Goal: Task Accomplishment & Management: Use online tool/utility

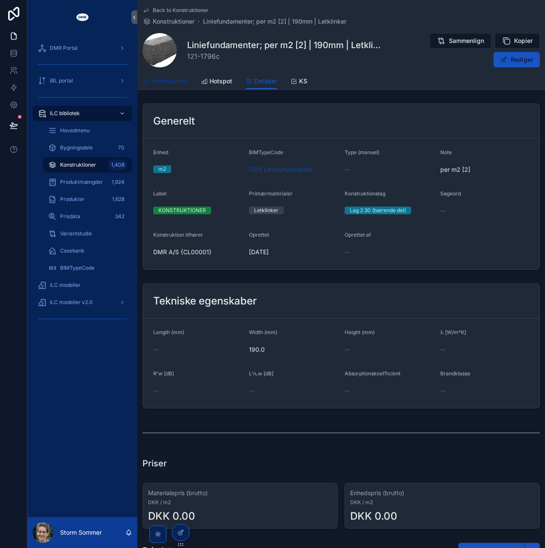
click at [182, 83] on span "Konstruktion" at bounding box center [169, 81] width 36 height 9
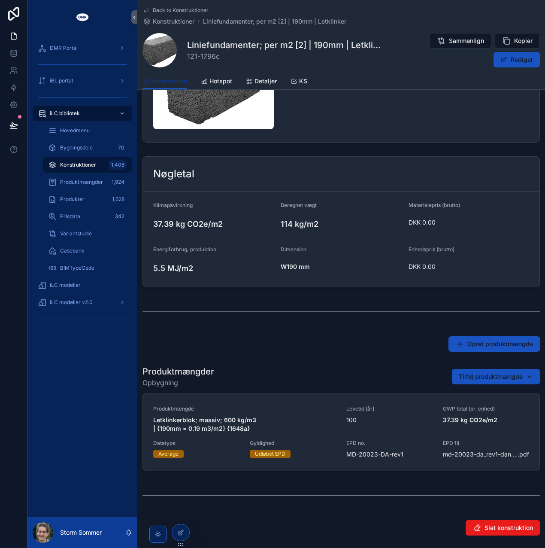
scroll to position [204, 0]
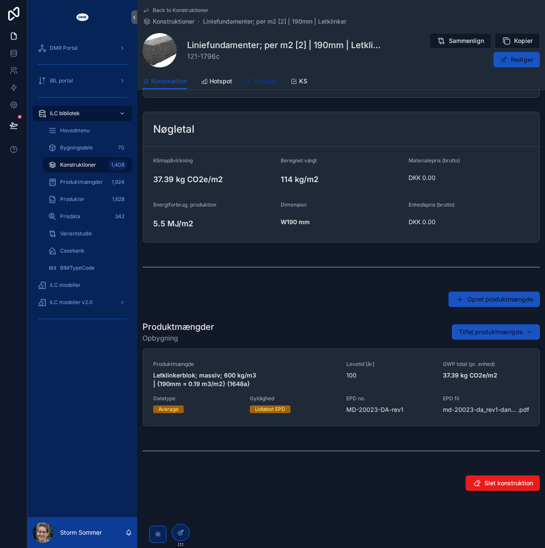
drag, startPoint x: 270, startPoint y: 85, endPoint x: 242, endPoint y: 95, distance: 30.2
click at [270, 85] on span "Detaljer" at bounding box center [266, 81] width 22 height 9
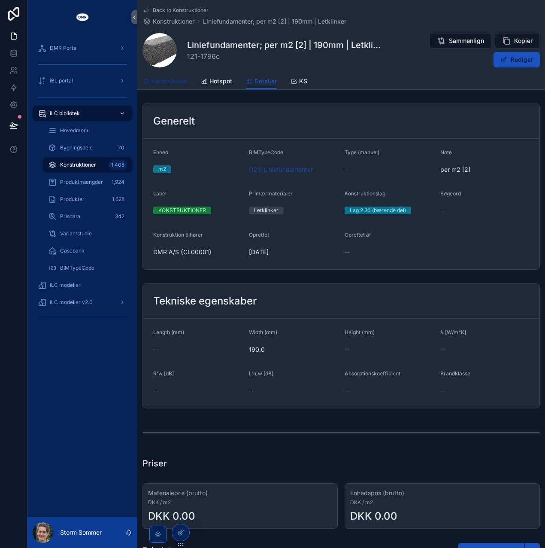
click at [170, 81] on span "Konstruktion" at bounding box center [169, 81] width 36 height 9
click at [355, 64] on div "Liniefundamenter; per m2 | 190mm | Letklinker 121-0082c Sammenlign Kopier Redig…" at bounding box center [342, 50] width 398 height 35
drag, startPoint x: 177, startPoint y: 84, endPoint x: 529, endPoint y: 91, distance: 352.2
click at [177, 84] on span "Konstruktion" at bounding box center [169, 81] width 36 height 9
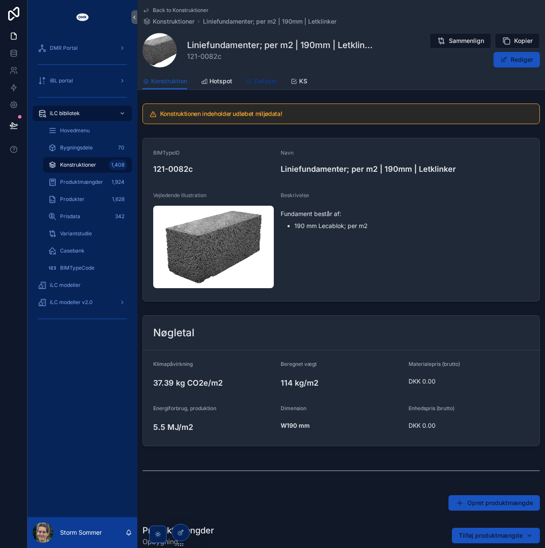
click at [255, 76] on link "Detaljer" at bounding box center [261, 81] width 31 height 17
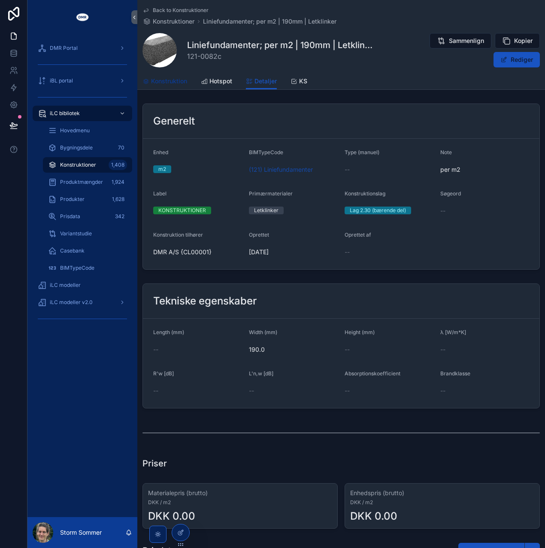
click at [159, 81] on span "Konstruktion" at bounding box center [169, 81] width 36 height 9
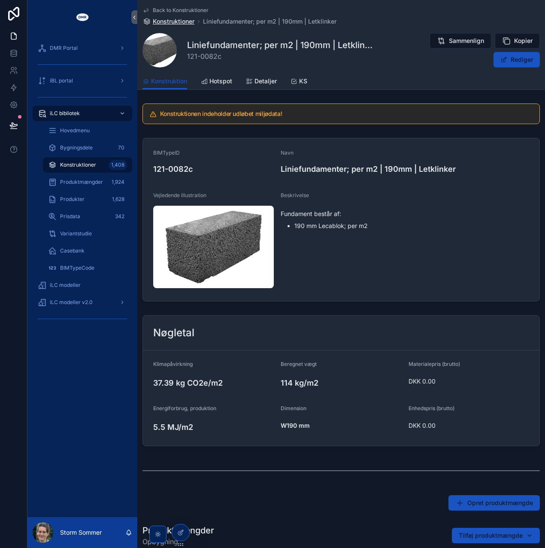
click at [185, 21] on span "Konstruktioner" at bounding box center [174, 21] width 42 height 9
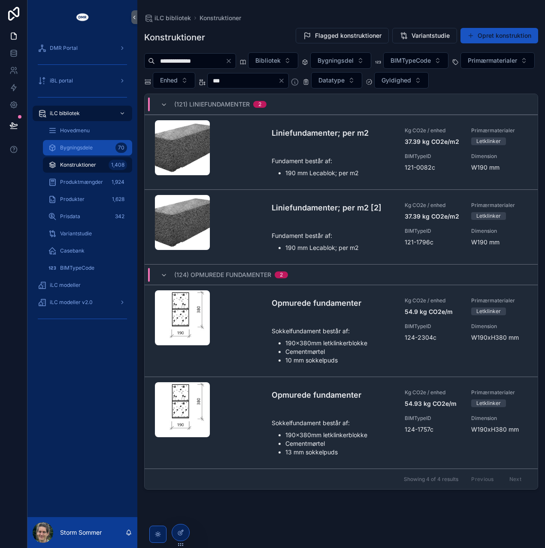
drag, startPoint x: 88, startPoint y: 146, endPoint x: 30, endPoint y: 230, distance: 101.6
click at [88, 146] on span "Bygningsdele" at bounding box center [76, 147] width 33 height 7
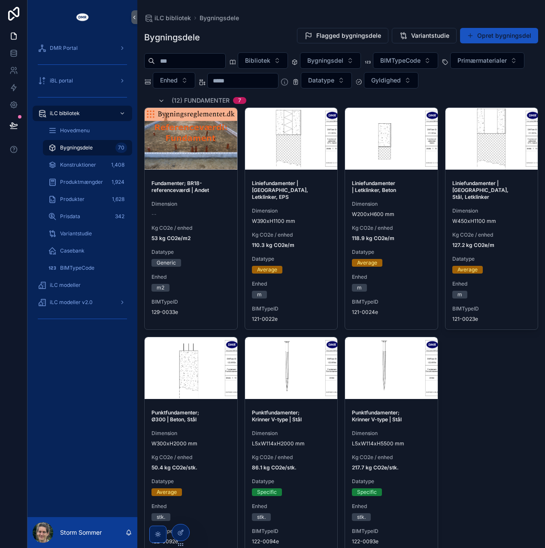
click at [211, 61] on input "scrollable content" at bounding box center [190, 61] width 70 height 12
paste input "*****"
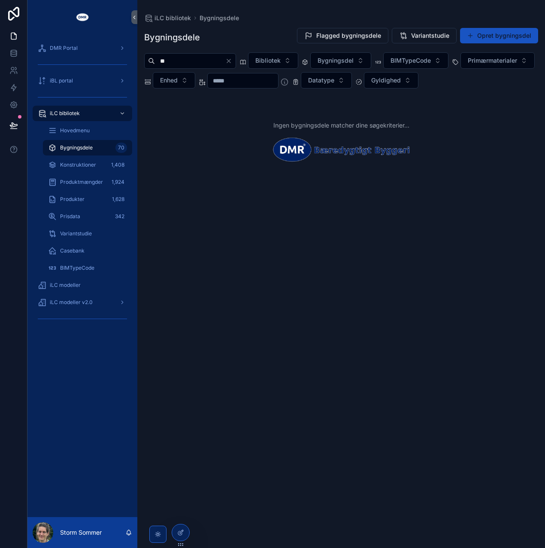
type input "*"
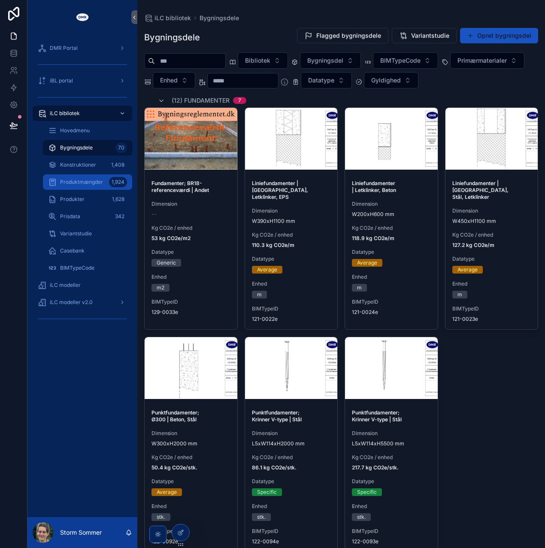
click at [79, 181] on span "Produktmængder" at bounding box center [81, 182] width 43 height 7
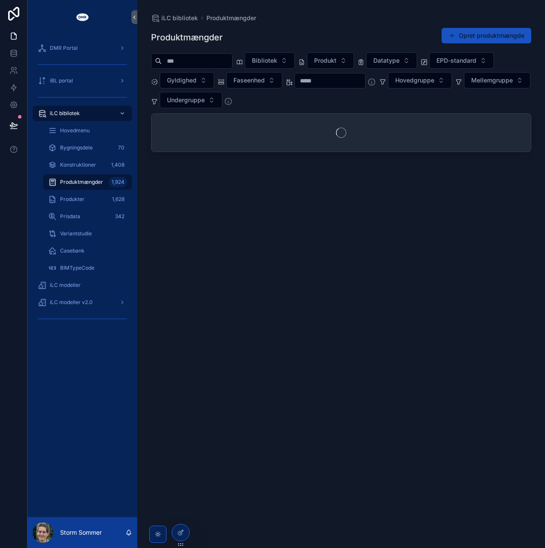
click at [210, 62] on input "scrollable content" at bounding box center [197, 61] width 70 height 12
paste input "*****"
type input "*****"
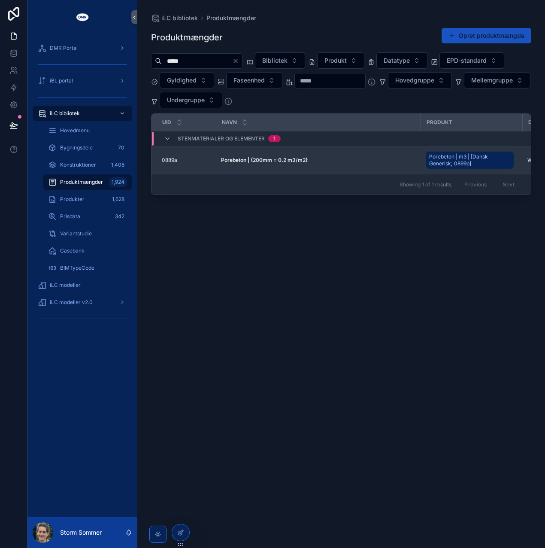
click at [303, 160] on strong "Porebeton | {200mm = 0.2 m3/m2}" at bounding box center [264, 160] width 87 height 6
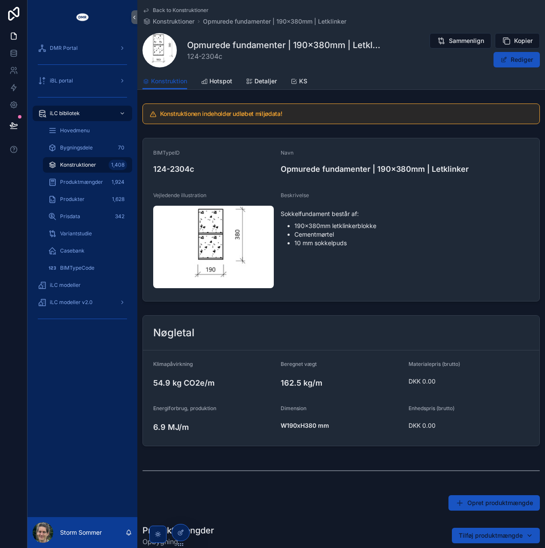
scroll to position [258, 0]
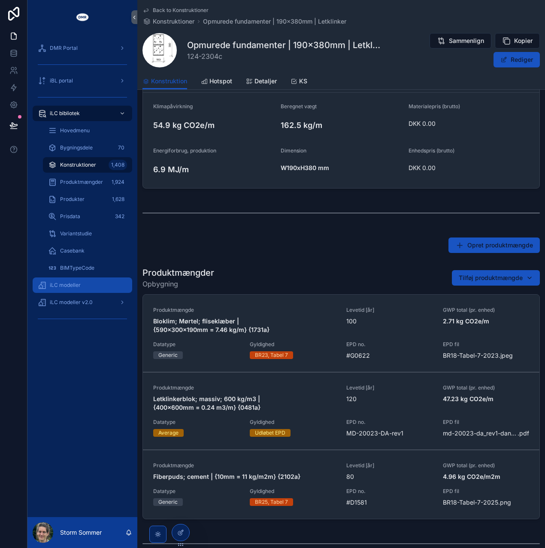
drag, startPoint x: 66, startPoint y: 285, endPoint x: 109, endPoint y: 300, distance: 45.6
click at [66, 285] on span "iLC modeller" at bounding box center [65, 285] width 31 height 7
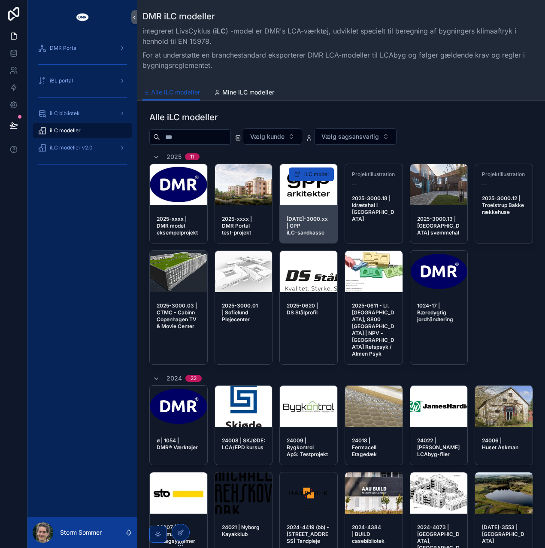
click at [326, 209] on div "2025-3000.xx | GPP iLC-sandkasse" at bounding box center [309, 226] width 58 height 34
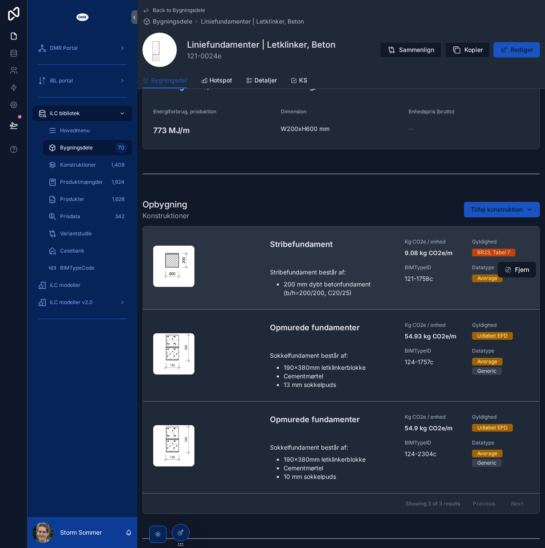
scroll to position [288, 0]
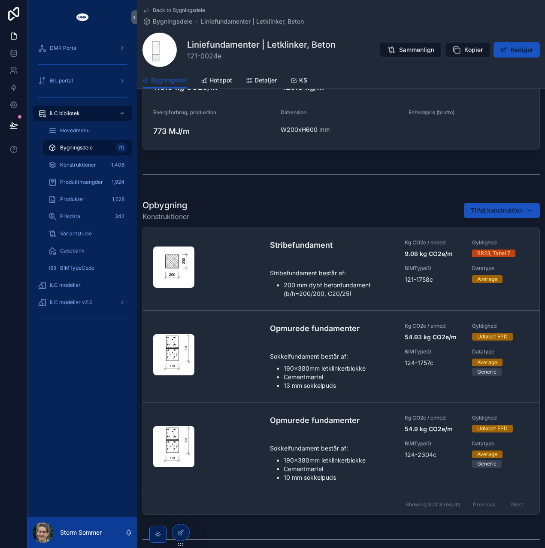
click at [88, 149] on span "Bygningsdele" at bounding box center [76, 147] width 33 height 7
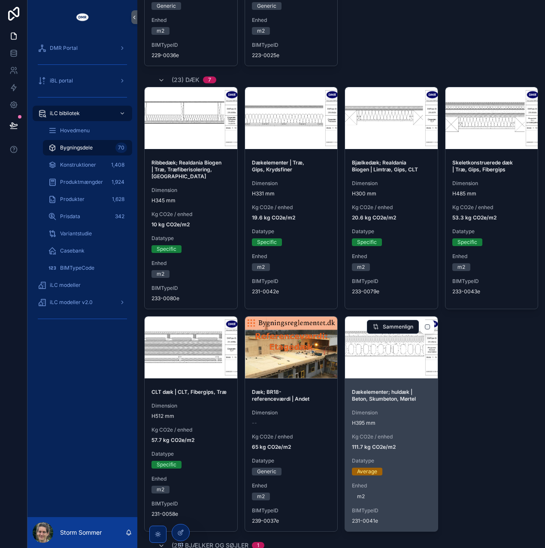
scroll to position [2349, 0]
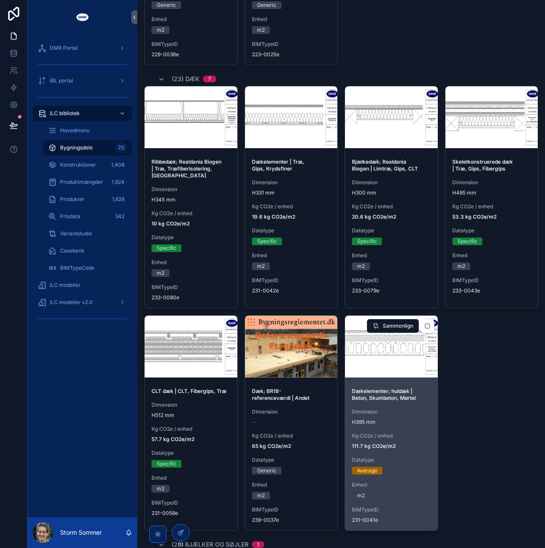
click at [399, 414] on div "Dækelementer; huldæk | Beton, Skumbeton, Mørtel Dimension H395 mm Kg CO2e / enh…" at bounding box center [391, 455] width 93 height 149
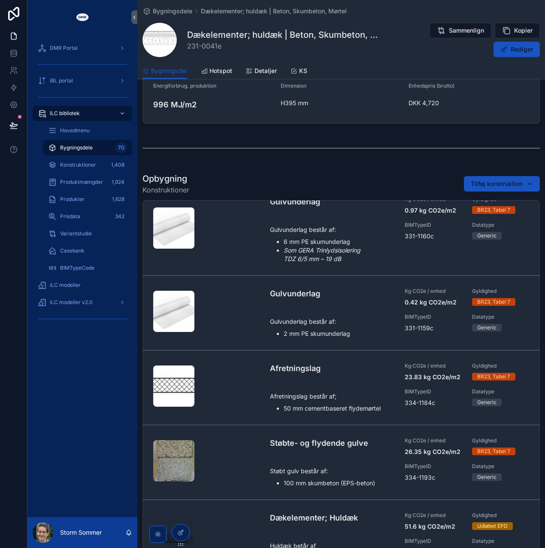
scroll to position [344, 0]
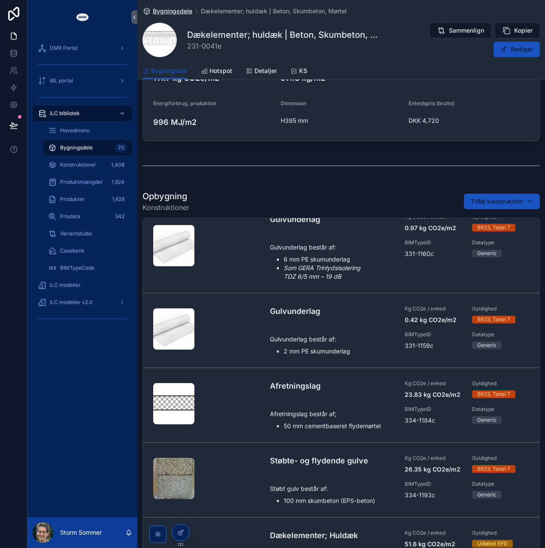
click at [175, 11] on span "Bygningsdele" at bounding box center [173, 11] width 40 height 9
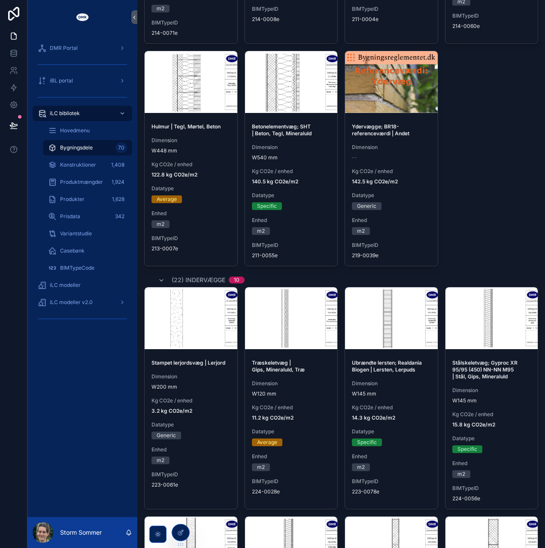
scroll to position [1460, 0]
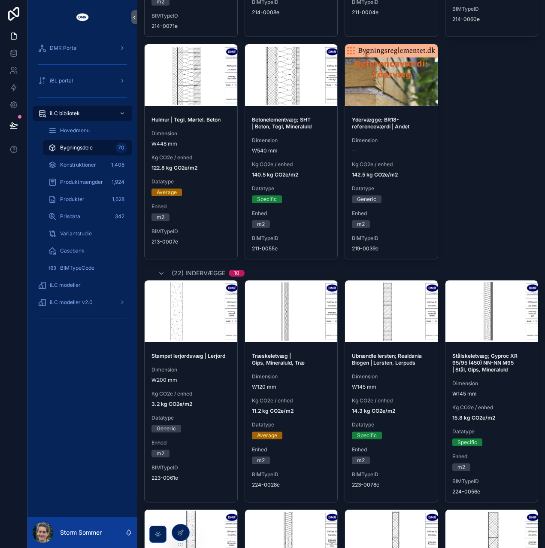
click at [206, 154] on div "Kg CO2e / enhed 122.8 kg CO2e/m2" at bounding box center [191, 162] width 79 height 17
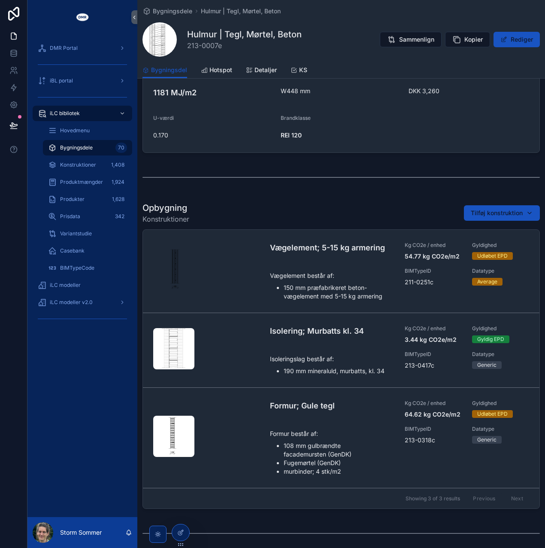
scroll to position [301, 0]
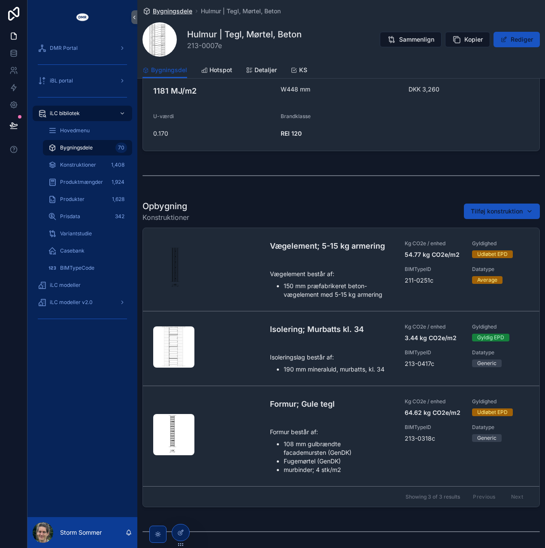
click at [180, 12] on span "Bygningsdele" at bounding box center [173, 11] width 40 height 9
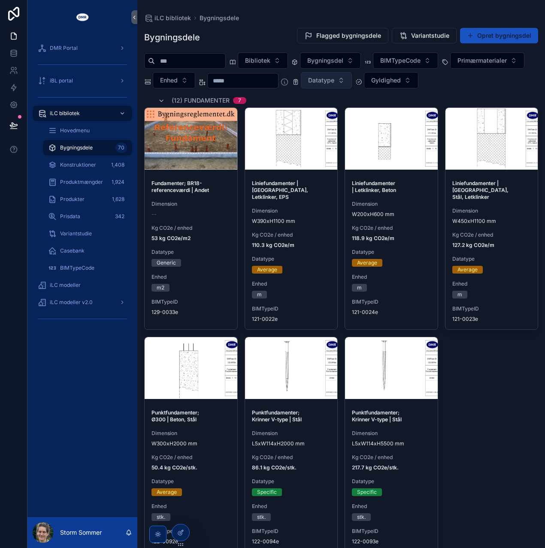
click at [335, 76] on span "Datatype" at bounding box center [321, 80] width 26 height 9
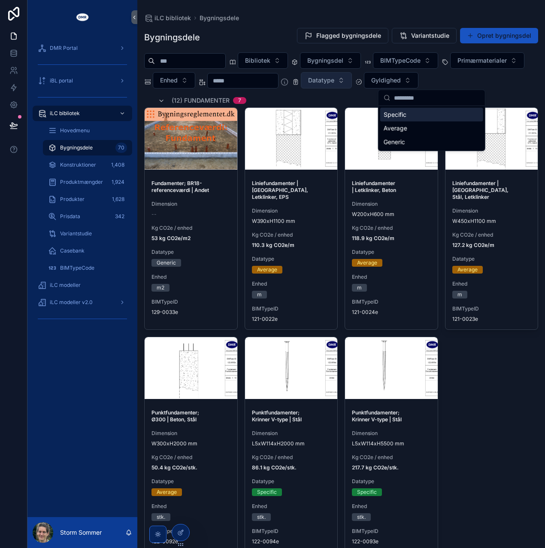
click at [335, 79] on span "Datatype" at bounding box center [321, 80] width 26 height 9
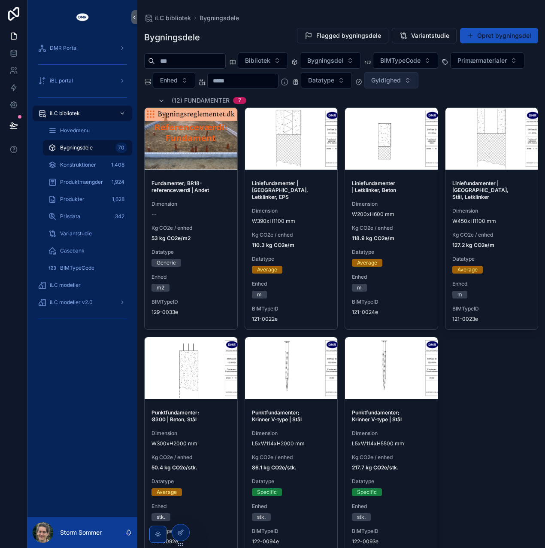
click at [401, 83] on span "Gyldighed" at bounding box center [386, 80] width 30 height 9
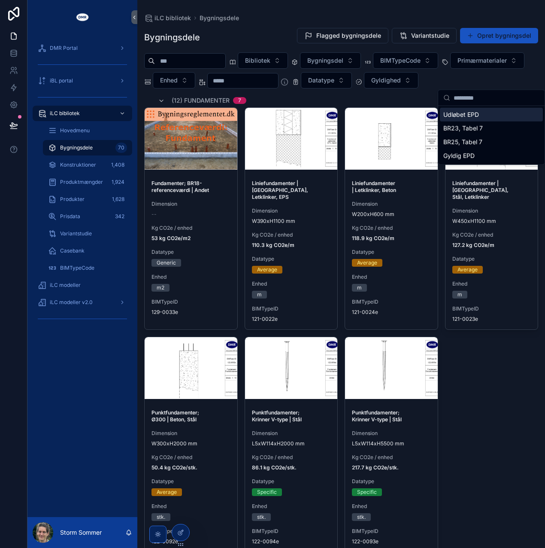
click at [476, 113] on div "Udløbet EPD" at bounding box center [491, 115] width 103 height 14
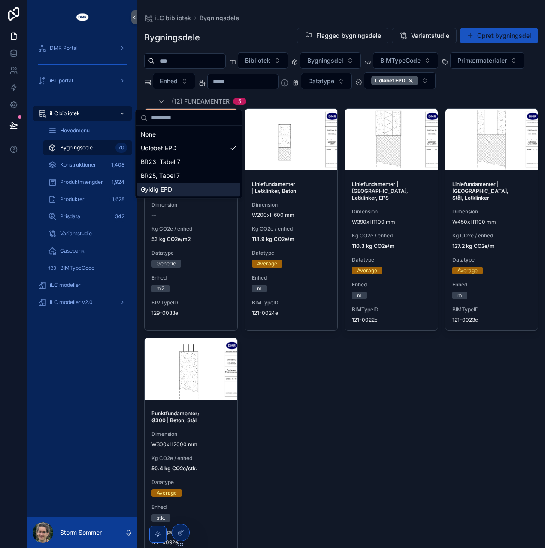
click at [329, 477] on div "Fundamenter; BR18-referenceværdi | Andet Dimension -- Kg CO2e / enhed 53 kg CO2…" at bounding box center [341, 330] width 394 height 445
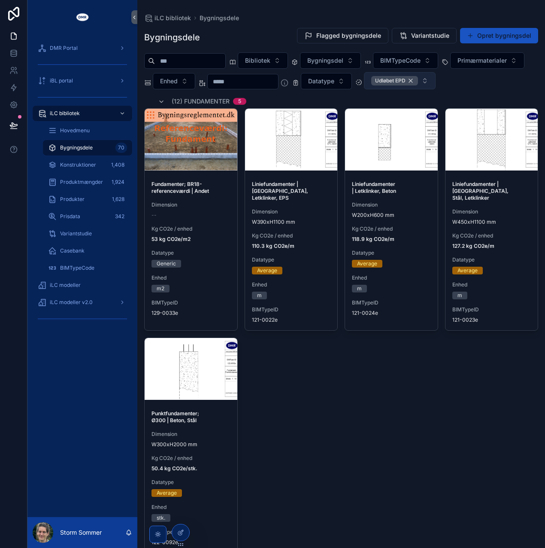
click at [371, 85] on div "Udløbet EPD" at bounding box center [394, 80] width 47 height 9
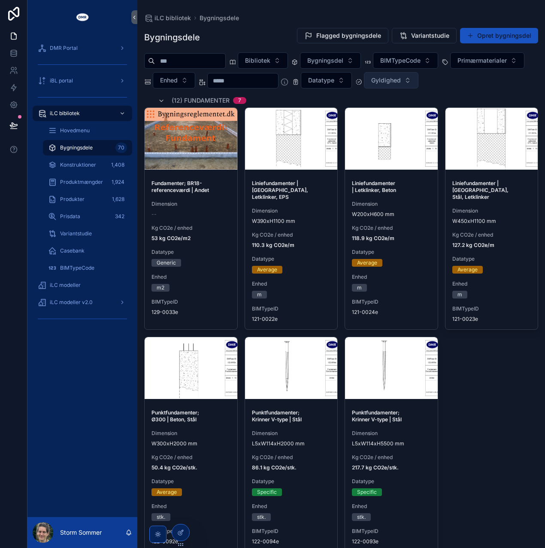
click at [482, 421] on div "Fundamenter; BR18-referenceværdi | Andet Dimension -- Kg CO2e / enhed 53 kg CO2…" at bounding box center [341, 329] width 394 height 445
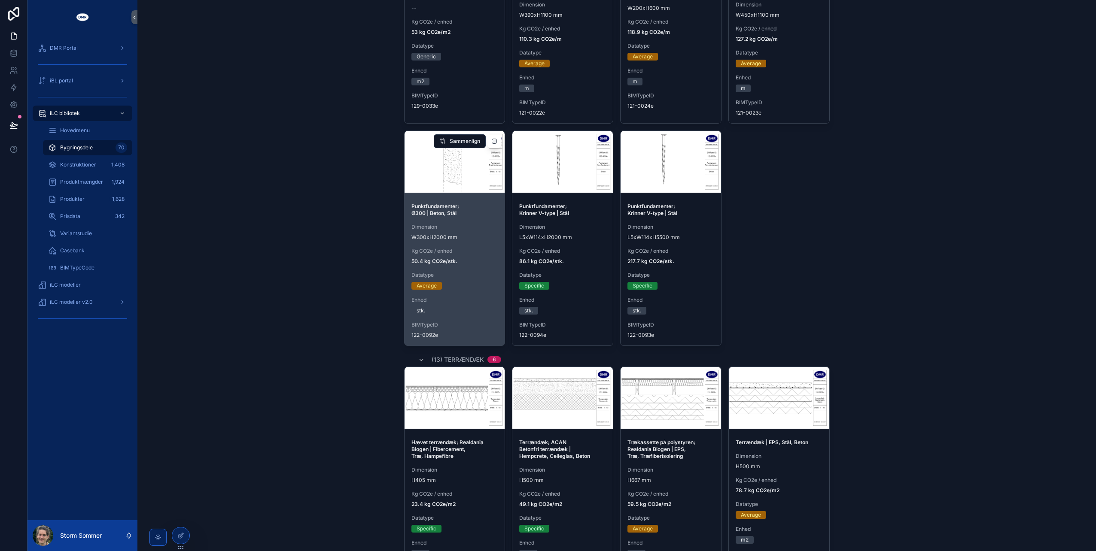
scroll to position [215, 0]
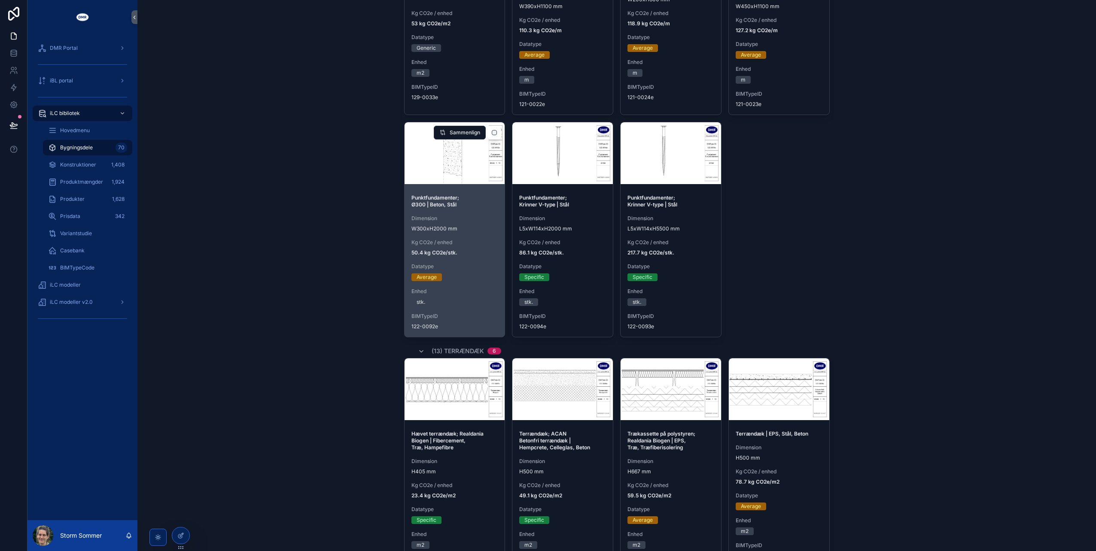
click at [460, 274] on div "Average" at bounding box center [454, 278] width 87 height 8
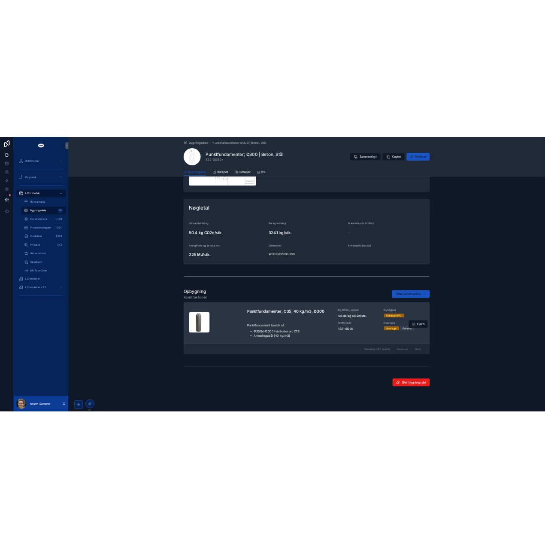
scroll to position [152, 0]
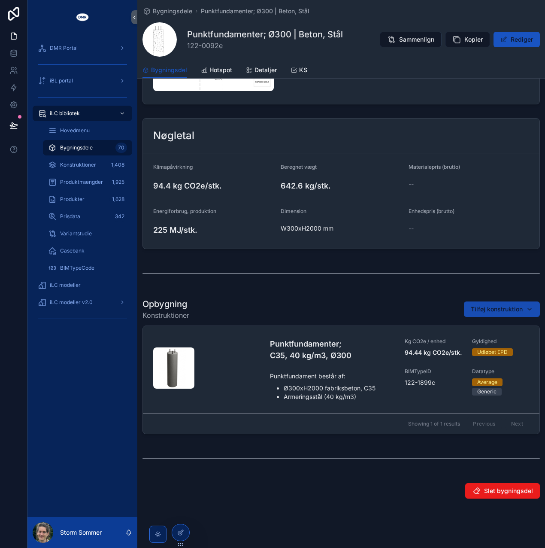
click at [472, 314] on button "Tilføj konstruktion" at bounding box center [502, 308] width 76 height 15
click at [493, 325] on input "*********" at bounding box center [497, 325] width 86 height 15
type input "*********"
click at [505, 305] on span "Tilføj konstruktion" at bounding box center [497, 309] width 52 height 9
click at [505, 311] on span "Tilføj konstruktion" at bounding box center [497, 309] width 52 height 9
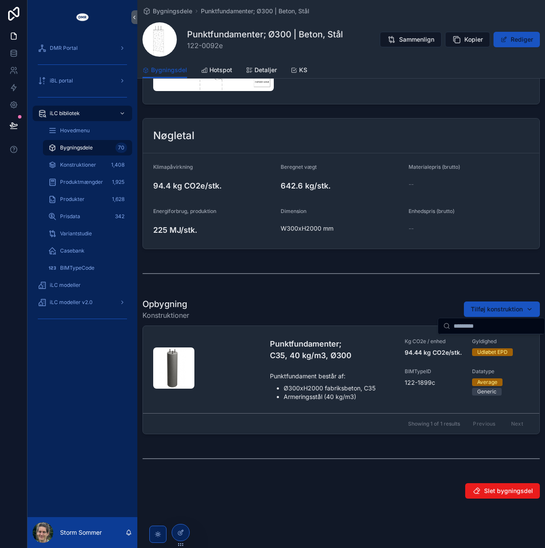
click at [488, 329] on input "scrollable content" at bounding box center [497, 325] width 86 height 15
drag, startPoint x: 462, startPoint y: 326, endPoint x: 452, endPoint y: 329, distance: 10.6
click at [452, 329] on div "*********" at bounding box center [491, 326] width 107 height 16
click at [484, 326] on input "*****" at bounding box center [497, 325] width 86 height 15
type input "*****"
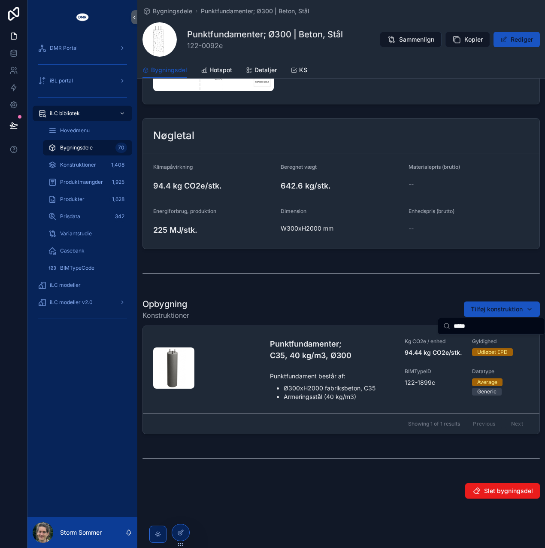
click at [399, 295] on div "Opbygning Konstruktioner Tilføj konstruktion Punktfundamenter; C35, 40 kg/m3, Ø…" at bounding box center [341, 366] width 408 height 143
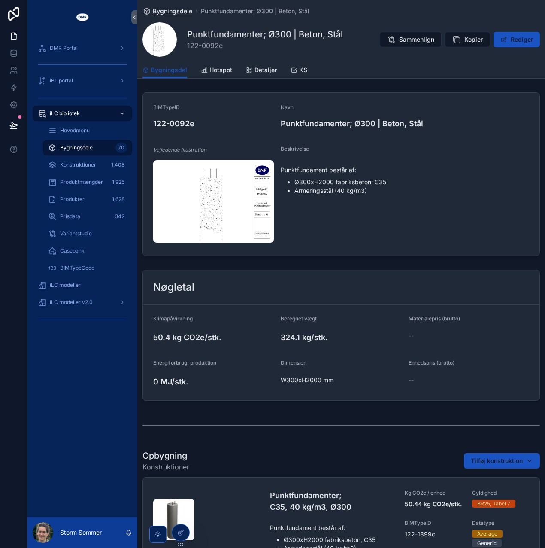
click at [174, 12] on span "Bygningsdele" at bounding box center [173, 11] width 40 height 9
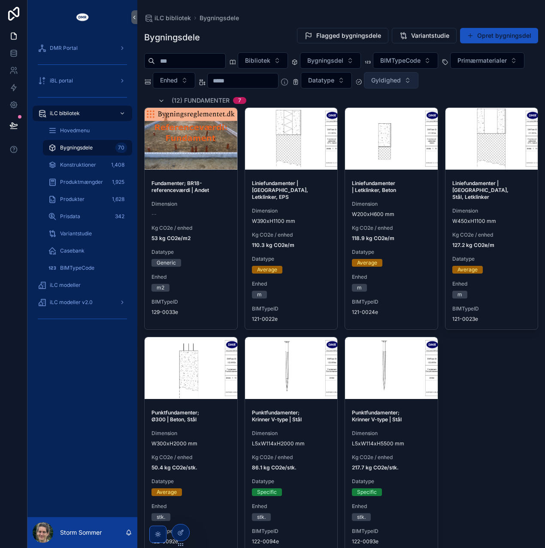
click at [401, 81] on span "Gyldighed" at bounding box center [386, 80] width 30 height 9
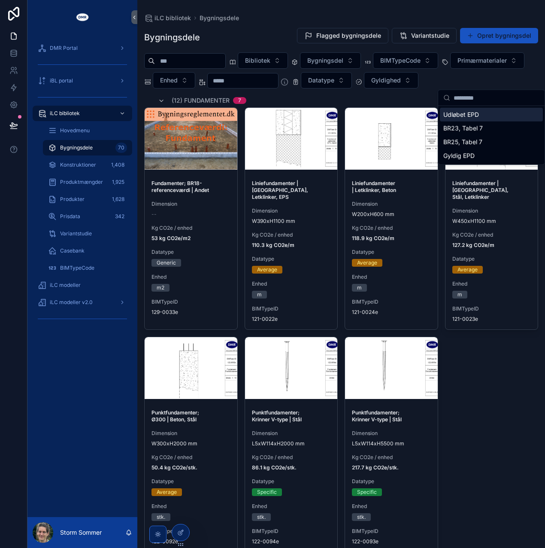
click at [469, 120] on div "Udløbet EPD" at bounding box center [491, 115] width 103 height 14
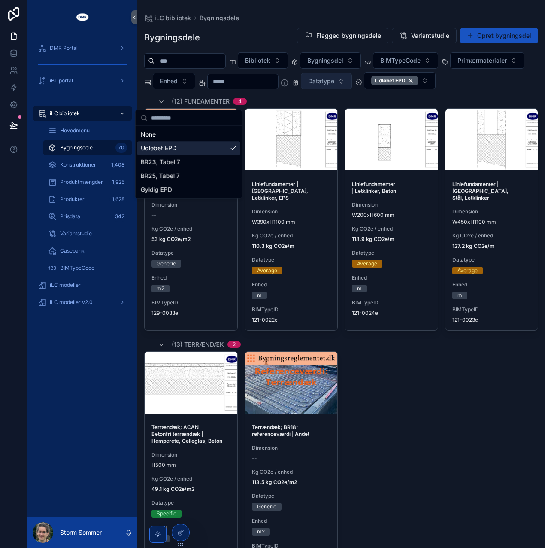
click at [352, 80] on button "Datatype" at bounding box center [326, 81] width 51 height 16
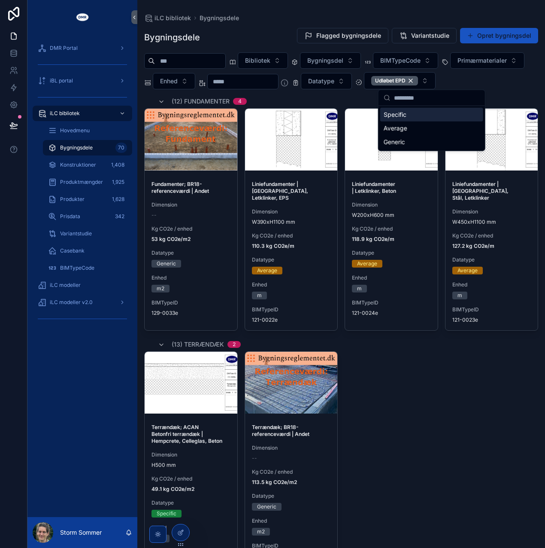
click at [317, 89] on div "Bibliotek Bygningsdel BIMTypeCode Primærmaterialer Enhed Datatype Udløbet EPD" at bounding box center [341, 70] width 394 height 37
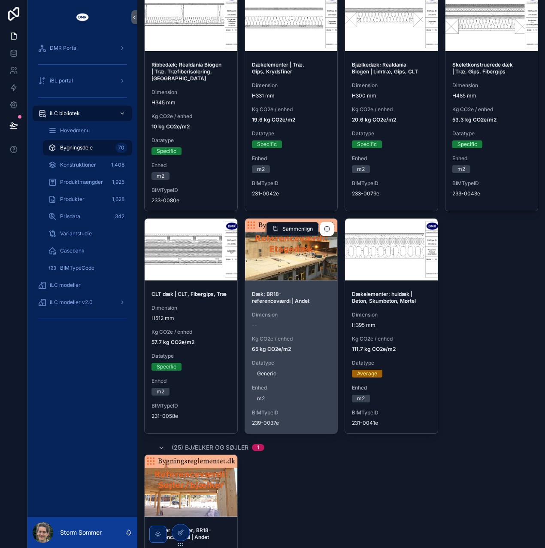
scroll to position [1546, 0]
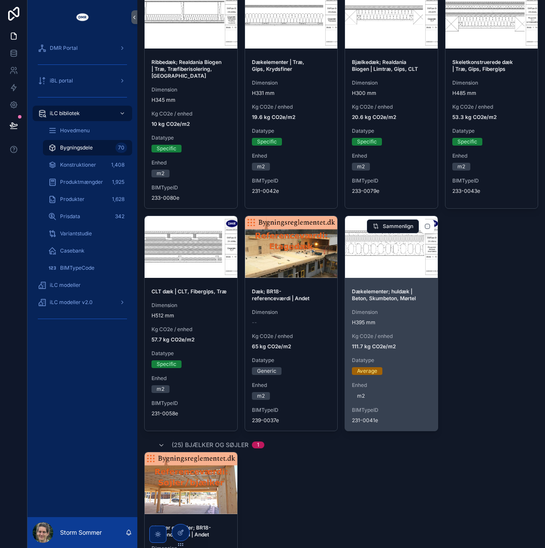
click at [401, 347] on span "111.7 kg CO2e/m2" at bounding box center [391, 346] width 79 height 7
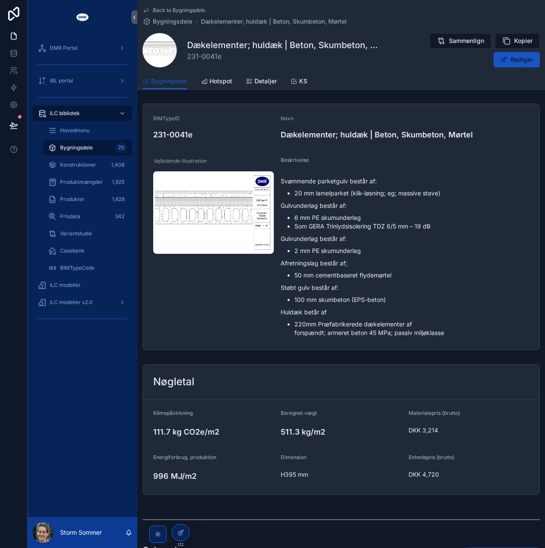
click at [153, 10] on span "Back to Bygningsdele" at bounding box center [179, 10] width 52 height 7
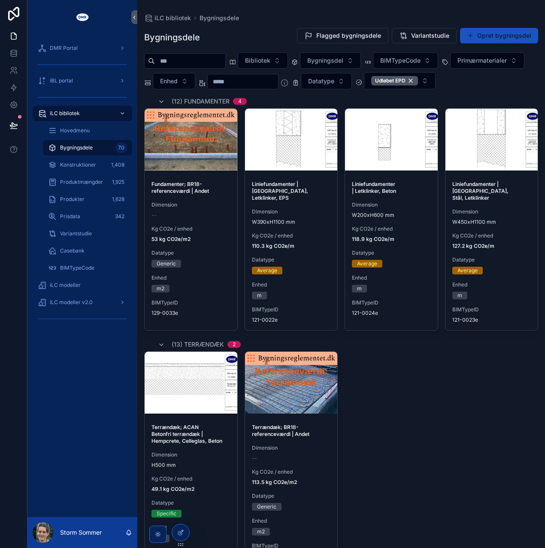
click at [399, 407] on div "Terrændæk; ACAN Betonfri terrændæk | Hempcrete, Celleglas, Beton Dimension H500…" at bounding box center [341, 462] width 394 height 222
click at [175, 18] on span "iLC bibliotek" at bounding box center [173, 18] width 37 height 9
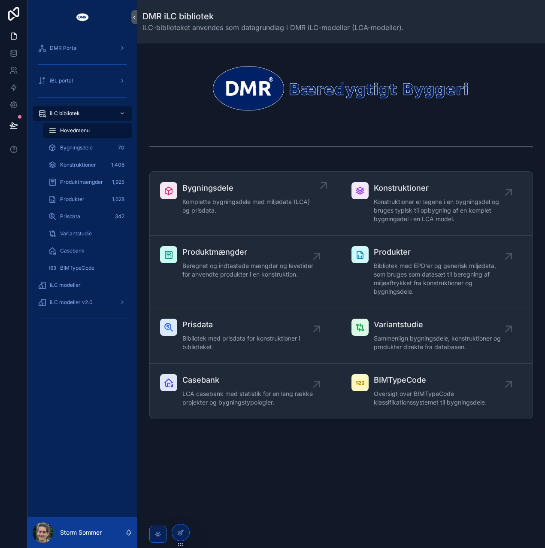
click at [216, 190] on span "Bygningsdele" at bounding box center [250, 188] width 134 height 12
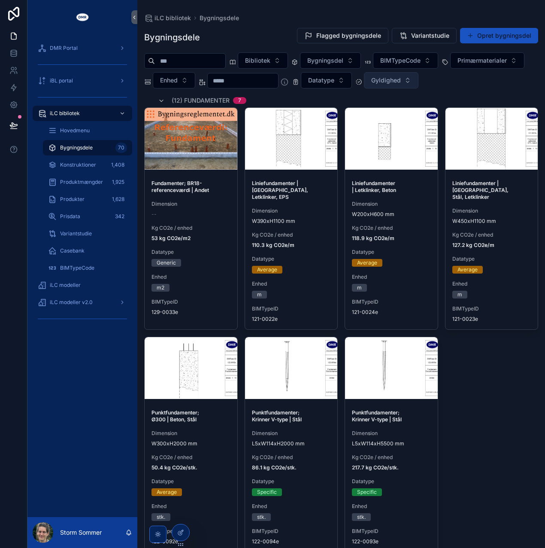
click at [401, 79] on span "Gyldighed" at bounding box center [386, 80] width 30 height 9
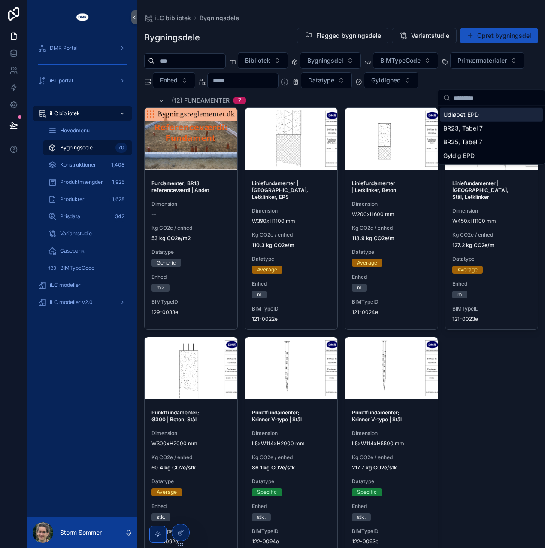
click at [472, 114] on div "Udløbet EPD" at bounding box center [491, 115] width 103 height 14
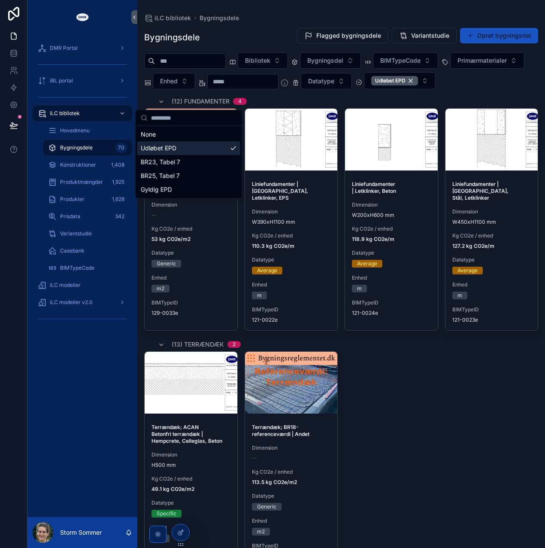
click at [289, 89] on div "Bibliotek Bygningsdel BIMTypeCode Primærmaterialer Enhed Datatype Udløbet EPD" at bounding box center [341, 70] width 394 height 37
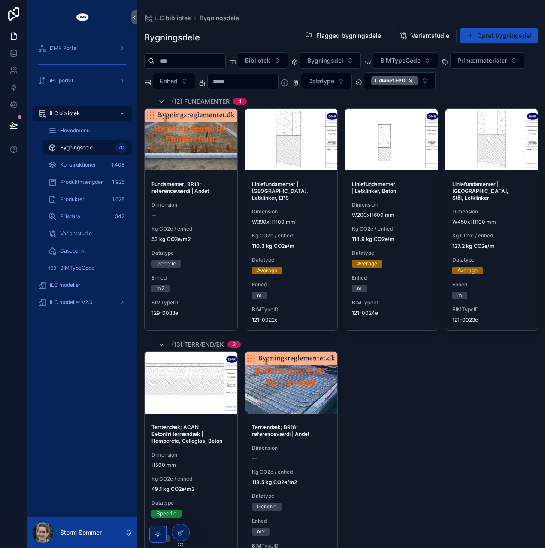
click at [207, 65] on input "scrollable content" at bounding box center [190, 61] width 70 height 12
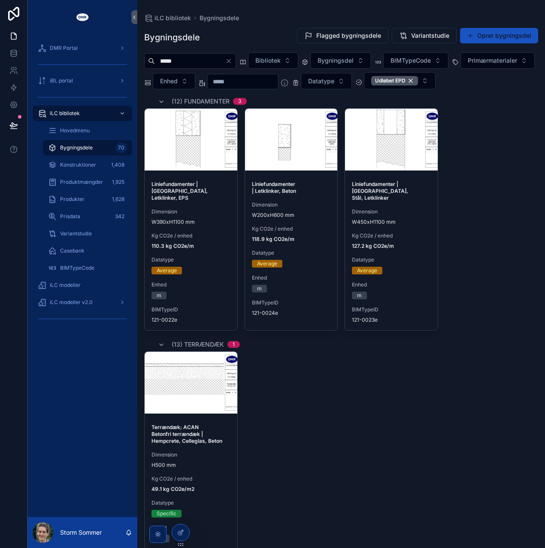
type input "*****"
click at [232, 62] on icon "Clear" at bounding box center [228, 61] width 7 height 7
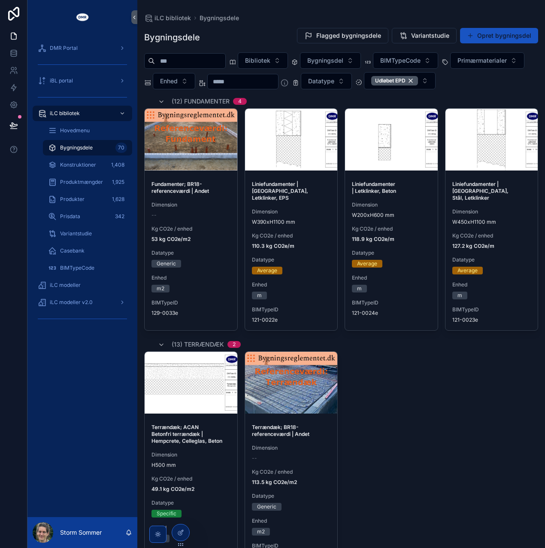
click at [399, 407] on div "Terrændæk; ACAN Betonfri terrændæk | Hempcrete, Celleglas, Beton Dimension H500…" at bounding box center [341, 462] width 394 height 222
click at [335, 82] on span "Datatype" at bounding box center [321, 81] width 26 height 9
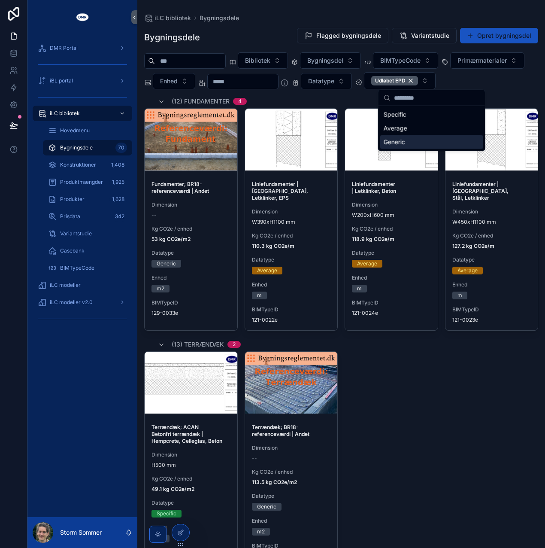
click at [401, 141] on div "Generic" at bounding box center [432, 142] width 103 height 14
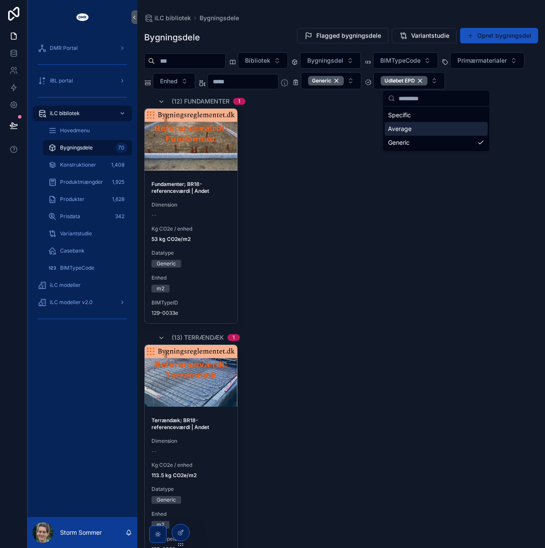
click at [427, 128] on div "Average" at bounding box center [436, 129] width 103 height 14
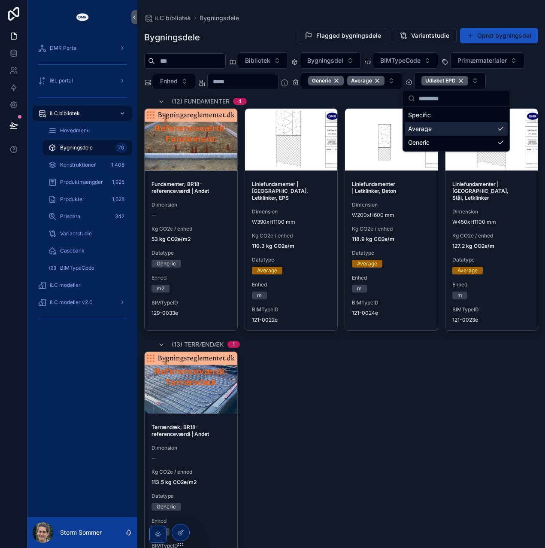
click at [500, 128] on div "Average" at bounding box center [456, 129] width 103 height 14
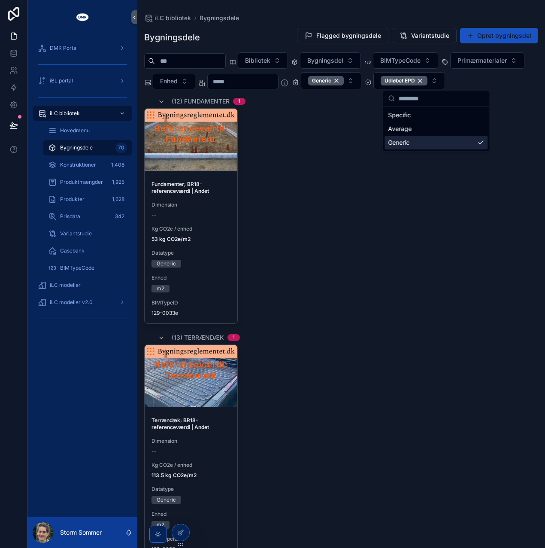
click at [483, 143] on div "Generic" at bounding box center [436, 143] width 103 height 14
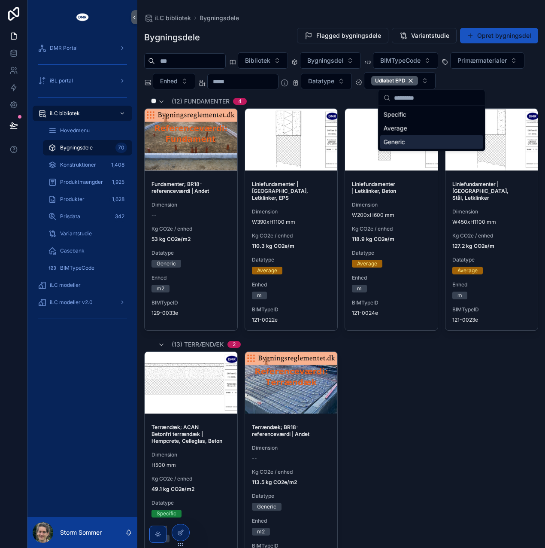
click at [320, 108] on div "(12) Fundamenter 4" at bounding box center [341, 101] width 394 height 14
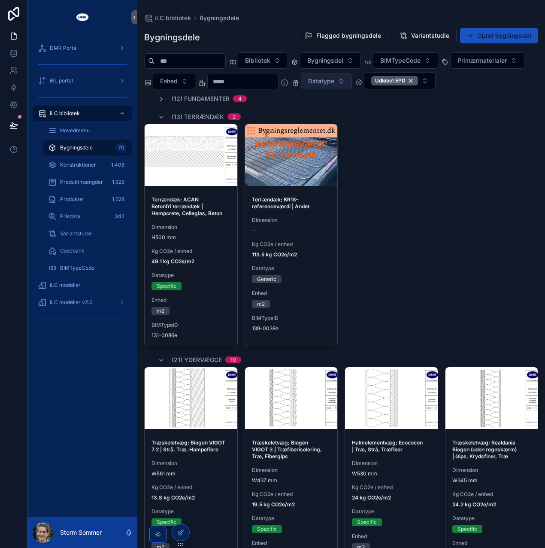
click at [352, 80] on button "Datatype" at bounding box center [326, 81] width 51 height 16
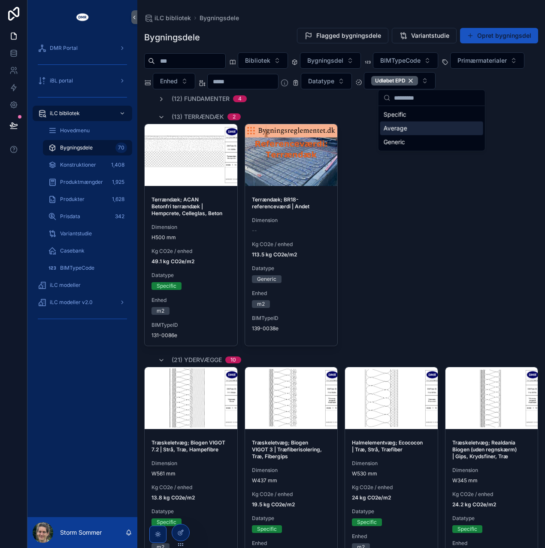
click at [415, 128] on div "Average" at bounding box center [432, 129] width 103 height 14
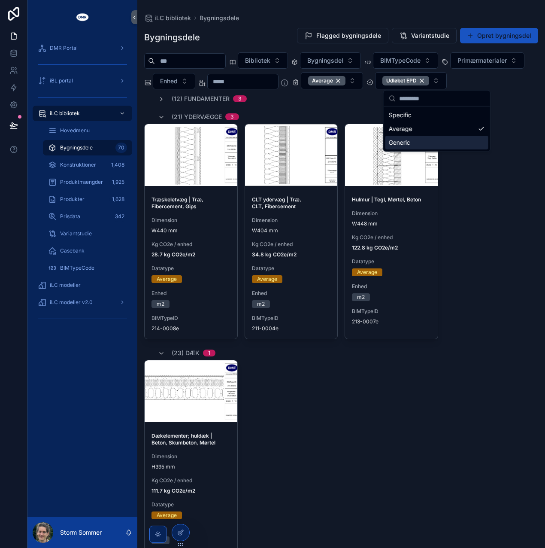
click at [443, 141] on div "Generic" at bounding box center [437, 143] width 103 height 14
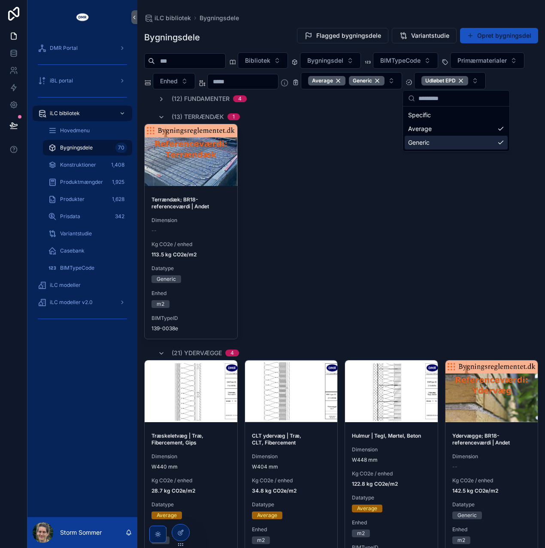
click at [347, 206] on div "Terrændæk; BR18-referenceværdi | Andet Dimension -- Kg CO2e / enhed 113.5 kg CO…" at bounding box center [341, 232] width 394 height 216
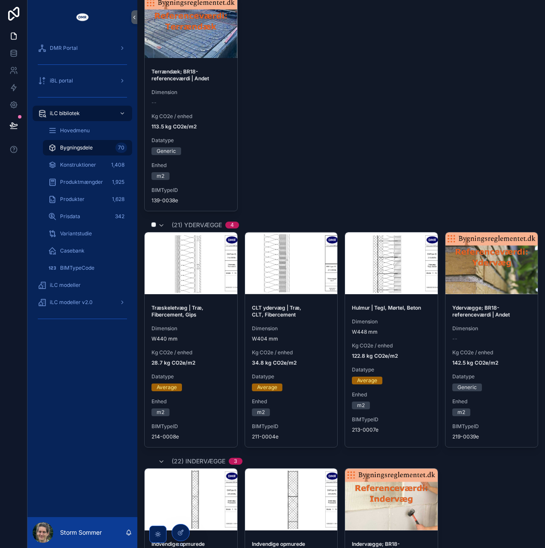
scroll to position [129, 0]
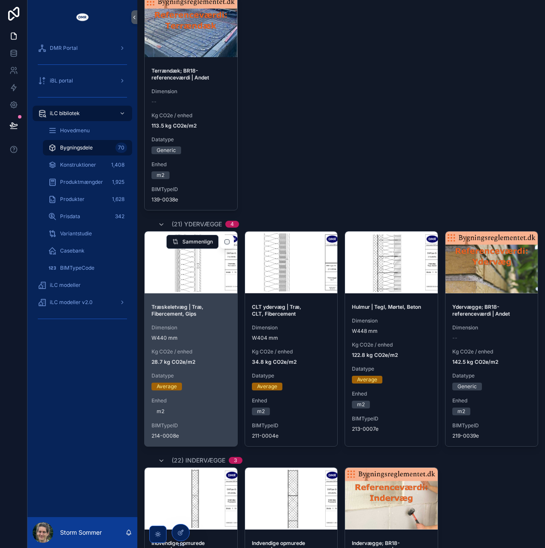
click at [200, 342] on div "Træskeletvæg | Træ, Fibercement, Gips Dimension W440 mm Kg CO2e / enhed 28.7 kg…" at bounding box center [191, 371] width 93 height 149
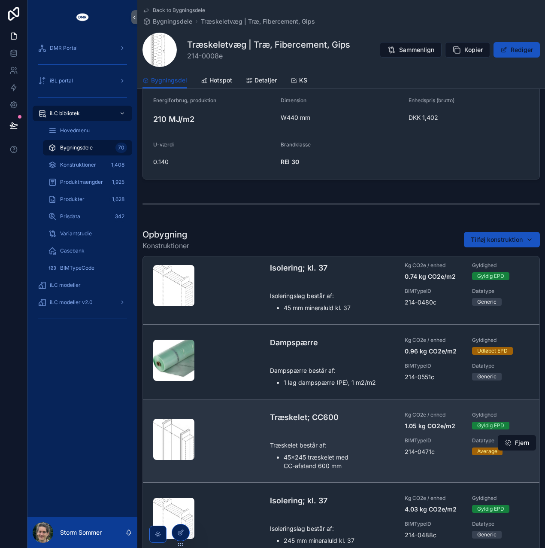
scroll to position [172, 0]
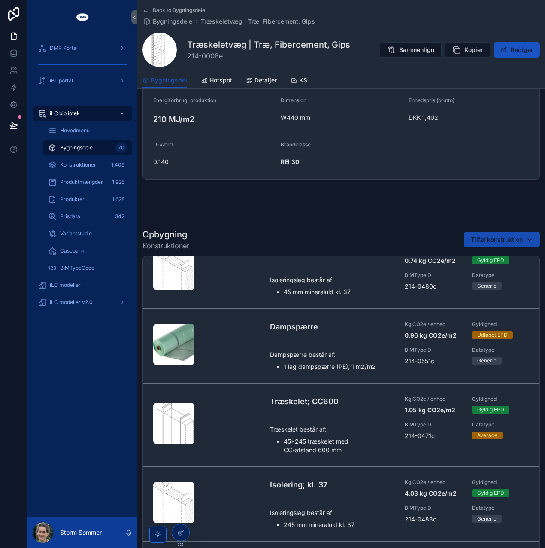
click at [489, 236] on span "Tilføj konstruktion" at bounding box center [497, 239] width 52 height 9
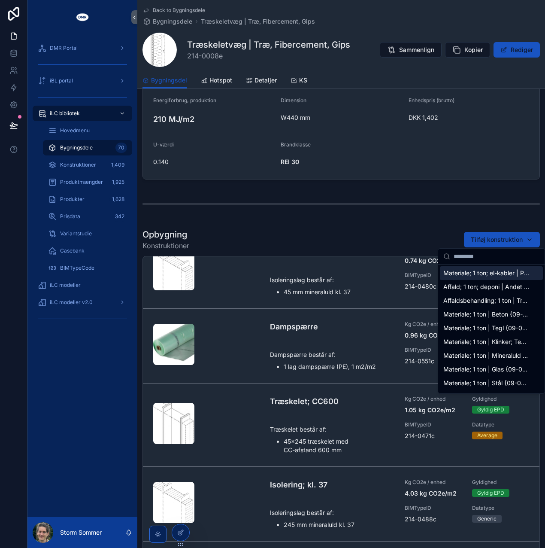
type input "*********"
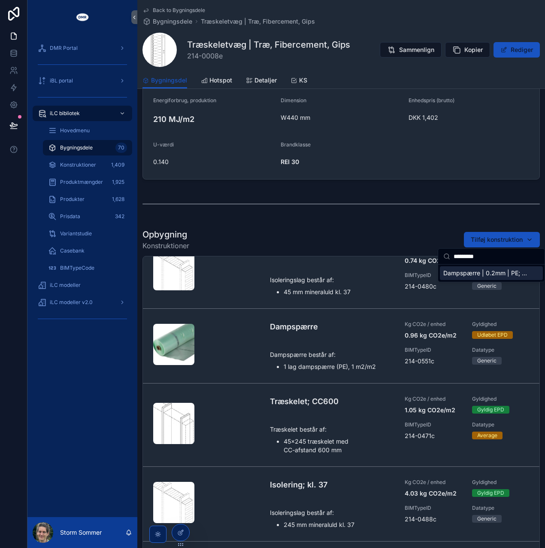
click at [466, 272] on span "Dampspærre | 0.2mm | PE; Plast {214-2305c}" at bounding box center [487, 273] width 86 height 9
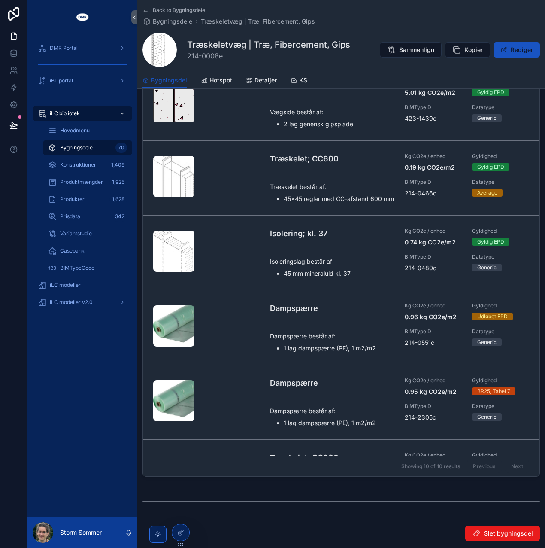
scroll to position [669, 0]
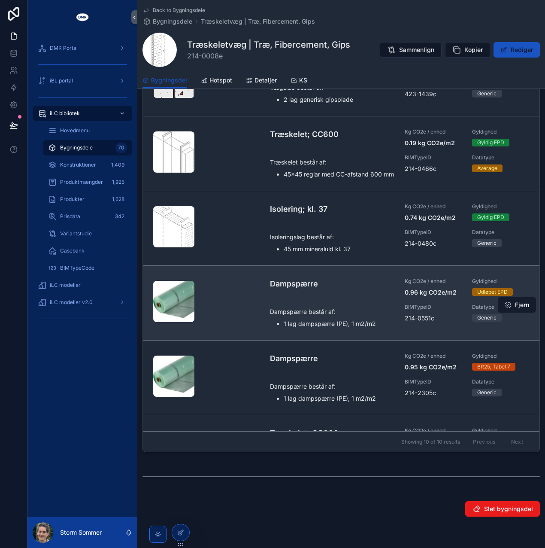
click at [511, 313] on button "Fjern" at bounding box center [517, 304] width 38 height 15
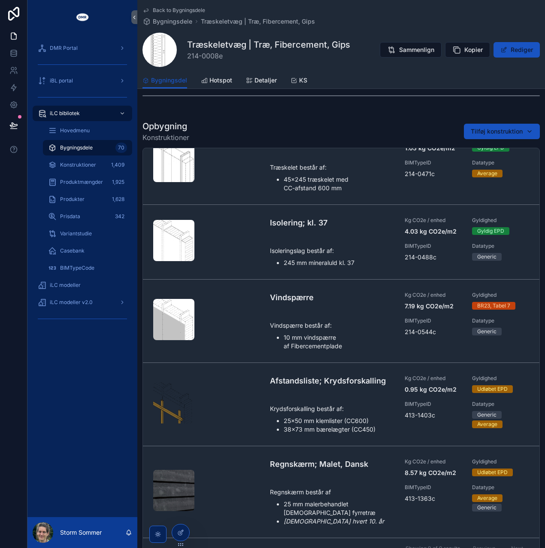
scroll to position [540, 0]
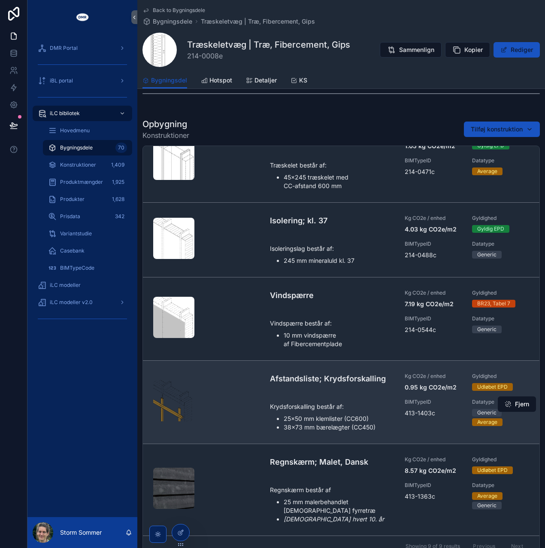
click at [304, 404] on p "Krydsforskalling består af:" at bounding box center [332, 406] width 125 height 9
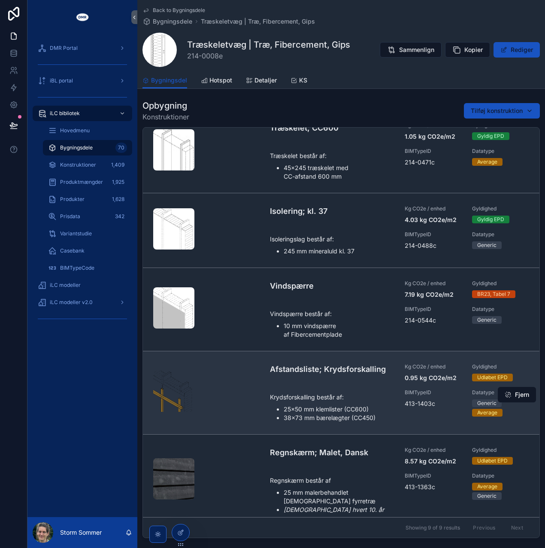
scroll to position [332, 0]
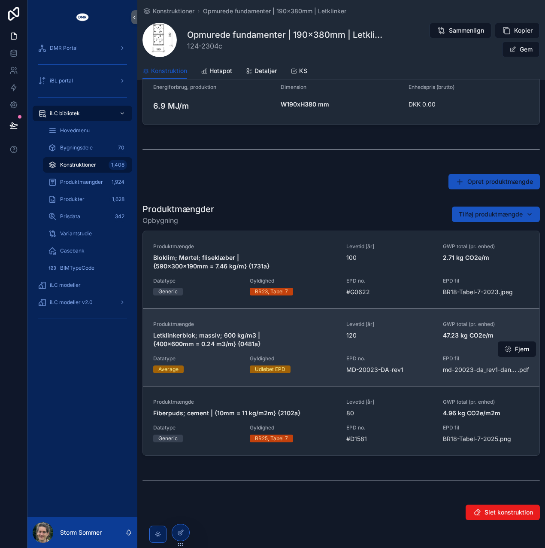
scroll to position [344, 0]
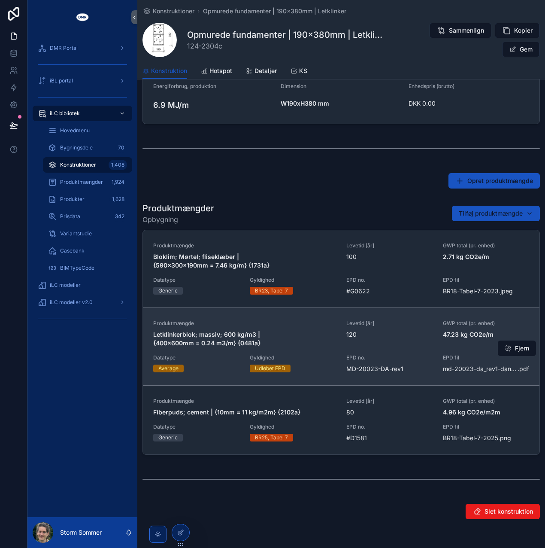
click at [205, 350] on div "Produktmængde Letklinkerblok; massiv; 600 kg/m3 | {400x600mm = 0.24 m3/m} {0481…" at bounding box center [341, 346] width 376 height 53
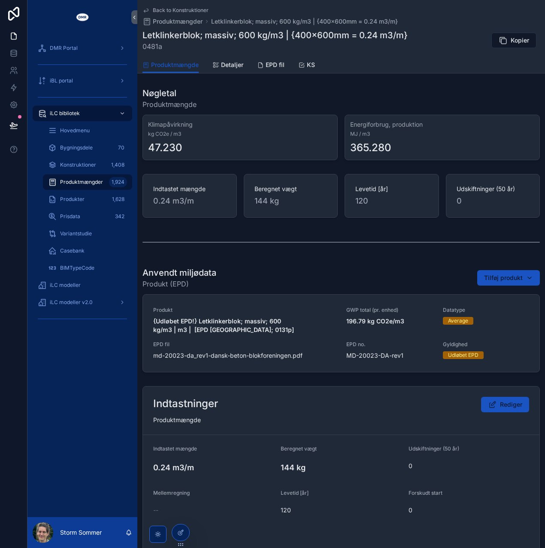
click at [161, 9] on span "Back to Konstruktioner" at bounding box center [181, 10] width 56 height 7
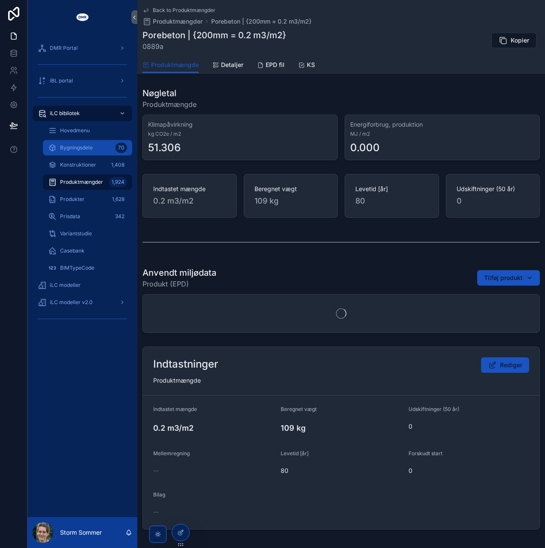
click at [64, 144] on div "Bygningsdele 70" at bounding box center [87, 148] width 79 height 14
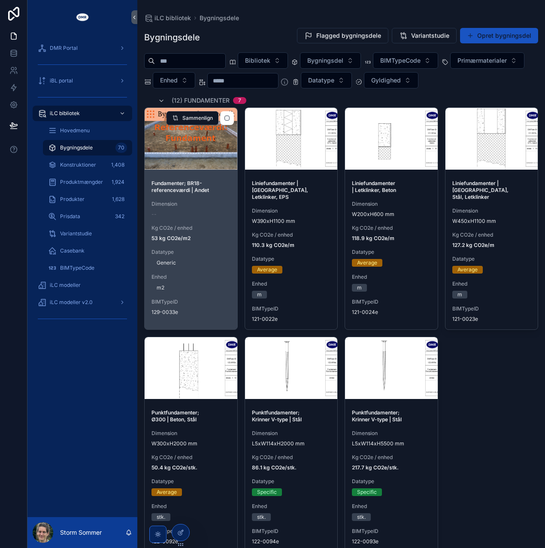
scroll to position [43, 0]
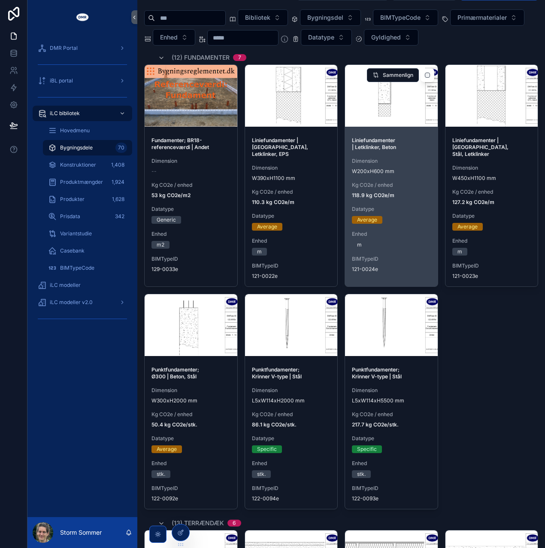
click at [401, 179] on div "Liniefundamenter | Letklinker, Beton Dimension W200xH600 mm Kg CO2e / enhed 118…" at bounding box center [391, 204] width 93 height 149
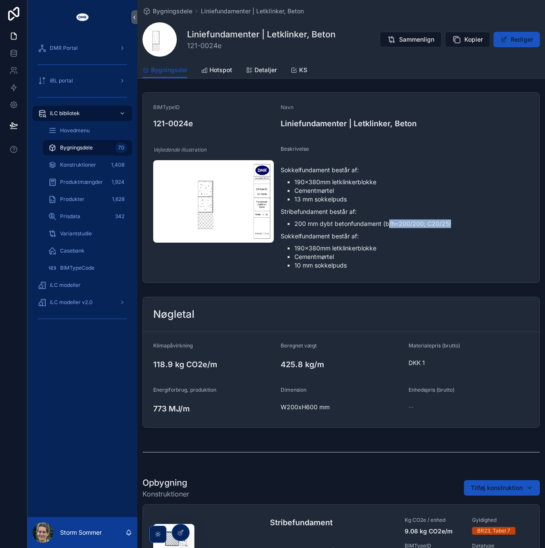
drag, startPoint x: 451, startPoint y: 219, endPoint x: 387, endPoint y: 225, distance: 64.3
click at [387, 225] on li "200 mm dybt betonfundament (b/h=200/200; C20/25)" at bounding box center [412, 223] width 235 height 9
drag, startPoint x: 387, startPoint y: 225, endPoint x: 423, endPoint y: 226, distance: 35.2
click at [423, 226] on li "200 mm dybt betonfundament (b/h=200/200; C20/25)" at bounding box center [412, 223] width 235 height 9
click at [422, 227] on li "200 mm dybt betonfundament (b/h=200/200; C20/25)" at bounding box center [412, 223] width 235 height 9
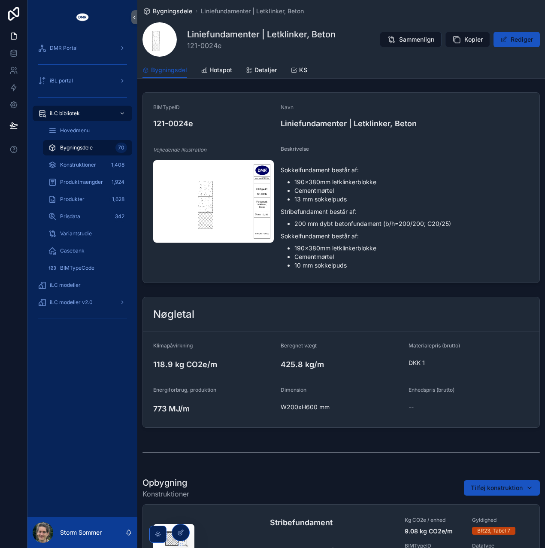
click at [174, 10] on span "Bygningsdele" at bounding box center [173, 11] width 40 height 9
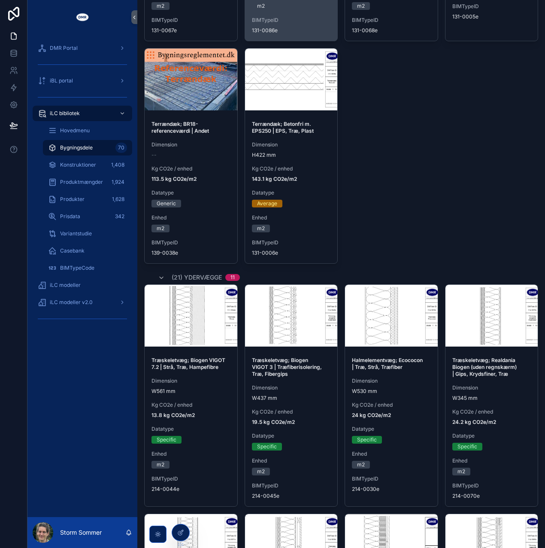
scroll to position [859, 0]
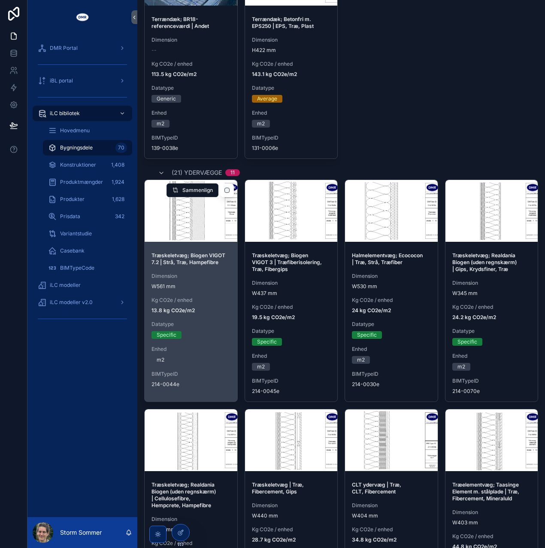
click at [196, 297] on span "Kg CO2e / enhed" at bounding box center [191, 300] width 79 height 7
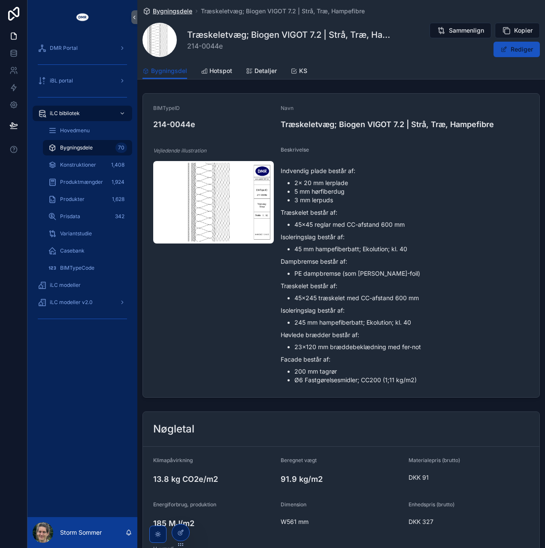
click at [165, 9] on span "Bygningsdele" at bounding box center [173, 11] width 40 height 9
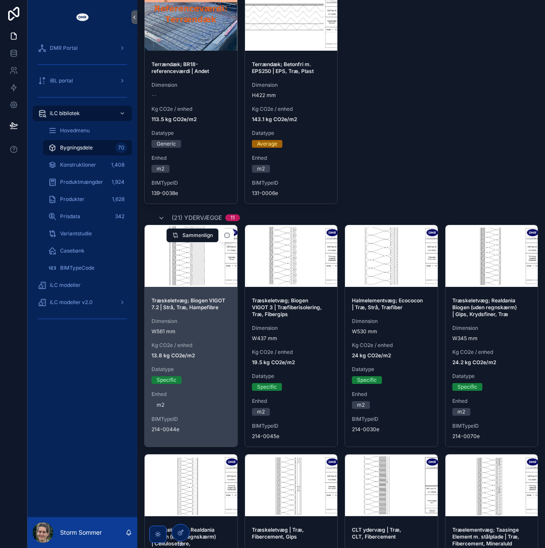
scroll to position [859, 0]
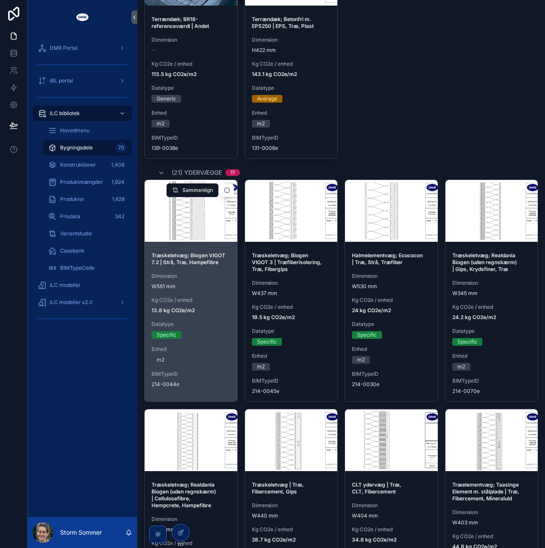
click at [195, 321] on div "Datatype Specific" at bounding box center [191, 330] width 79 height 18
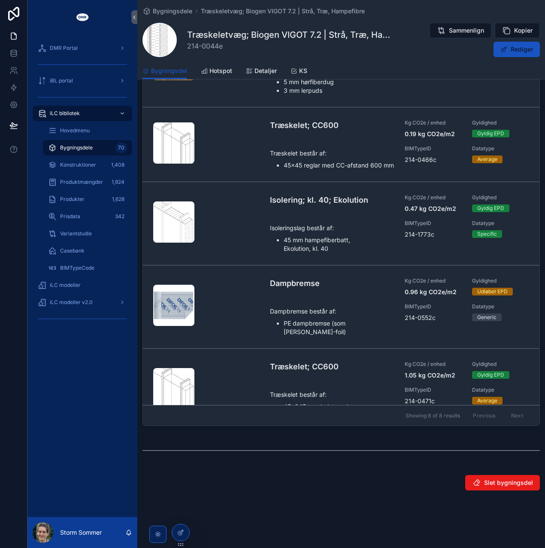
scroll to position [288, 0]
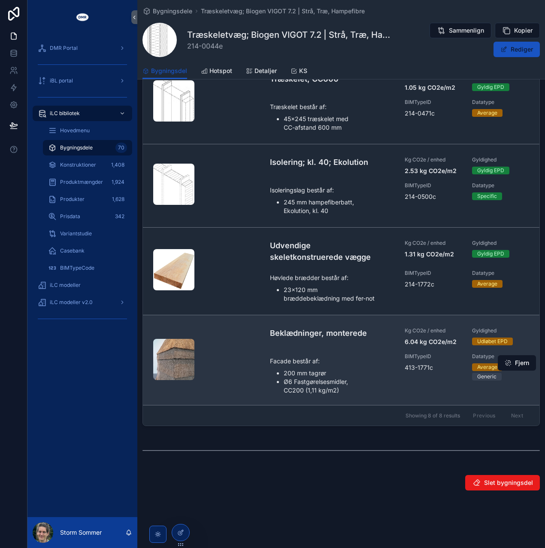
click at [305, 369] on li "200 mm tagrør" at bounding box center [339, 373] width 111 height 9
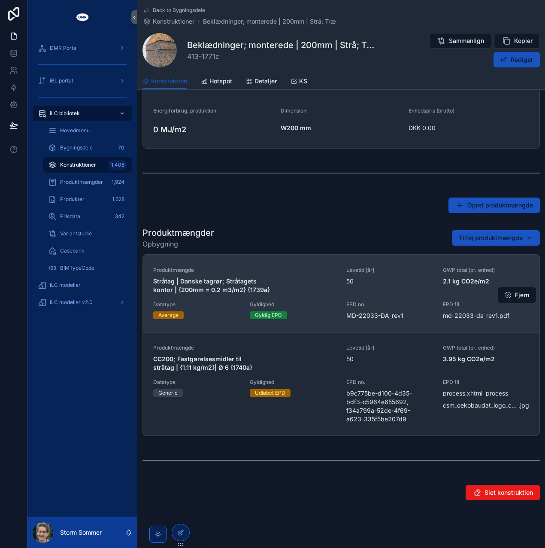
scroll to position [307, 0]
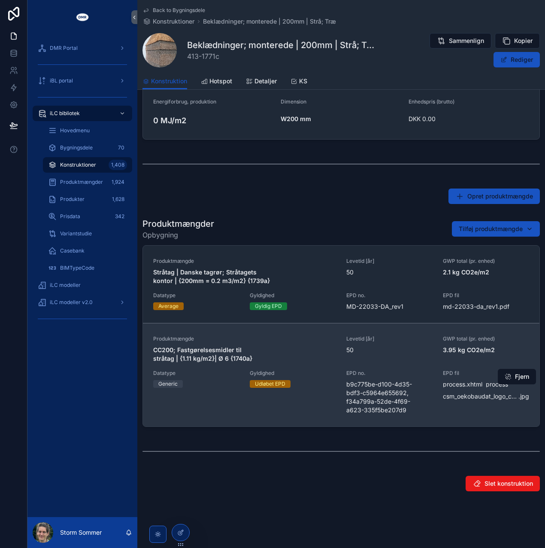
click at [193, 361] on div "Produktmængde CC200; Fastgørelsesmidler til stråtag | {1.11 kg/m2}| Ø 6 {1740a}…" at bounding box center [341, 374] width 376 height 79
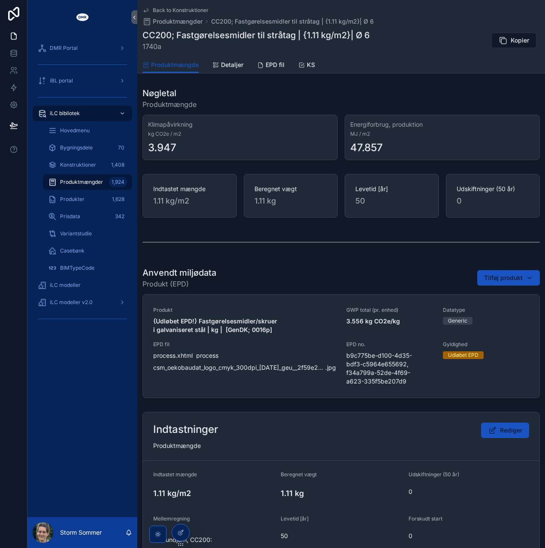
click at [147, 10] on icon "scrollable content" at bounding box center [146, 10] width 7 height 7
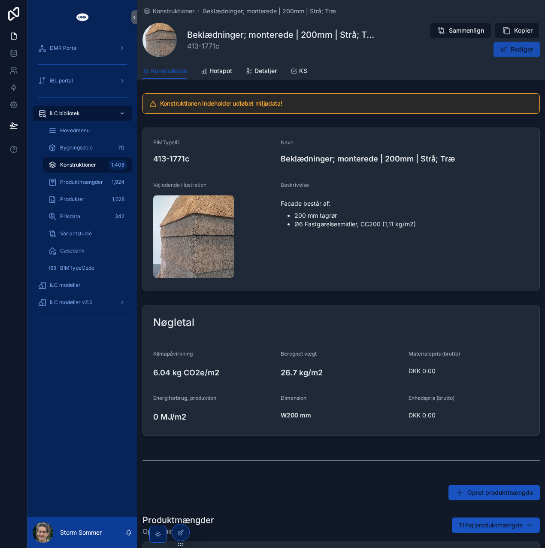
click at [527, 50] on button "Rediger" at bounding box center [517, 49] width 46 height 15
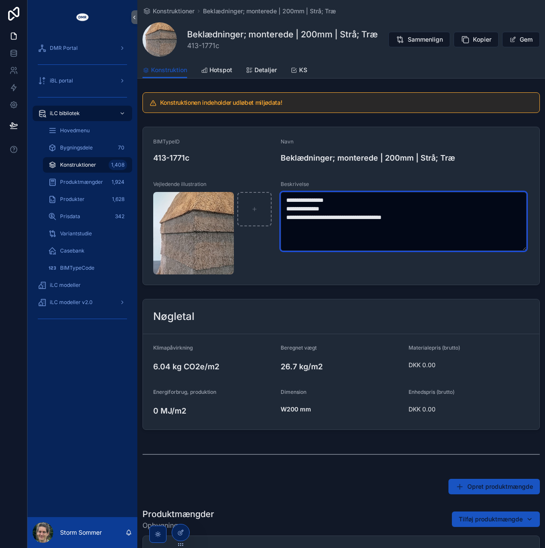
click at [384, 218] on textarea "**********" at bounding box center [404, 221] width 246 height 59
type textarea "**********"
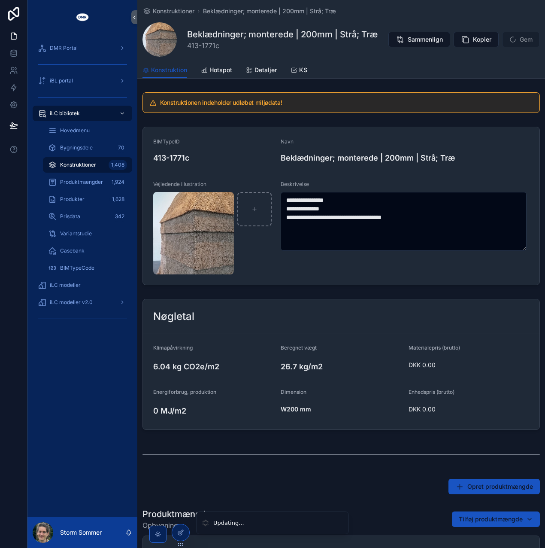
click at [478, 165] on div "Beklædninger; monterede | 200mm | Strå; Træ" at bounding box center [405, 157] width 249 height 17
click at [510, 43] on span "scrollable content" at bounding box center [513, 39] width 7 height 7
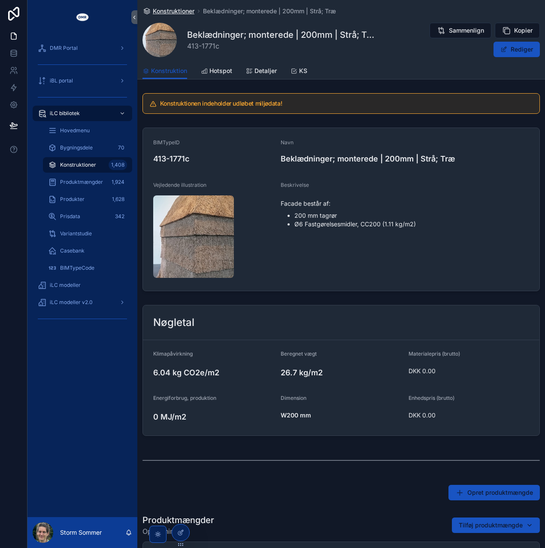
click at [180, 10] on span "Konstruktioner" at bounding box center [174, 11] width 42 height 9
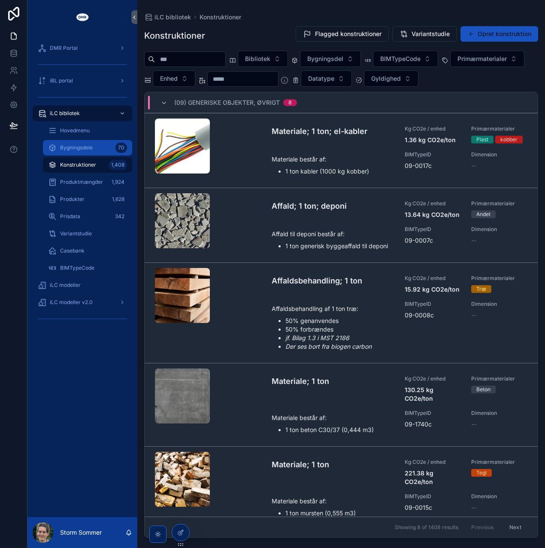
click at [91, 150] on span "Bygningsdele" at bounding box center [76, 147] width 33 height 7
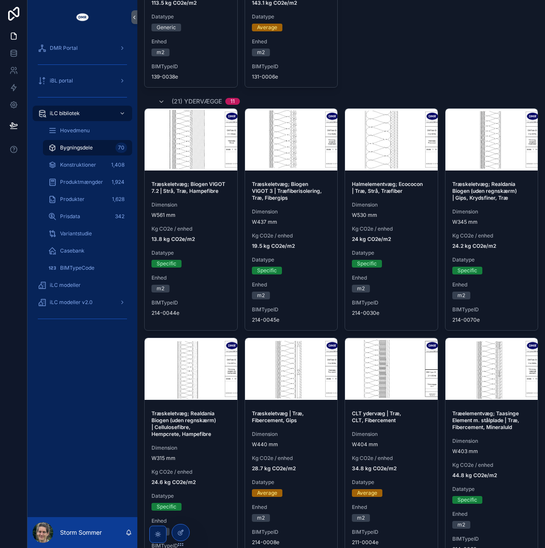
scroll to position [902, 0]
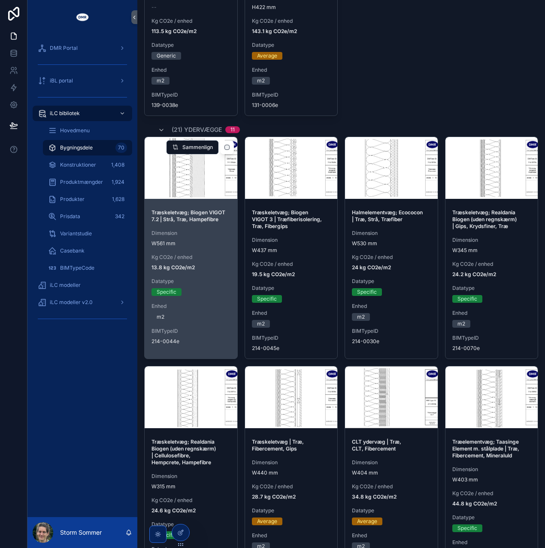
click at [211, 210] on strong "Træskeletvæg; Biogen VIGOT 7.2 | Strå, Træ, Hampefibre" at bounding box center [189, 215] width 75 height 13
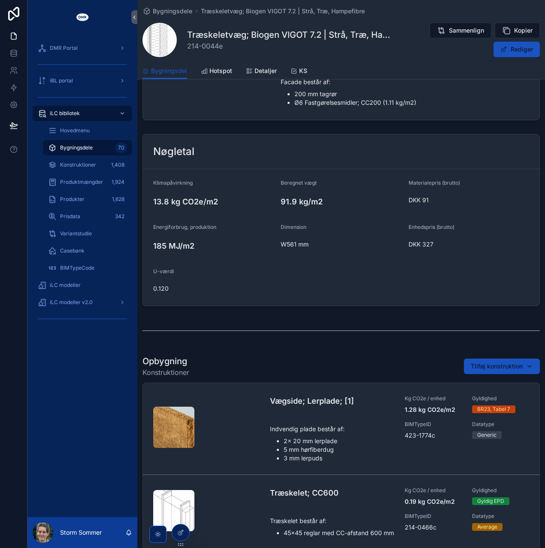
scroll to position [301, 0]
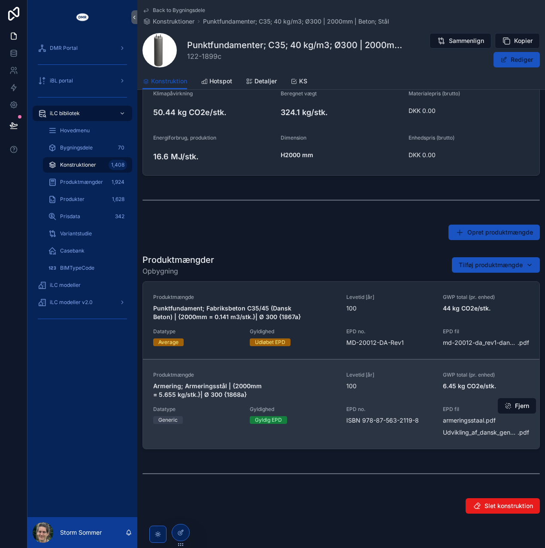
scroll to position [293, 0]
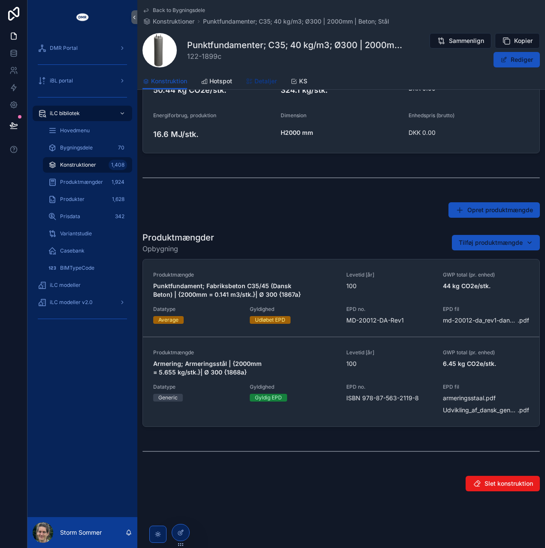
click at [259, 79] on span "Detaljer" at bounding box center [266, 81] width 22 height 9
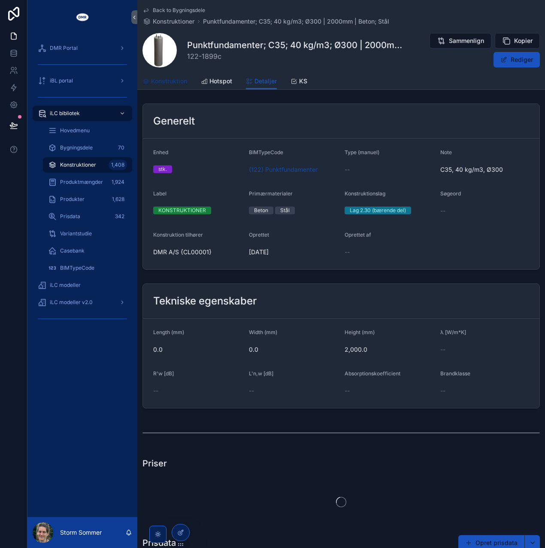
click at [167, 82] on span "Konstruktion" at bounding box center [169, 81] width 36 height 9
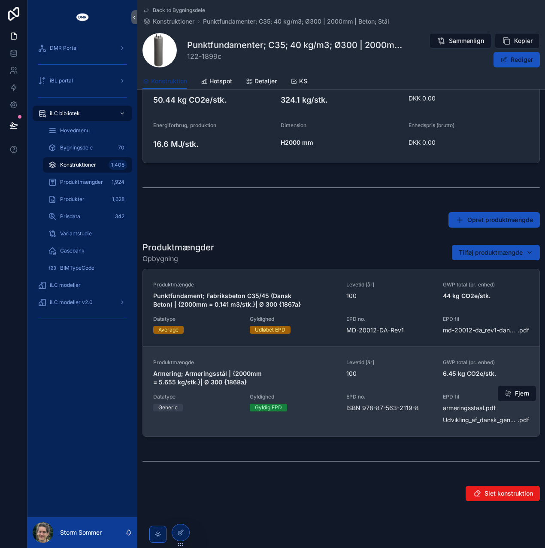
scroll to position [293, 0]
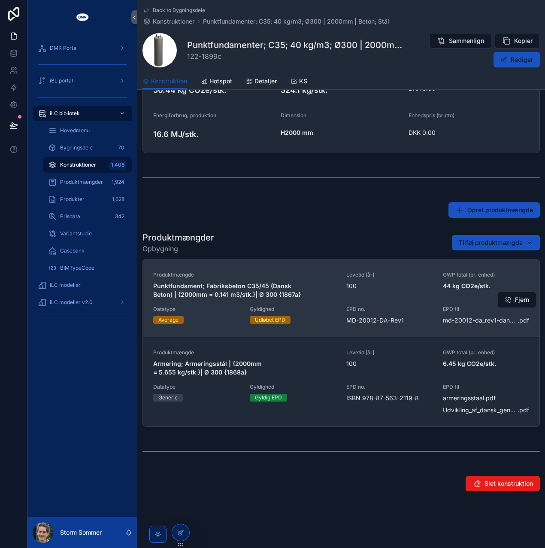
click at [242, 274] on span "Produktmængde" at bounding box center [244, 274] width 183 height 7
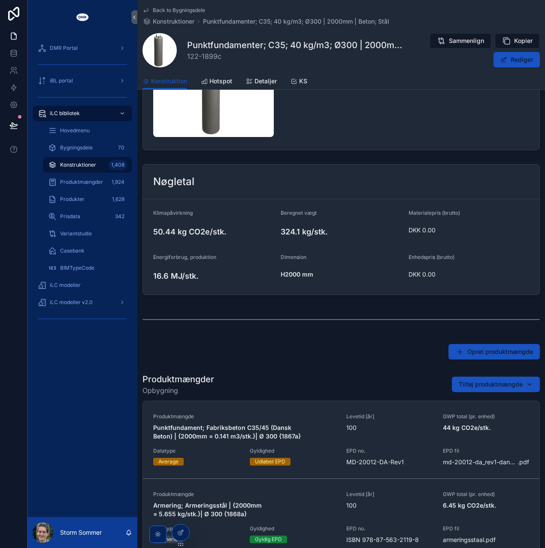
scroll to position [215, 0]
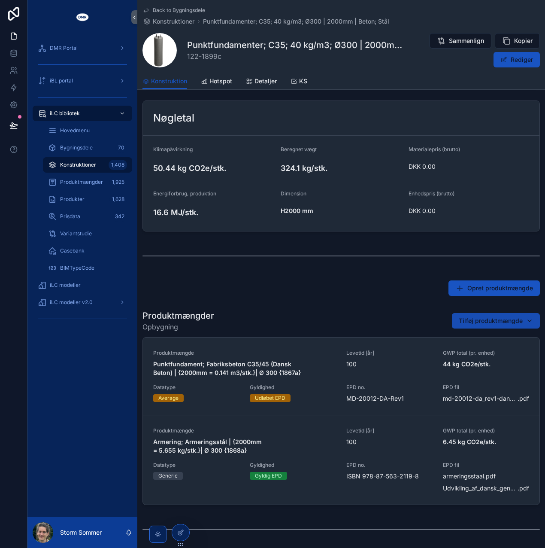
click at [489, 318] on span "Tilføj produktmængde" at bounding box center [491, 321] width 64 height 9
type input "*****"
click at [452, 350] on span "Punktfundament; Fabriksbeton C35/45 SCC | {2000mm = 0.141 m3/}| Ø 300 {2495a}" at bounding box center [487, 354] width 86 height 9
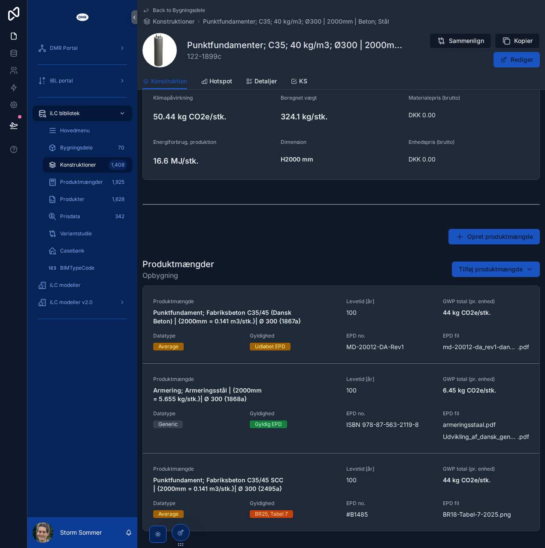
scroll to position [301, 0]
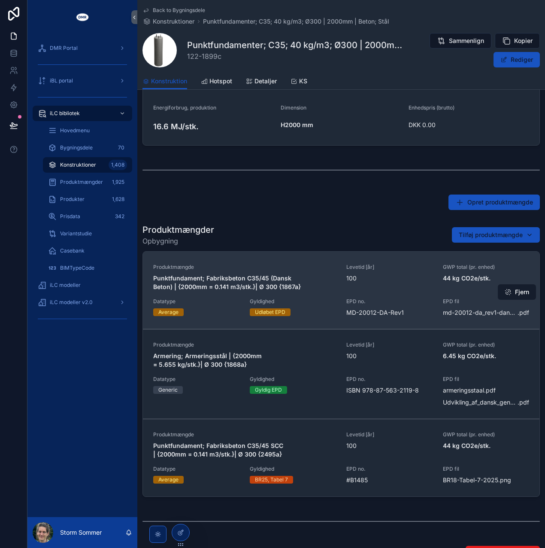
click at [513, 291] on button "Fjern" at bounding box center [517, 291] width 38 height 15
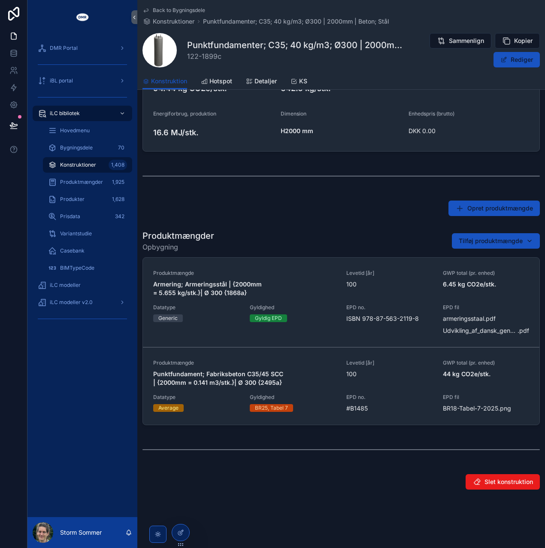
scroll to position [293, 0]
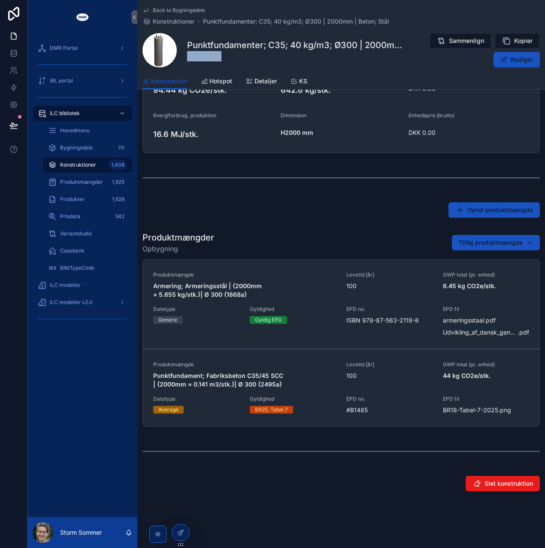
drag, startPoint x: 219, startPoint y: 56, endPoint x: 187, endPoint y: 60, distance: 32.4
click at [187, 60] on span "122-1899c" at bounding box center [295, 56] width 216 height 10
copy span "122-1899c"
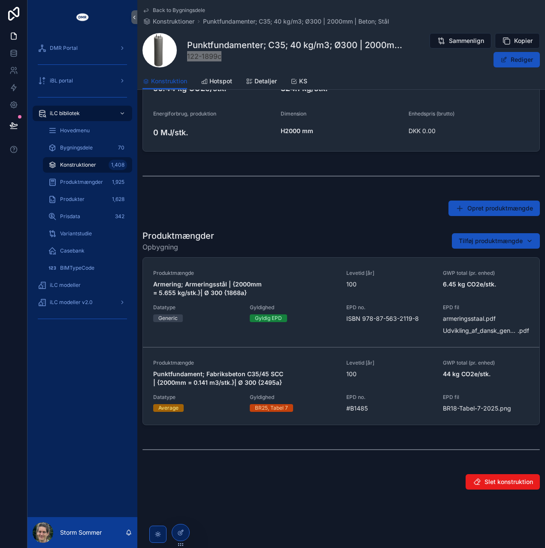
scroll to position [259, 0]
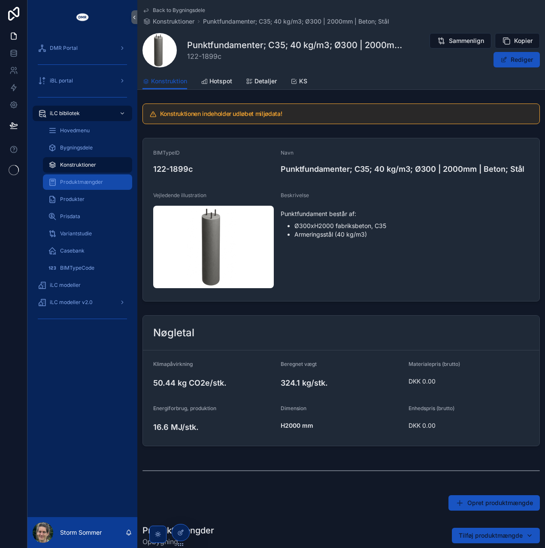
click at [86, 183] on span "Produktmængder" at bounding box center [81, 182] width 43 height 7
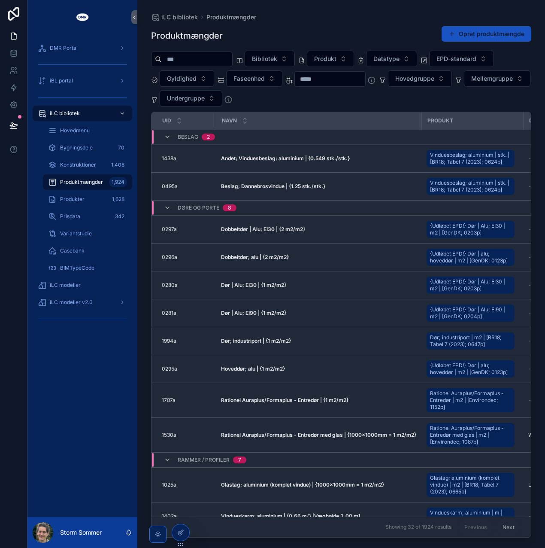
click at [198, 53] on input "scrollable content" at bounding box center [197, 59] width 70 height 12
type input "*"
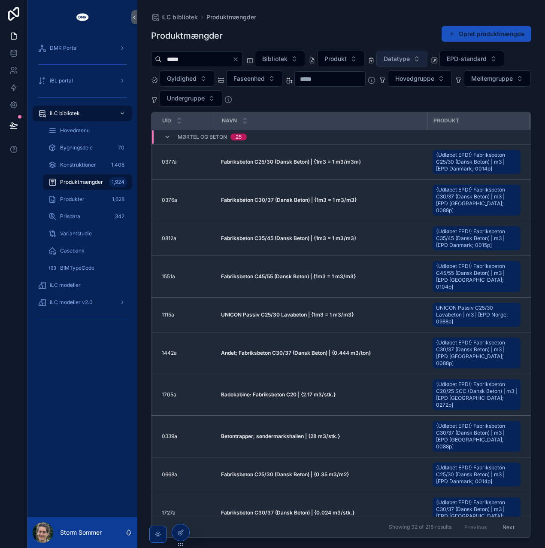
click at [410, 60] on span "Datatype" at bounding box center [397, 59] width 26 height 9
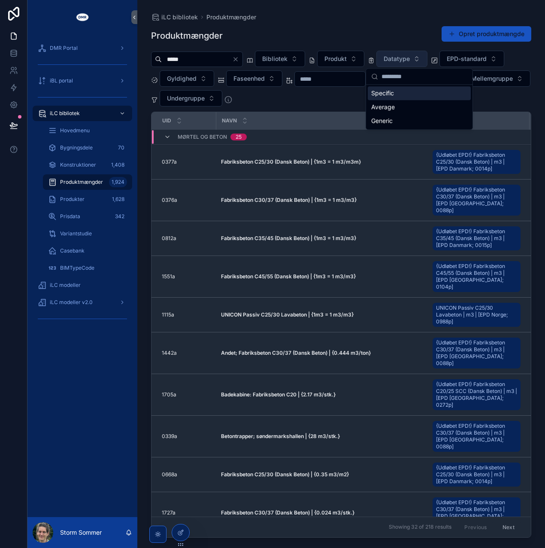
click at [410, 55] on span "Datatype" at bounding box center [397, 59] width 26 height 9
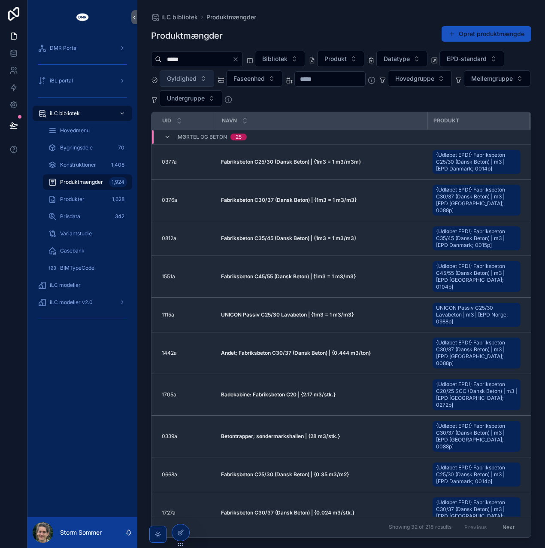
click at [189, 77] on span "Gyldighed" at bounding box center [182, 78] width 30 height 9
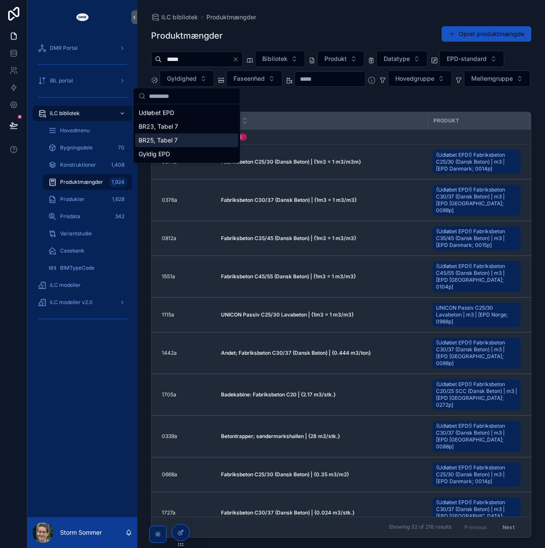
click at [190, 143] on div "BR25, Tabel 7" at bounding box center [186, 141] width 103 height 14
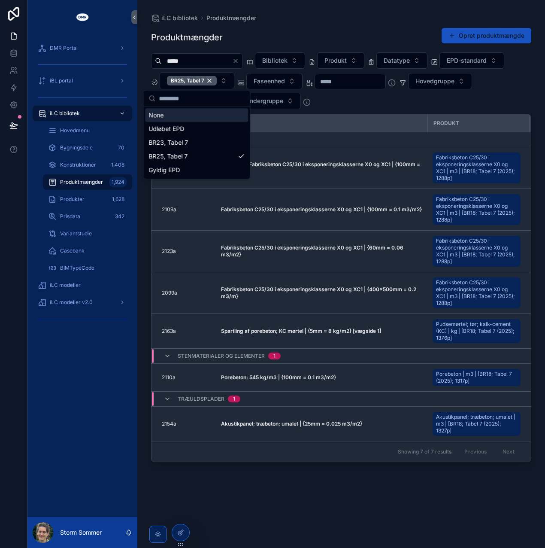
click at [359, 100] on div "***** Bibliotek Produkt Datatype EPD-standard BR25, Tabel 7 Faseenhed Hovedgrup…" at bounding box center [341, 80] width 381 height 57
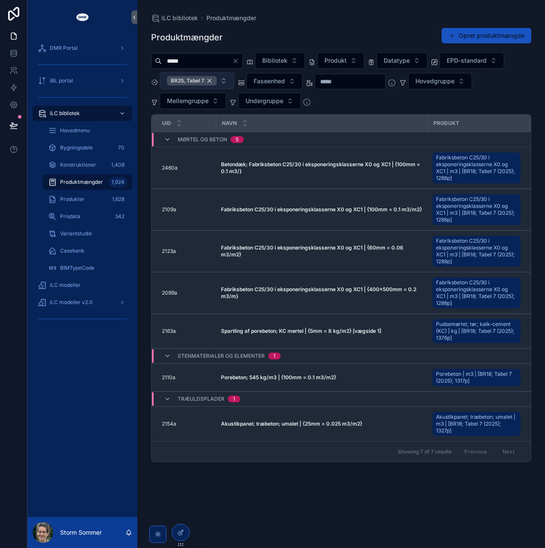
click at [210, 79] on div "BR25, Tabel 7" at bounding box center [192, 80] width 50 height 9
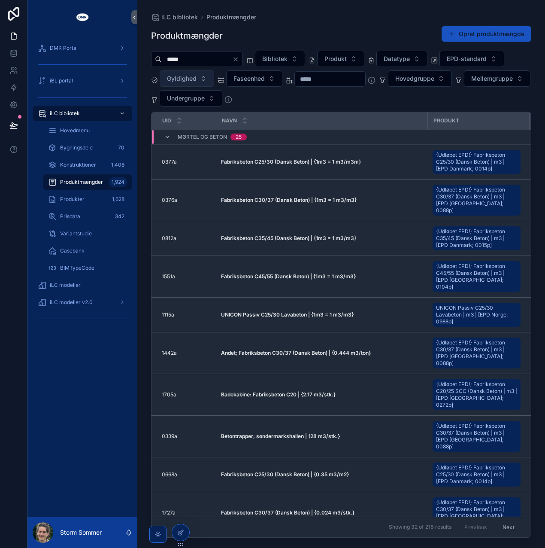
click at [168, 60] on input "*****" at bounding box center [197, 59] width 70 height 12
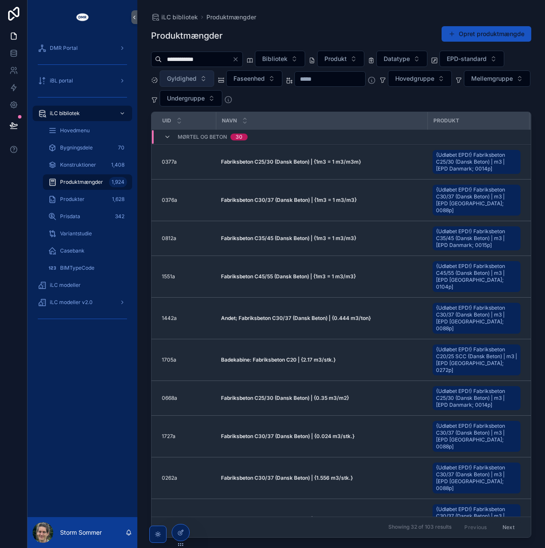
type input "**********"
click at [201, 78] on button "Gyldighed" at bounding box center [187, 78] width 55 height 16
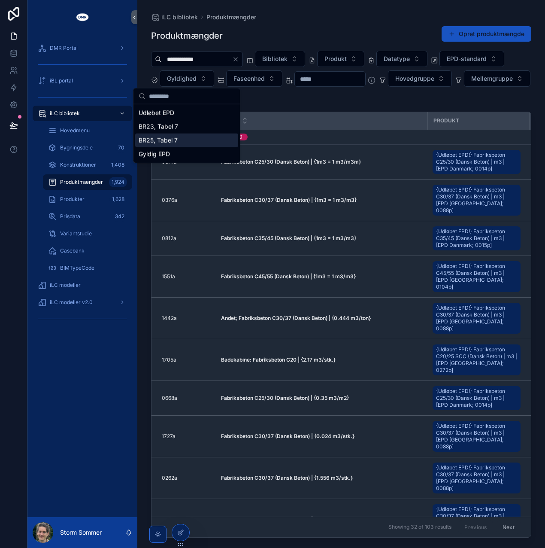
click at [195, 141] on div "BR25, Tabel 7" at bounding box center [186, 141] width 103 height 14
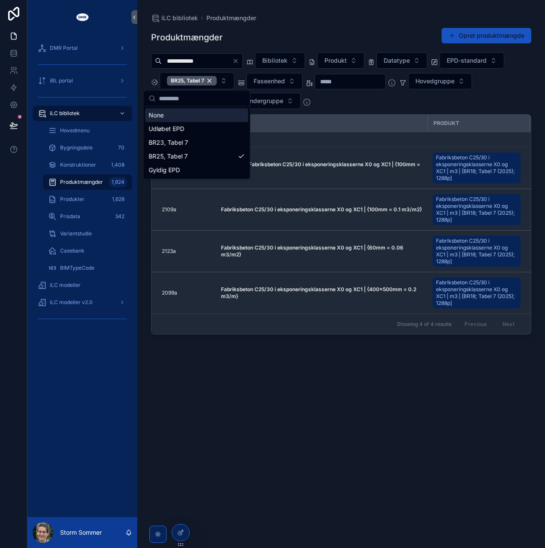
click at [284, 35] on div "Produktmængder Opret produktmængde" at bounding box center [341, 37] width 381 height 20
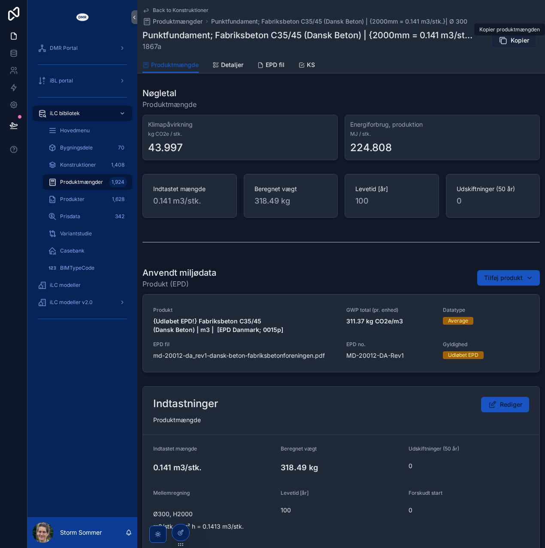
click at [505, 39] on button "Kopier" at bounding box center [514, 40] width 45 height 15
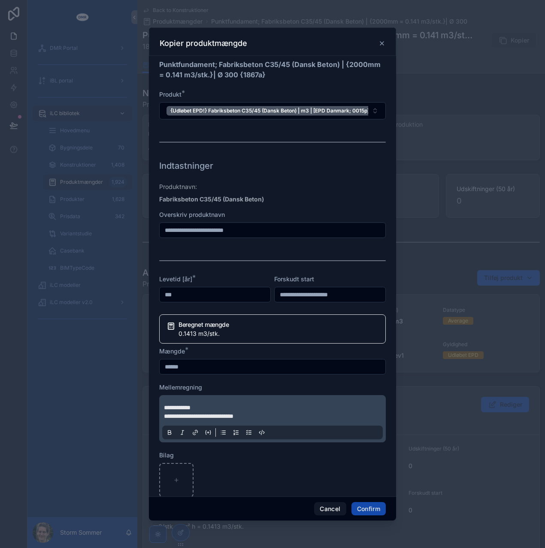
click at [367, 510] on button "Confirm" at bounding box center [369, 509] width 34 height 14
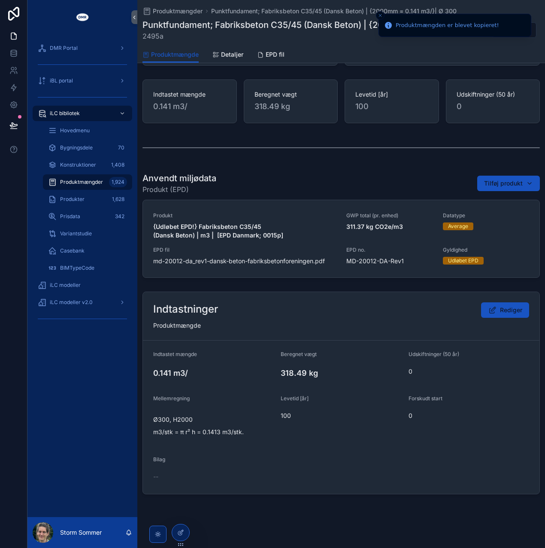
scroll to position [86, 0]
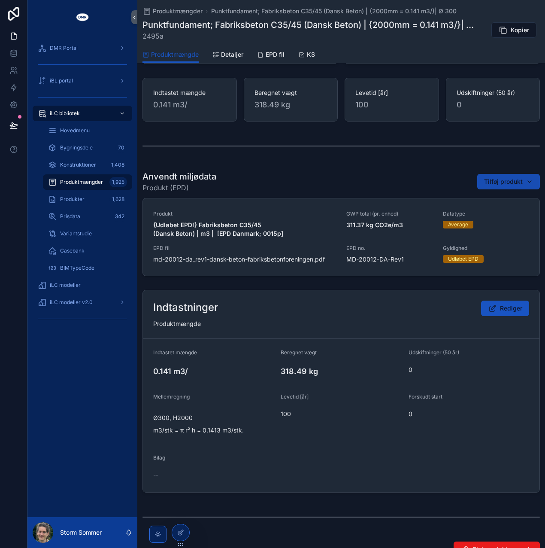
click at [490, 179] on span "Tilføj produkt" at bounding box center [503, 181] width 39 height 9
type input "*****"
click at [482, 219] on span "Fabriksbeton C35/45 SCC | m3 | [BR18; Tabel 7 (2025); 1296p]" at bounding box center [487, 215] width 86 height 9
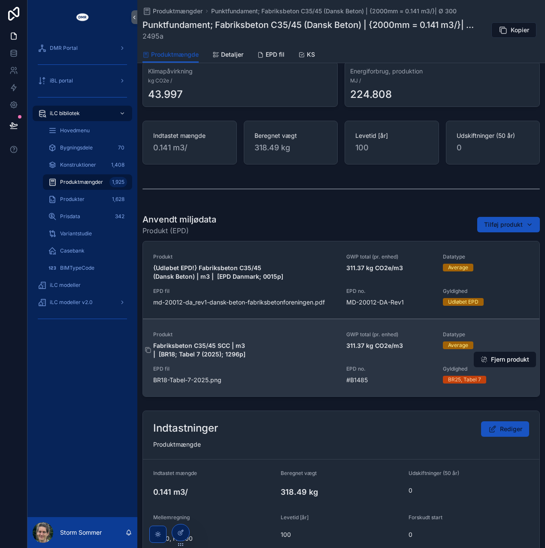
scroll to position [128, 0]
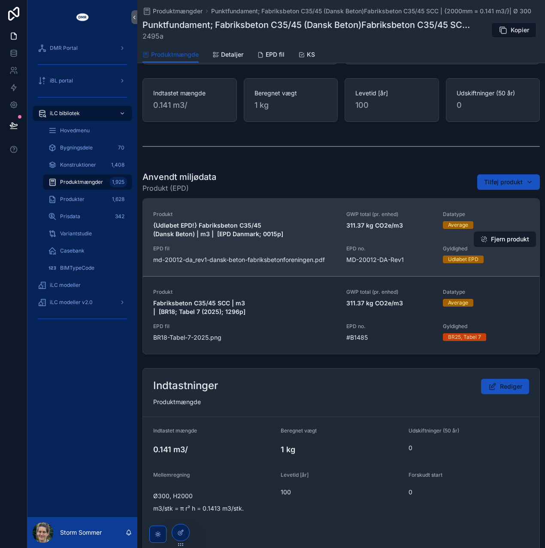
click at [500, 239] on button "Fjern produkt" at bounding box center [505, 238] width 62 height 15
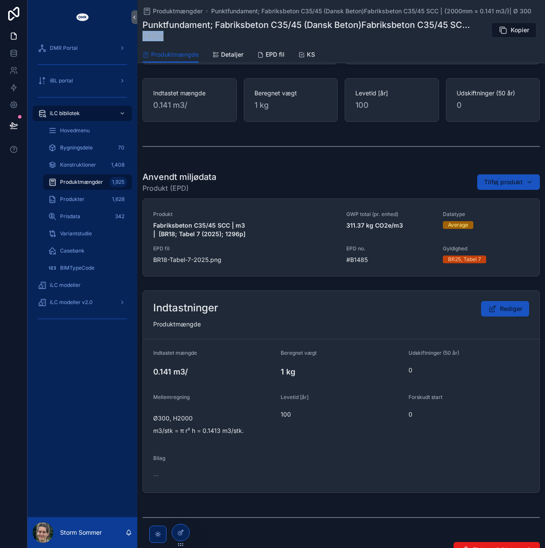
drag, startPoint x: 162, startPoint y: 36, endPoint x: 143, endPoint y: 36, distance: 18.9
click at [143, 36] on span "2495a" at bounding box center [309, 36] width 333 height 10
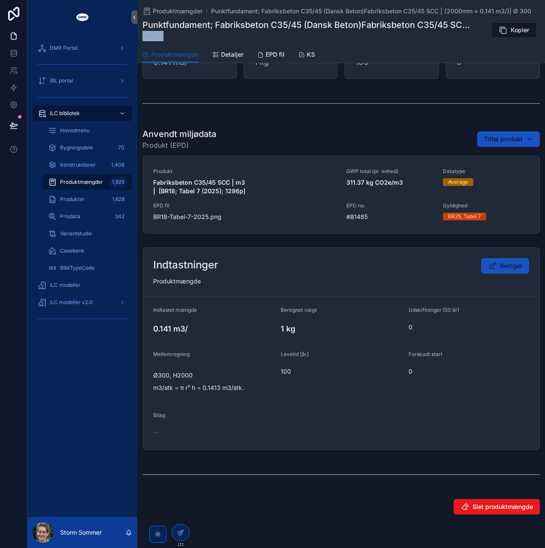
scroll to position [86, 0]
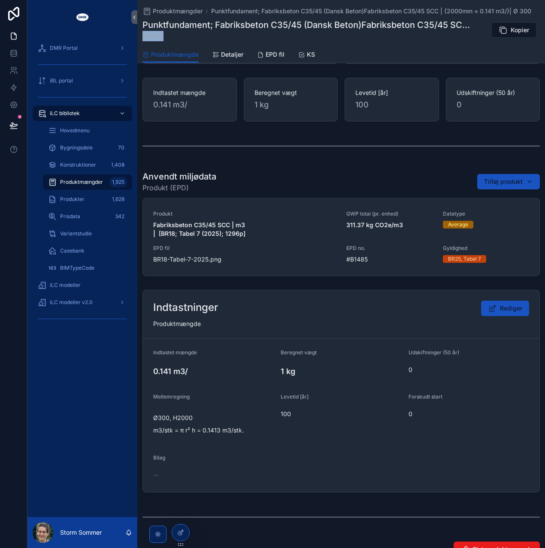
copy span "2495a"
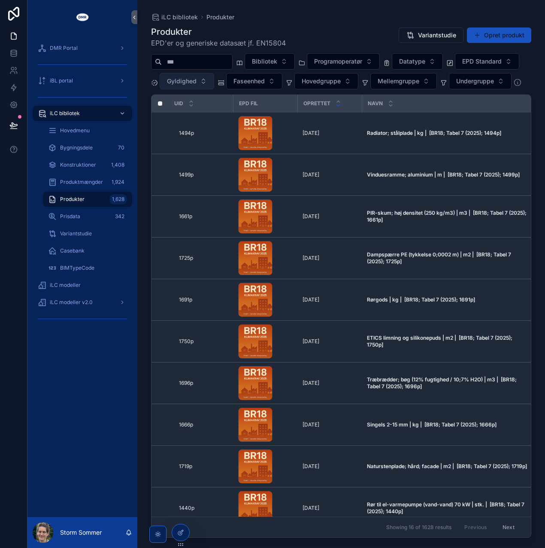
click at [197, 78] on span "Gyldighed" at bounding box center [182, 81] width 30 height 9
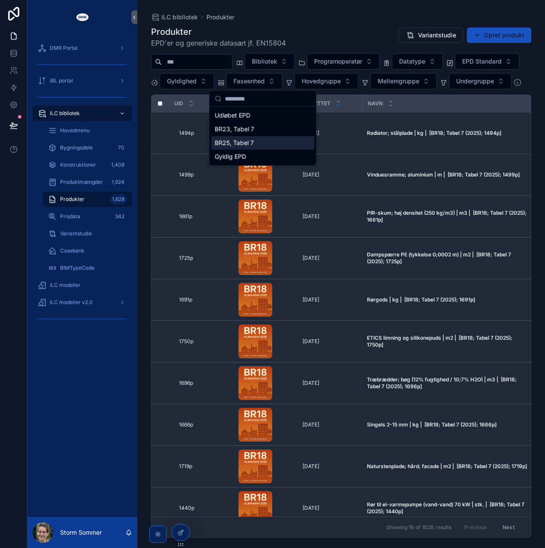
click at [254, 140] on div "BR25, Tabel 7" at bounding box center [262, 143] width 103 height 14
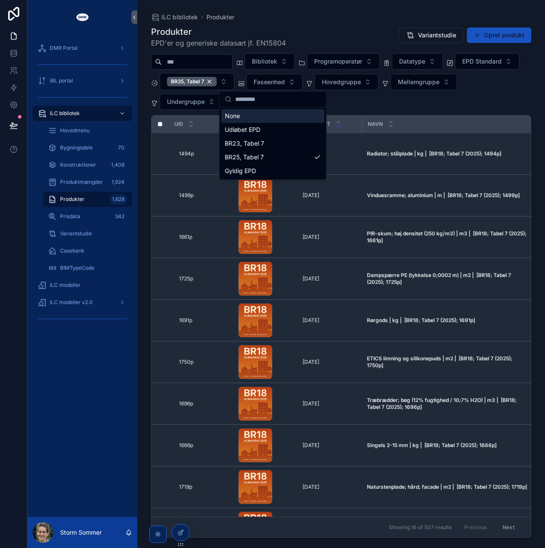
click at [232, 62] on input "scrollable content" at bounding box center [197, 62] width 70 height 12
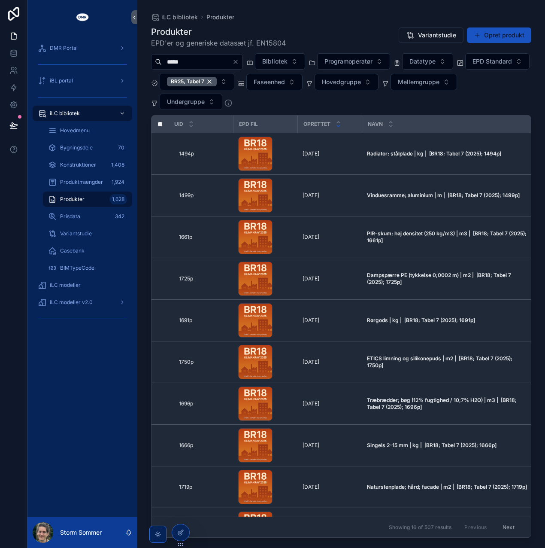
type input "*****"
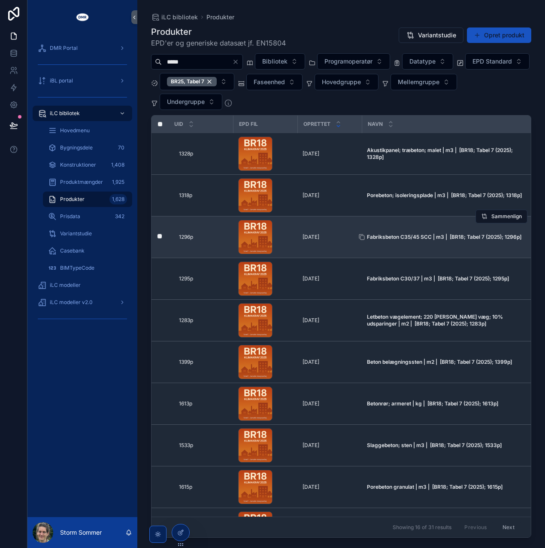
click at [400, 235] on strong "Fabriksbeton C35/45 SCC | m3 | [BR18; Tabel 7 (2025); 1296p]" at bounding box center [444, 237] width 155 height 6
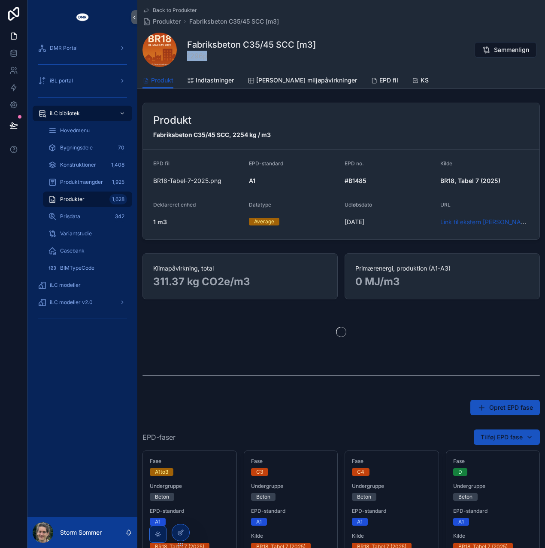
drag, startPoint x: 206, startPoint y: 55, endPoint x: 187, endPoint y: 56, distance: 18.9
click at [187, 56] on span "1296p" at bounding box center [251, 56] width 129 height 10
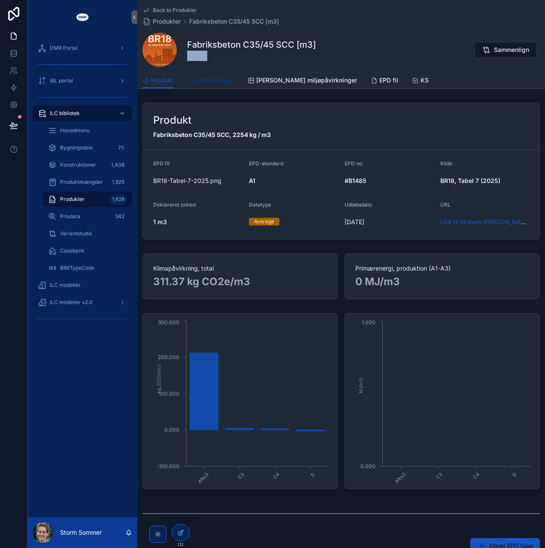
copy span "1296p"
click at [249, 49] on h1 "Fabriksbeton C35/45 SCC [m3]" at bounding box center [251, 45] width 129 height 12
click at [164, 21] on span "Produkter" at bounding box center [167, 21] width 28 height 9
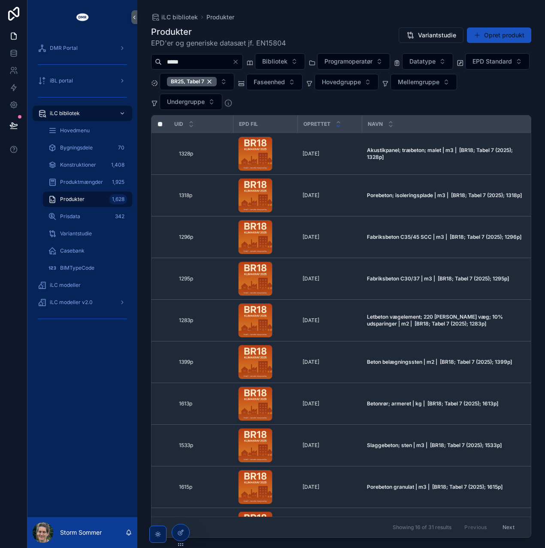
drag, startPoint x: 201, startPoint y: 64, endPoint x: 155, endPoint y: 64, distance: 46.4
click at [155, 64] on div "*****" at bounding box center [197, 61] width 92 height 15
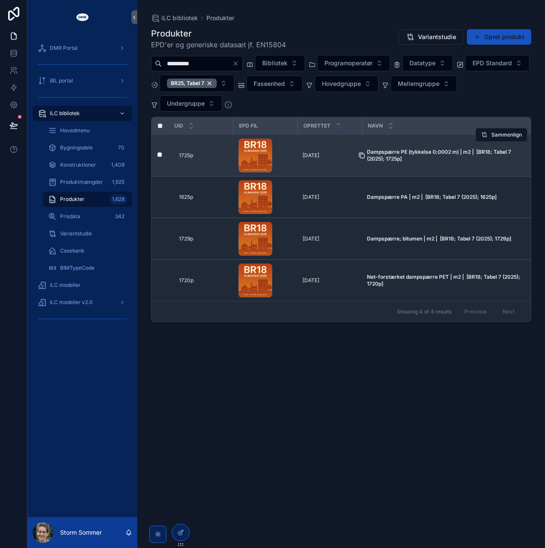
type input "**********"
click at [362, 153] on icon "scrollable content" at bounding box center [362, 155] width 7 height 7
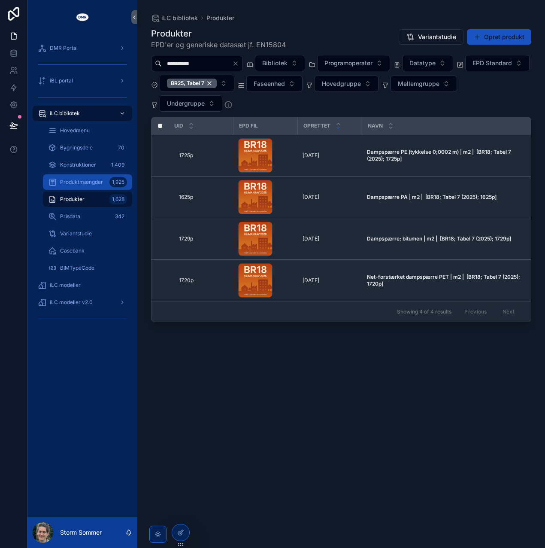
click at [96, 183] on span "Produktmængder" at bounding box center [81, 182] width 43 height 7
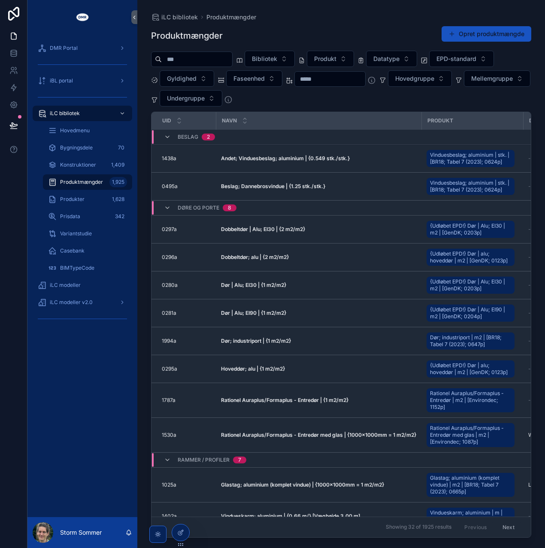
click at [220, 62] on input "scrollable content" at bounding box center [197, 59] width 70 height 12
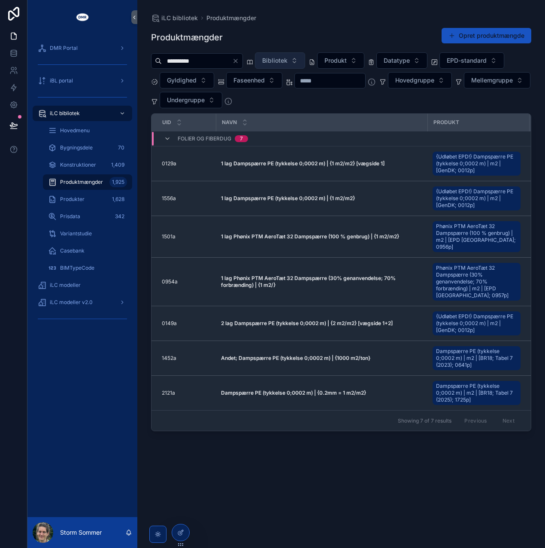
click at [288, 64] on span "Bibliotek" at bounding box center [274, 60] width 25 height 9
click at [288, 61] on span "Bibliotek" at bounding box center [274, 60] width 25 height 9
click at [201, 83] on button "Gyldighed" at bounding box center [187, 80] width 55 height 16
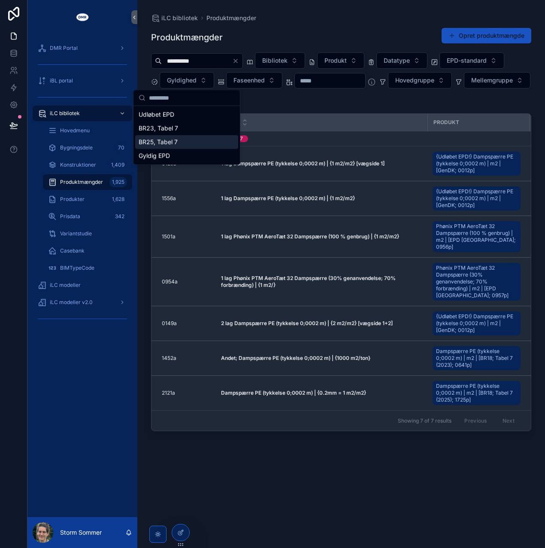
click at [167, 146] on div "BR25, Tabel 7" at bounding box center [186, 142] width 103 height 14
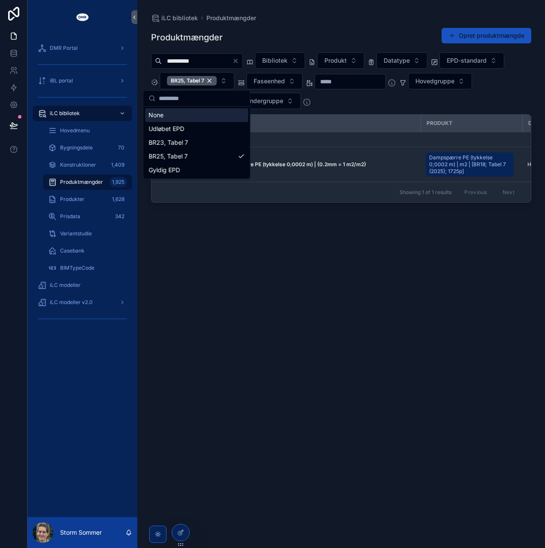
click at [304, 27] on div "Produktmængder Opret produktmængde" at bounding box center [341, 37] width 381 height 20
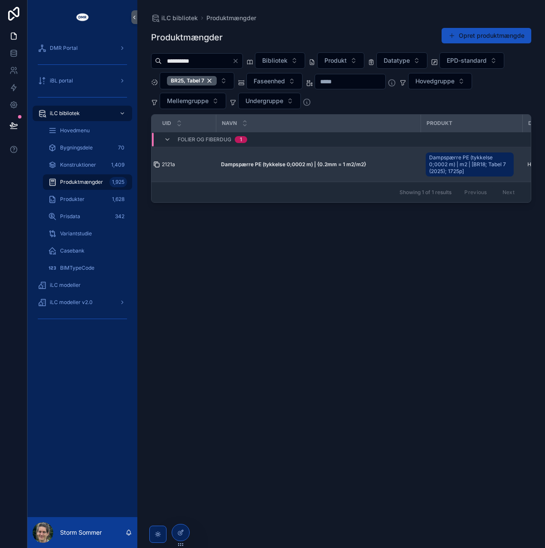
click at [157, 164] on icon "scrollable content" at bounding box center [156, 164] width 7 height 7
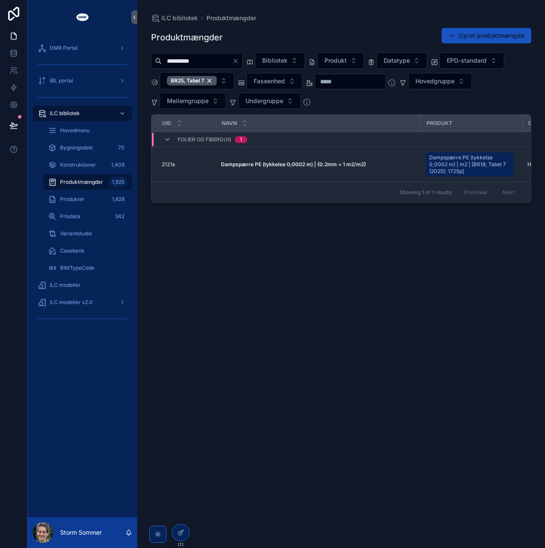
drag, startPoint x: 220, startPoint y: 63, endPoint x: 157, endPoint y: 66, distance: 63.2
click at [157, 66] on div "**********" at bounding box center [197, 60] width 92 height 15
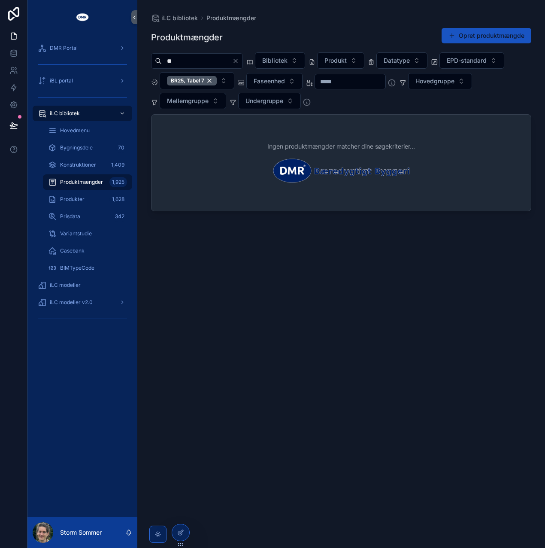
type input "*"
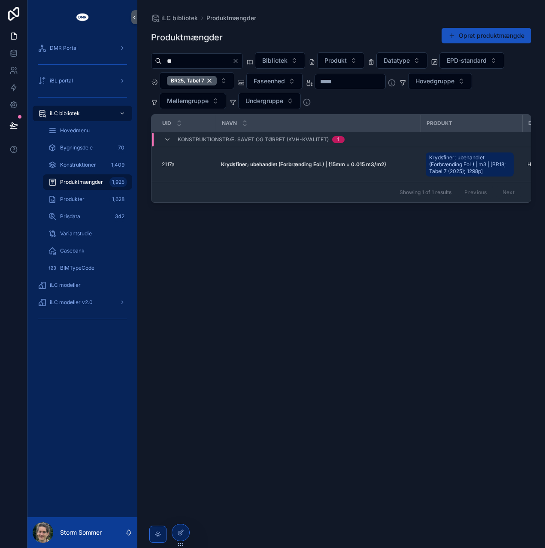
type input "*"
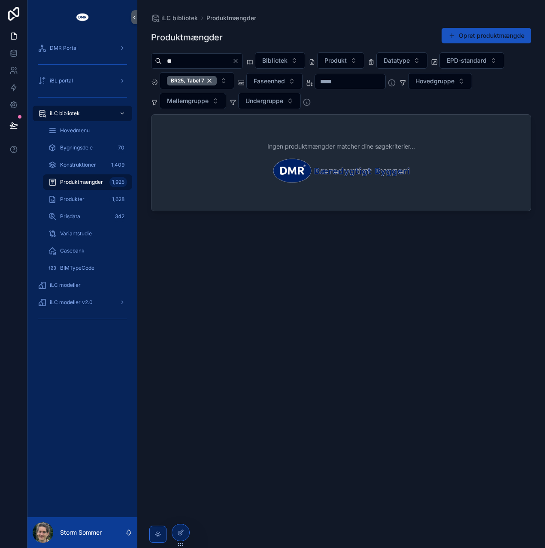
type input "*"
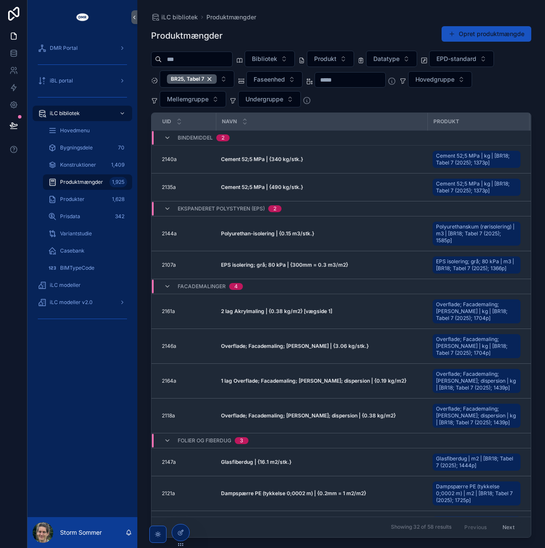
click at [205, 59] on input "scrollable content" at bounding box center [197, 59] width 70 height 12
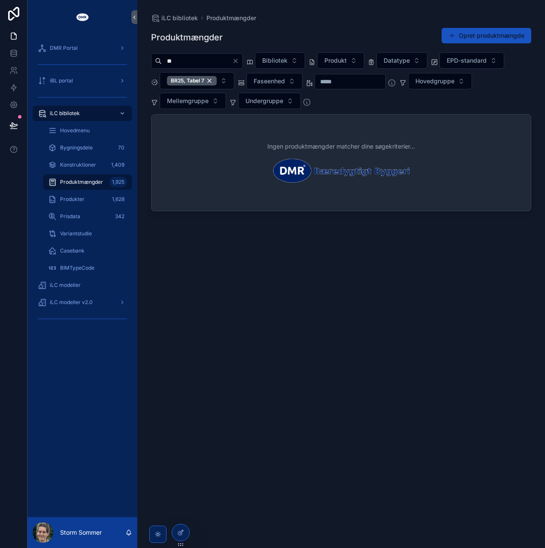
type input "*"
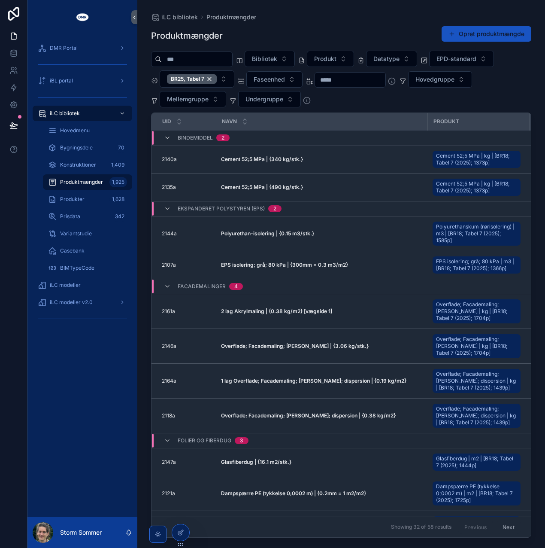
click at [210, 61] on input "scrollable content" at bounding box center [197, 59] width 70 height 12
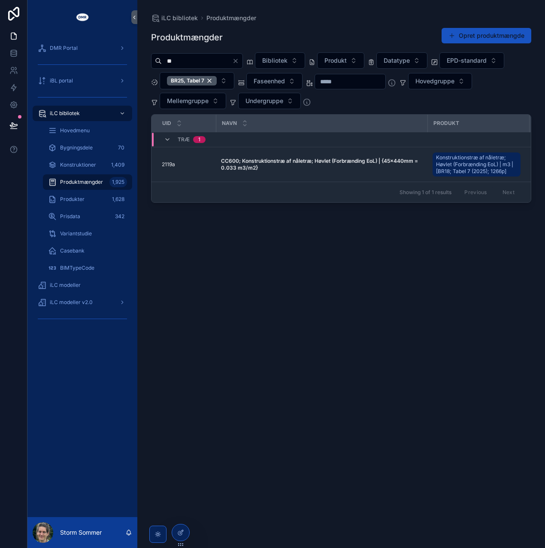
type input "*"
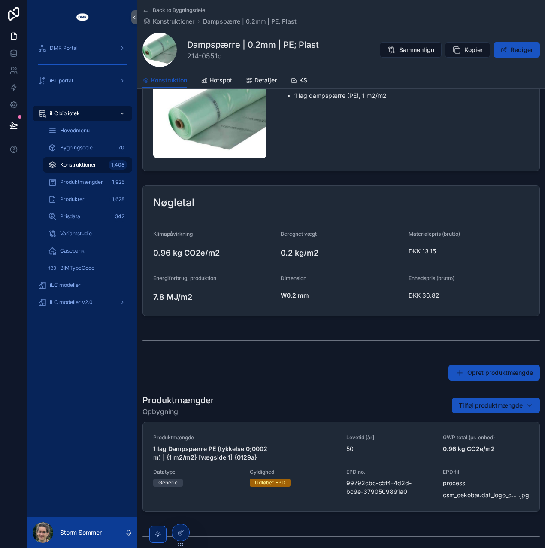
scroll to position [215, 0]
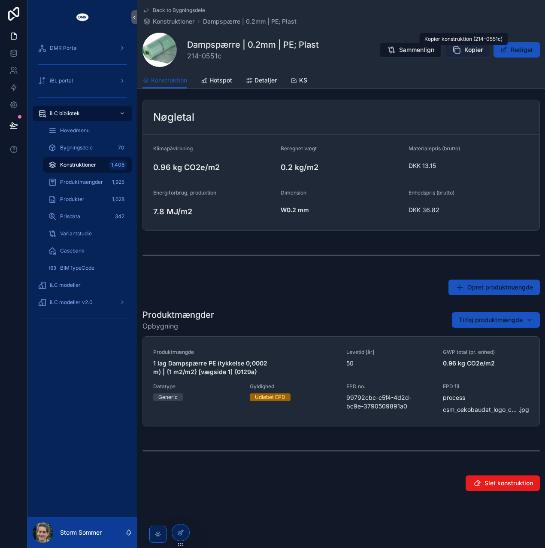
click at [465, 52] on span "Kopier" at bounding box center [474, 50] width 18 height 9
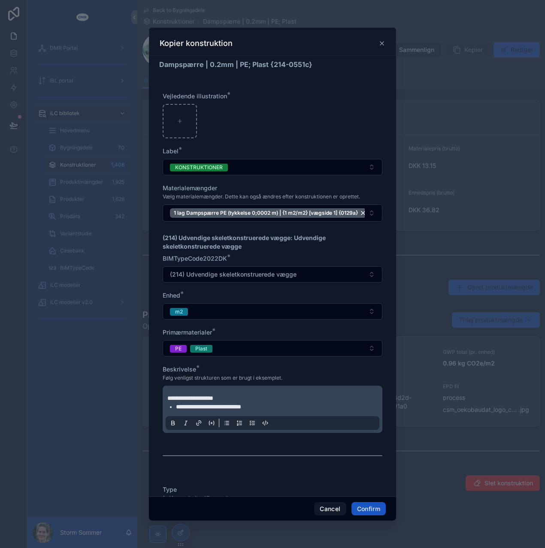
click at [383, 43] on icon at bounding box center [382, 43] width 3 height 3
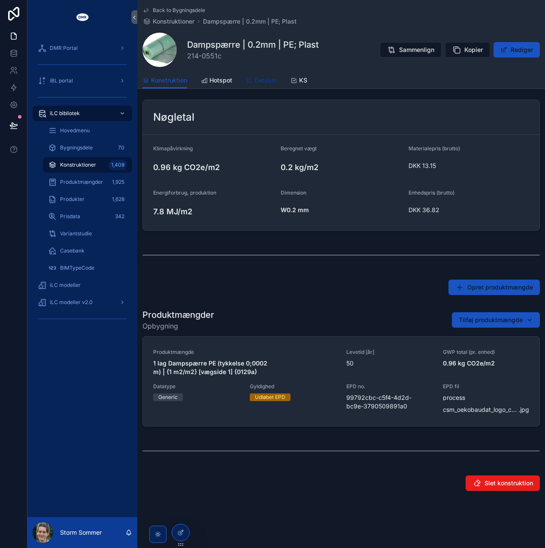
click at [258, 81] on span "Detaljer" at bounding box center [266, 80] width 22 height 9
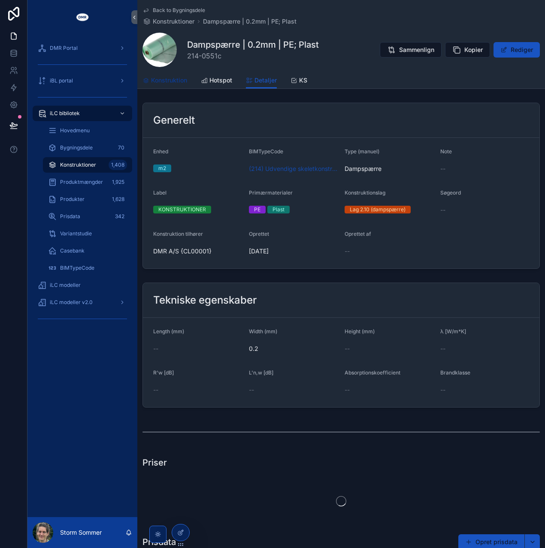
click at [176, 82] on span "Konstruktion" at bounding box center [169, 80] width 36 height 9
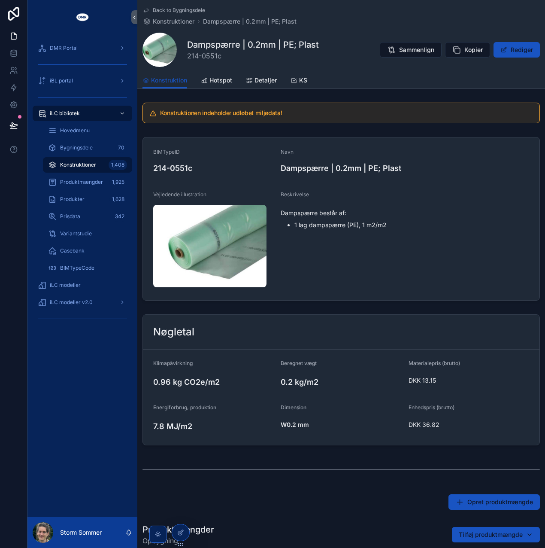
click at [515, 73] on div "Konstruktion Hotspot Detaljer KS" at bounding box center [342, 80] width 398 height 16
click at [465, 52] on span "Kopier" at bounding box center [474, 50] width 18 height 9
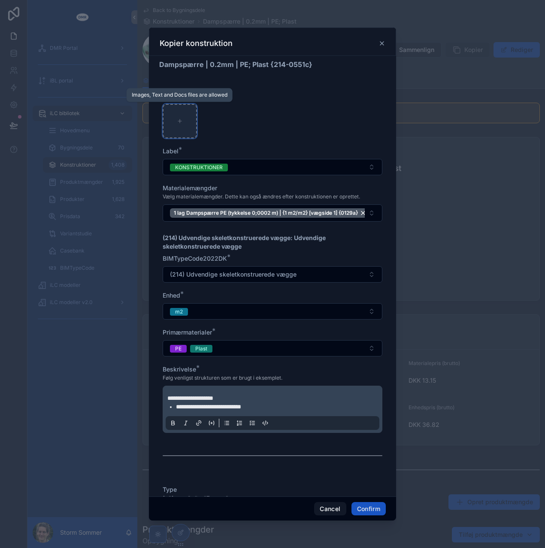
click at [174, 124] on div at bounding box center [180, 121] width 34 height 34
type input "**********"
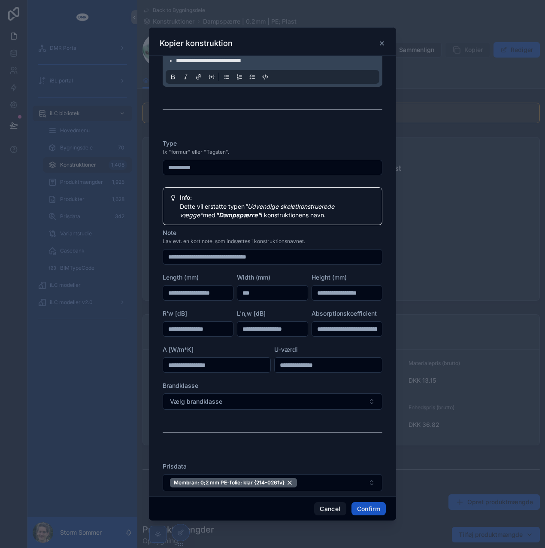
scroll to position [356, 0]
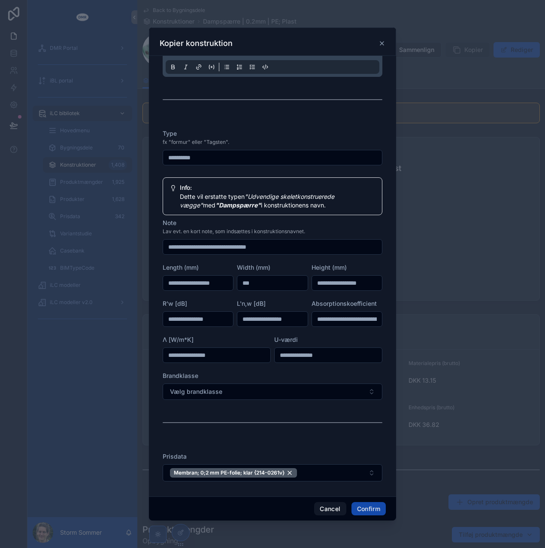
click at [370, 509] on button "Confirm" at bounding box center [369, 509] width 34 height 14
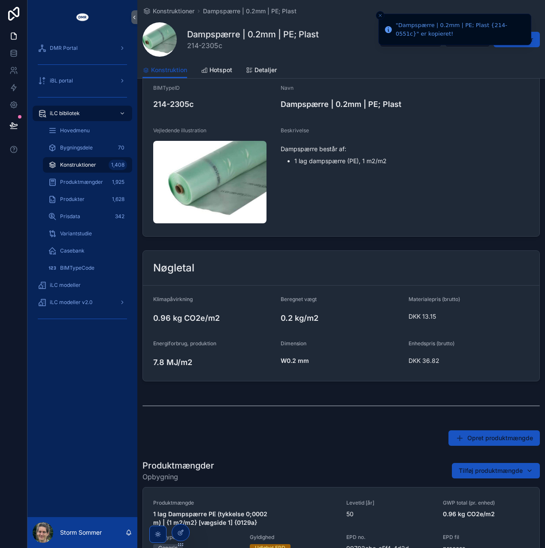
scroll to position [189, 0]
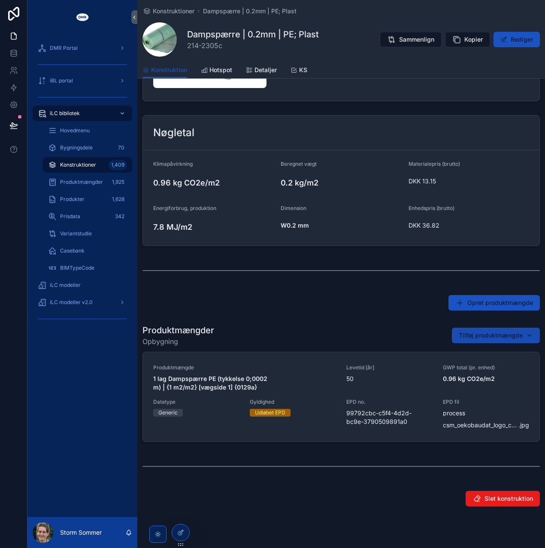
click at [470, 335] on span "Tilføj produktmængde" at bounding box center [491, 335] width 64 height 9
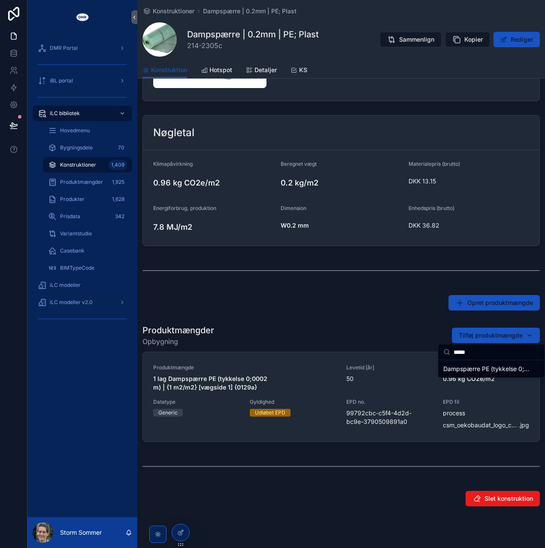
type input "*****"
click at [459, 368] on span "Dampspærre PE (tykkelse 0;0002 m) | {0.2mm = 1 m2/m2} {2121a}" at bounding box center [487, 369] width 86 height 9
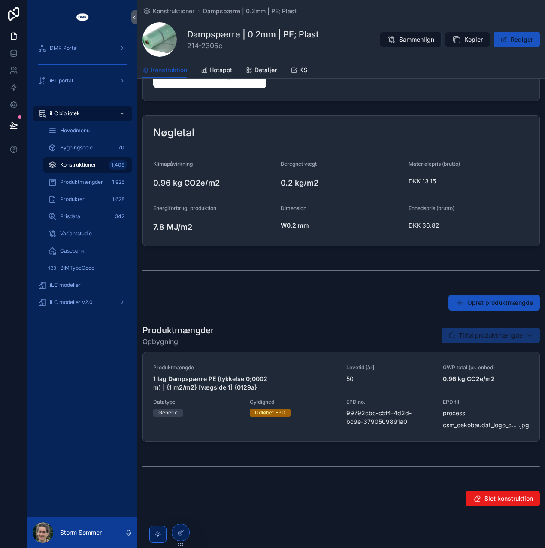
click at [363, 311] on div "Opret produktmængde" at bounding box center [341, 303] width 408 height 22
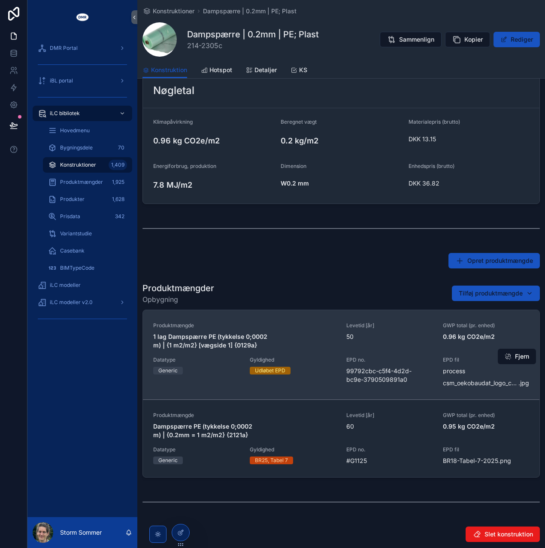
scroll to position [232, 0]
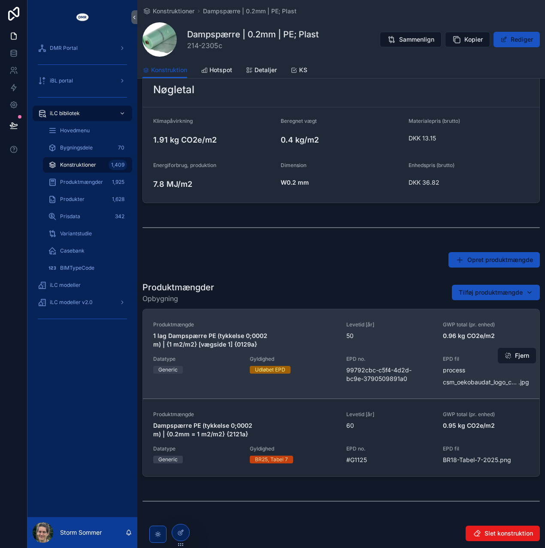
click at [509, 354] on button "Fjern" at bounding box center [517, 355] width 38 height 15
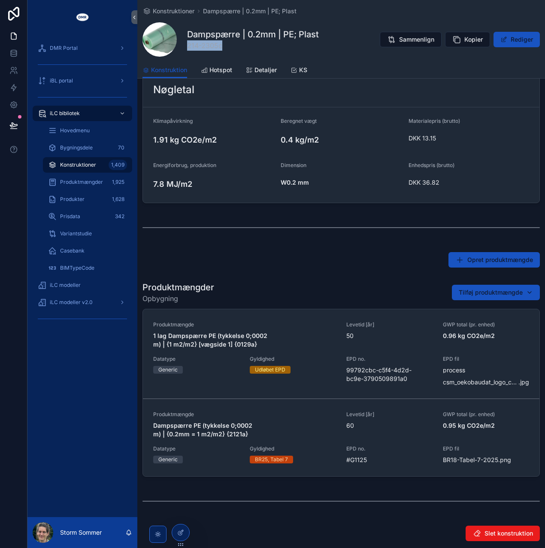
drag, startPoint x: 229, startPoint y: 47, endPoint x: 188, endPoint y: 49, distance: 41.3
click at [188, 49] on span "214-2305c" at bounding box center [253, 45] width 132 height 10
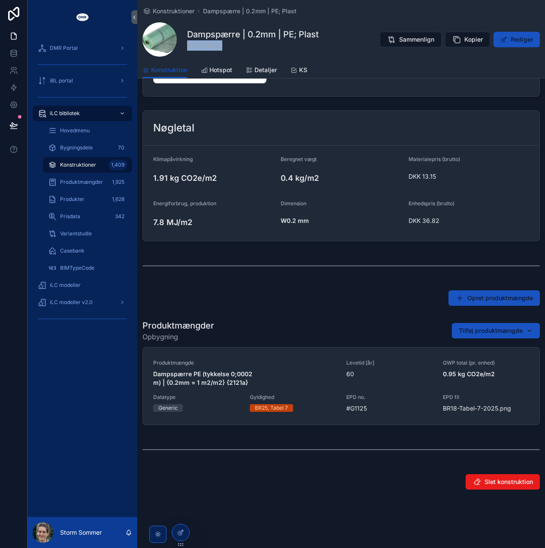
scroll to position [192, 0]
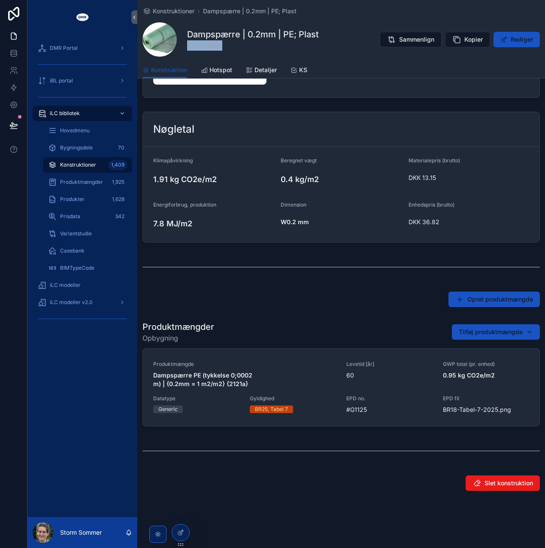
copy span "214-2305c"
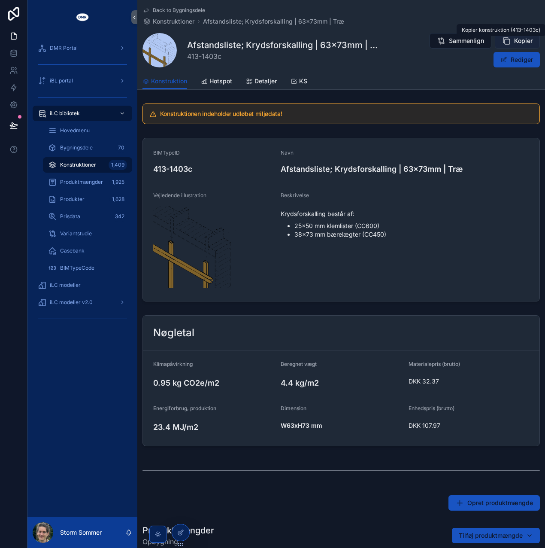
click at [515, 40] on span "Kopier" at bounding box center [524, 41] width 18 height 9
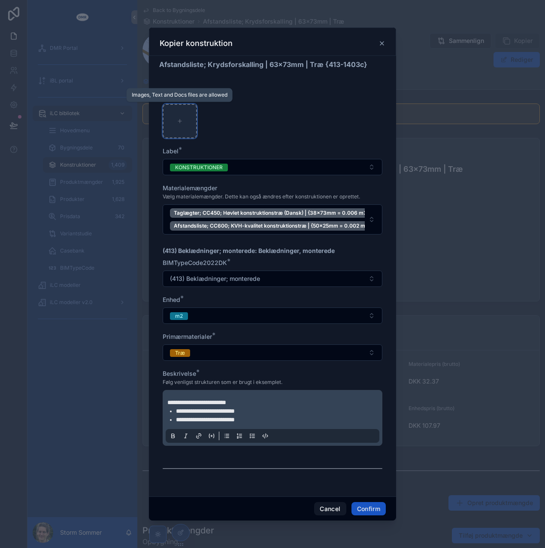
click at [182, 123] on icon at bounding box center [180, 121] width 6 height 6
type input "**********"
click at [366, 506] on button "Confirm" at bounding box center [369, 509] width 34 height 14
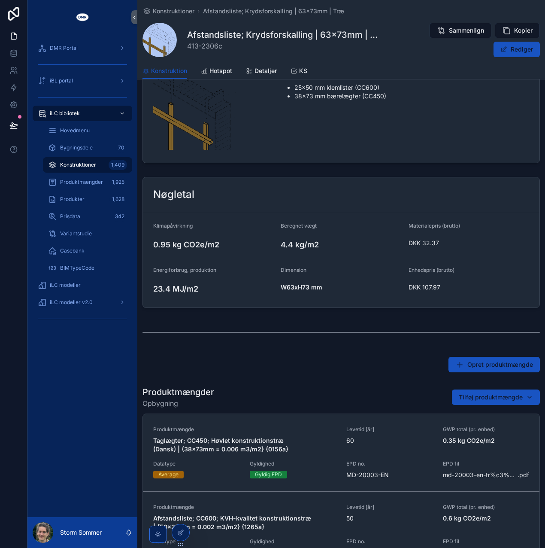
scroll to position [283, 0]
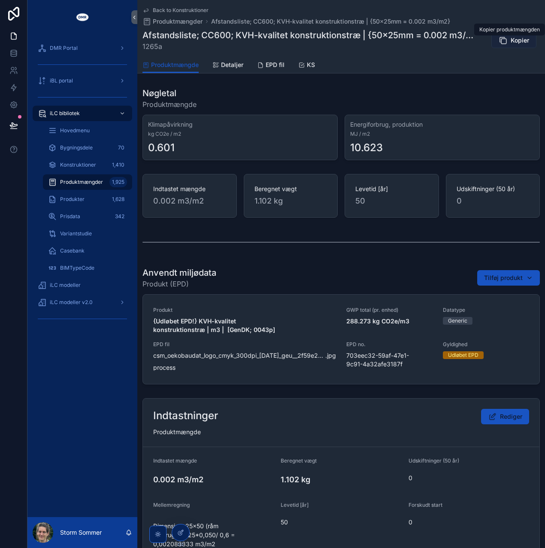
click at [515, 40] on span "Kopier" at bounding box center [520, 40] width 18 height 9
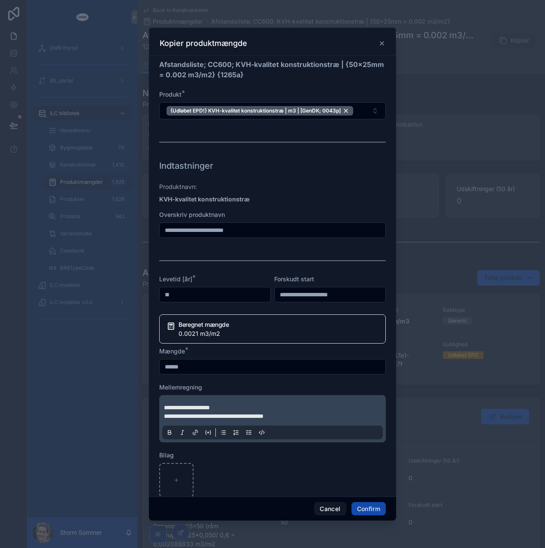
click at [369, 512] on button "Confirm" at bounding box center [369, 509] width 34 height 14
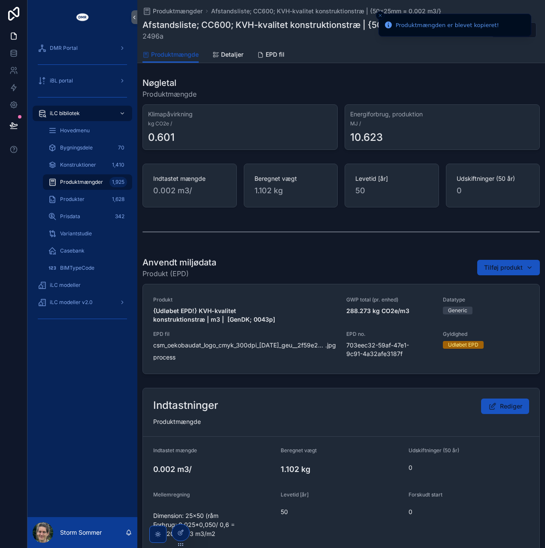
click at [379, 17] on line "Close toast" at bounding box center [380, 15] width 3 height 3
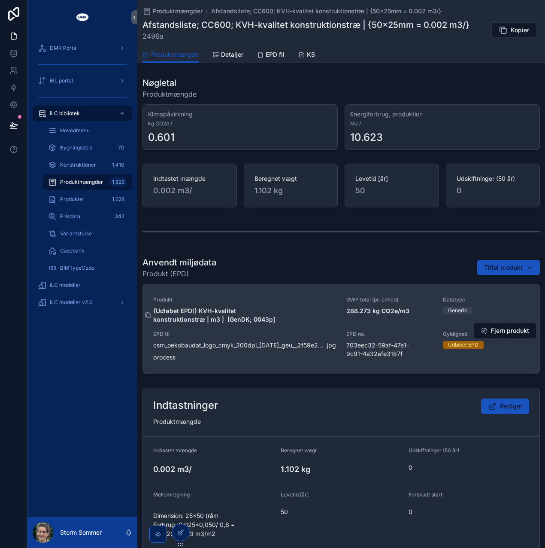
click at [196, 313] on strong "{Udløbet EPD!} KVH-kvalitet konstruktionstræ | m3 | [GenDK; 0043p]" at bounding box center [214, 315] width 122 height 16
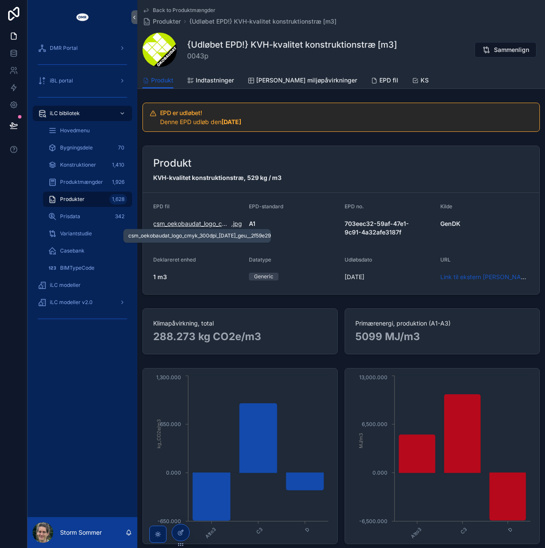
click at [191, 221] on span "csm_oekobaudat_logo_cmyk_300dpi_[DATE]_geu__2f59e29af2" at bounding box center [192, 223] width 78 height 9
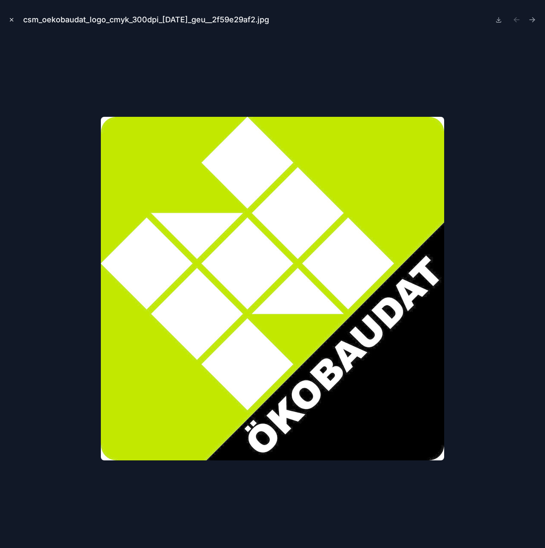
click at [13, 21] on icon "Close modal" at bounding box center [11, 19] width 3 height 3
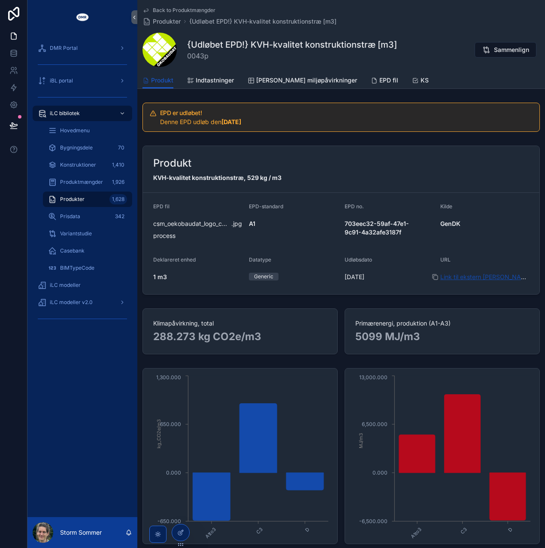
click at [471, 278] on link "Link til ekstern [PERSON_NAME]" at bounding box center [487, 276] width 92 height 7
click at [433, 26] on div "Back to Produktmængder Produkter {Udløbet EPD!} KVH-kvalitet konstruktionstræ […" at bounding box center [342, 36] width 398 height 72
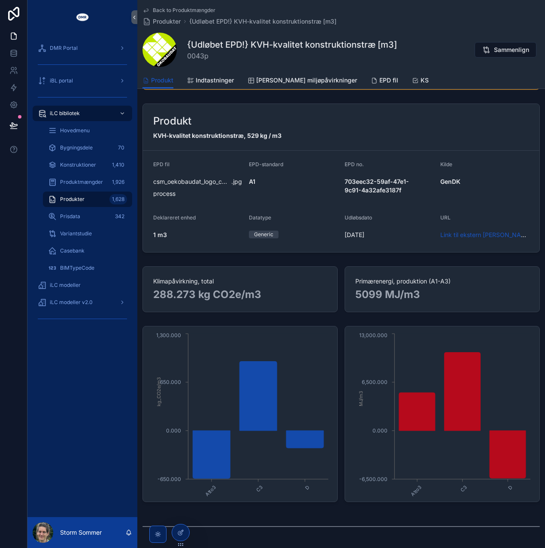
scroll to position [43, 0]
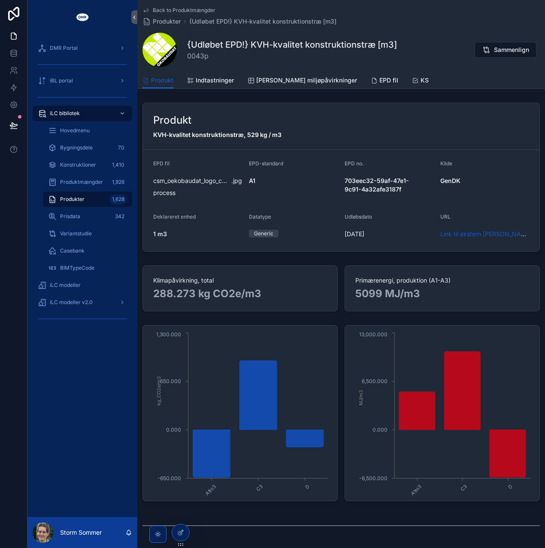
drag, startPoint x: 540, startPoint y: 312, endPoint x: 538, endPoint y: 349, distance: 37.0
click at [537, 349] on div "A1to3 C3 D -650.000 0.000 650.000 1,300.000 kg_CO2e/m3 A1to3 C3 D -6,500.000 0.…" at bounding box center [341, 413] width 408 height 183
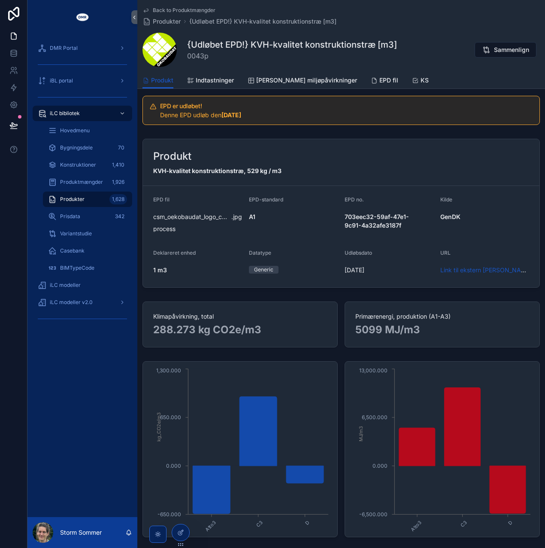
scroll to position [0, 0]
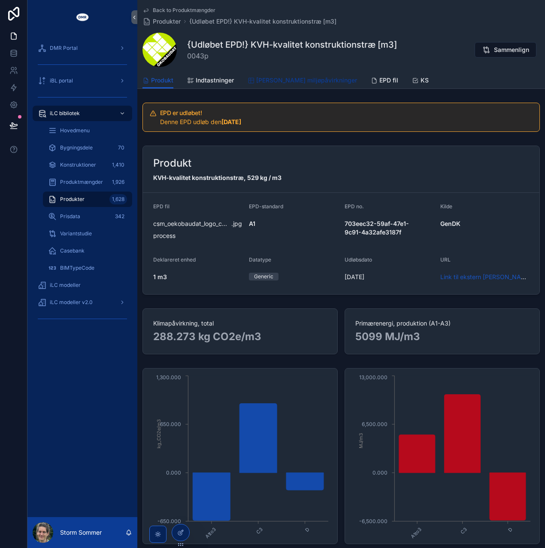
click at [257, 85] on link "[PERSON_NAME] miljøpåvirkninger" at bounding box center [303, 81] width 110 height 17
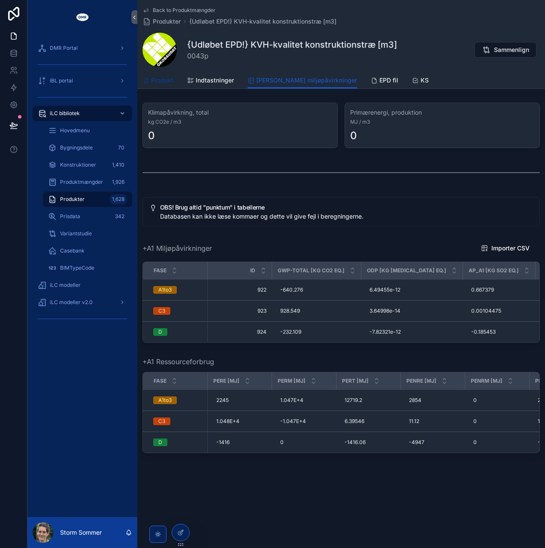
click at [160, 83] on span "Produkt" at bounding box center [162, 80] width 22 height 9
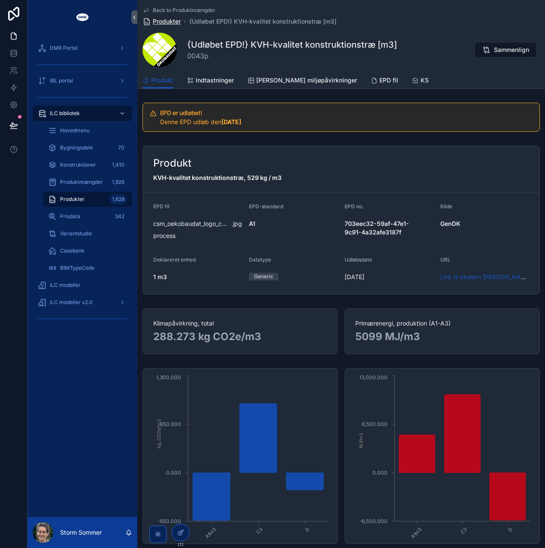
click at [171, 20] on span "Produkter" at bounding box center [167, 21] width 28 height 9
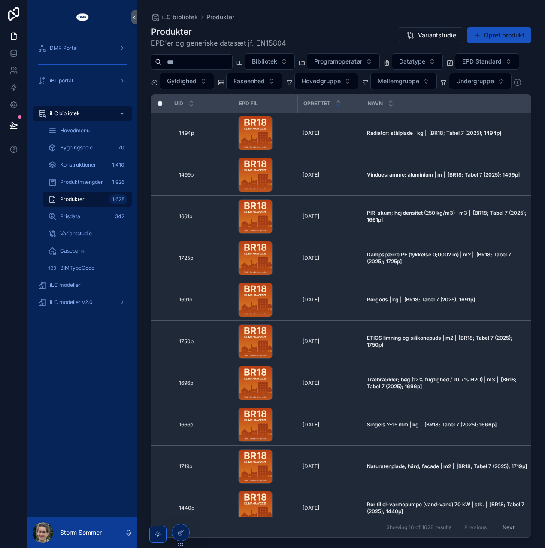
click at [191, 58] on input "scrollable content" at bounding box center [197, 62] width 70 height 12
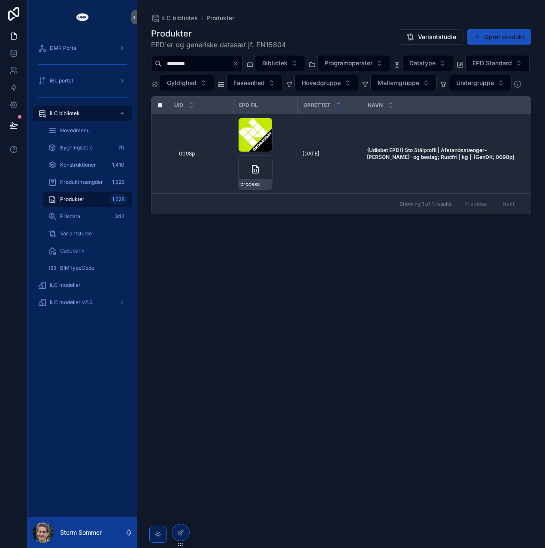
type input "********"
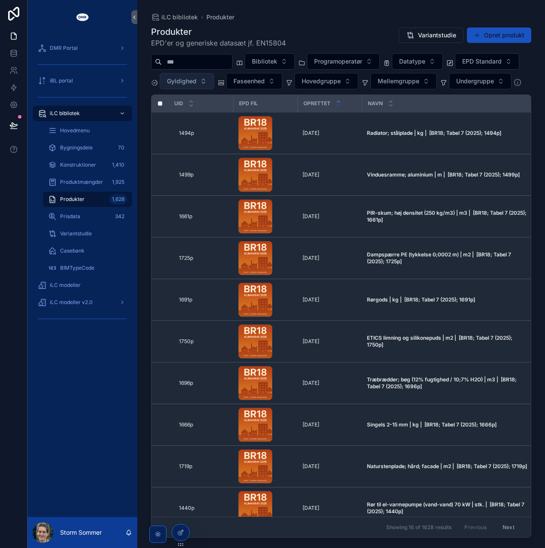
click at [197, 84] on span "Gyldighed" at bounding box center [182, 81] width 30 height 9
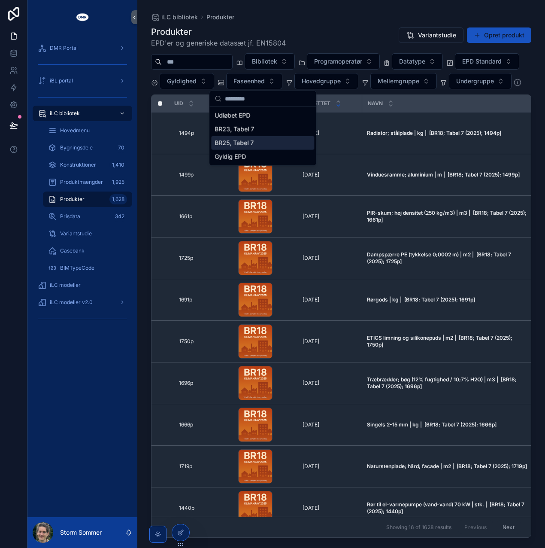
click at [264, 142] on div "BR25, Tabel 7" at bounding box center [262, 143] width 103 height 14
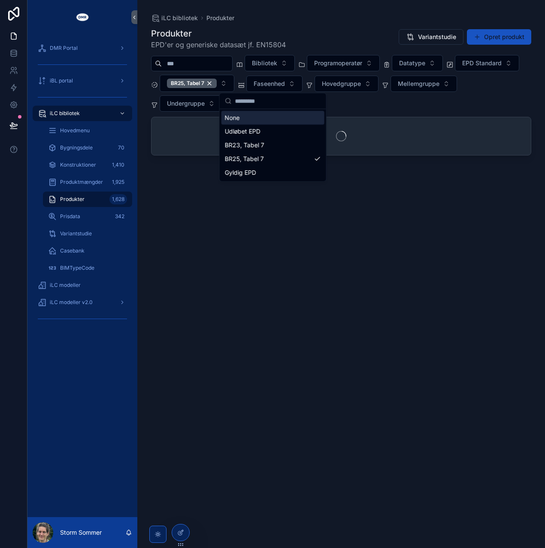
click at [212, 67] on input "scrollable content" at bounding box center [197, 64] width 70 height 12
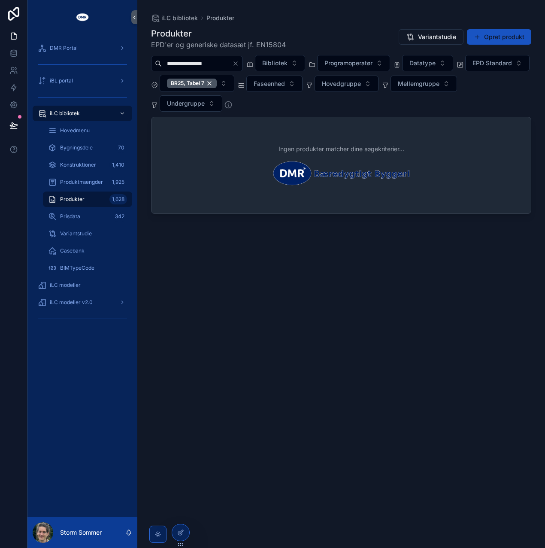
click at [277, 282] on div "**********" at bounding box center [341, 279] width 381 height 515
click at [194, 62] on input "**********" at bounding box center [197, 64] width 70 height 12
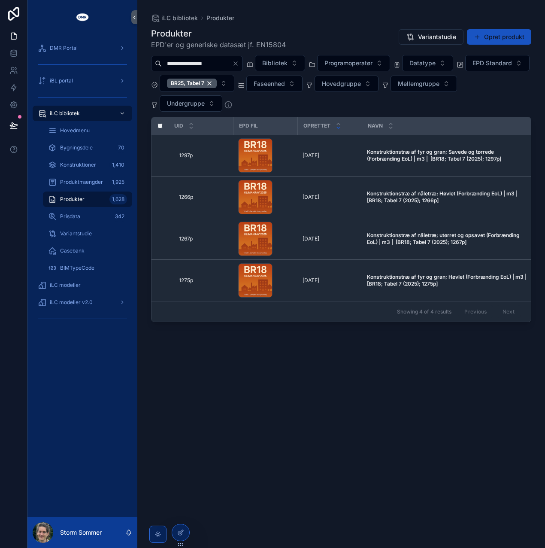
drag, startPoint x: 204, startPoint y: 64, endPoint x: 144, endPoint y: 52, distance: 60.6
click at [144, 52] on div "**********" at bounding box center [341, 269] width 408 height 538
type input "***"
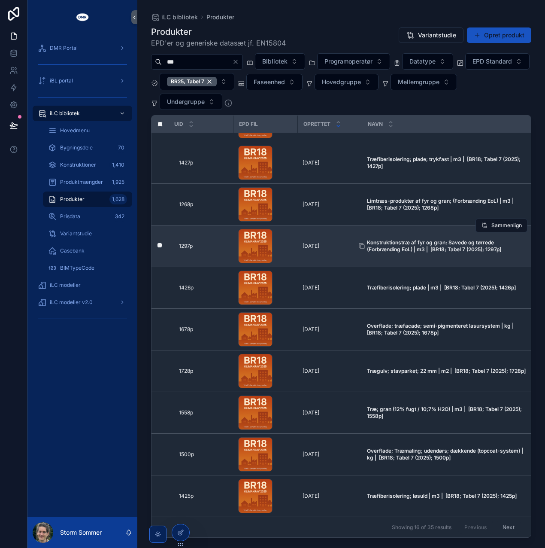
scroll to position [283, 0]
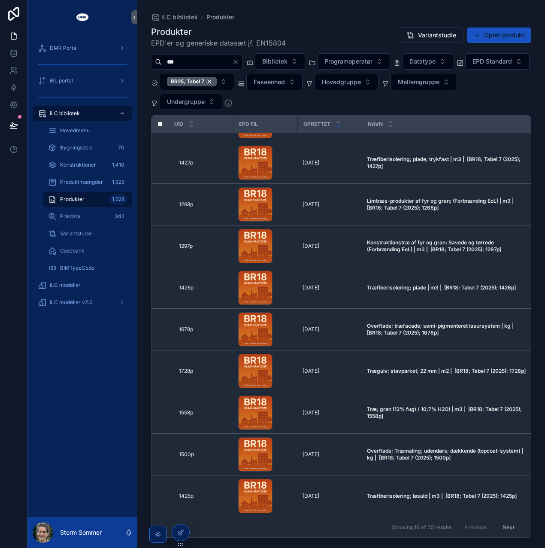
click at [507, 522] on button "Next" at bounding box center [509, 527] width 24 height 13
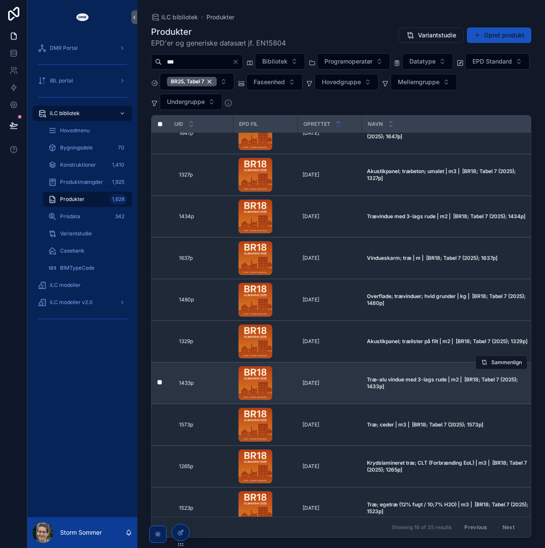
scroll to position [283, 0]
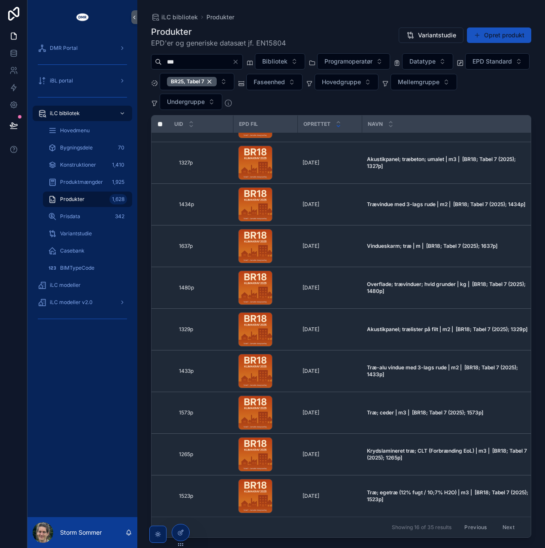
click at [501, 521] on button "Next" at bounding box center [509, 527] width 24 height 13
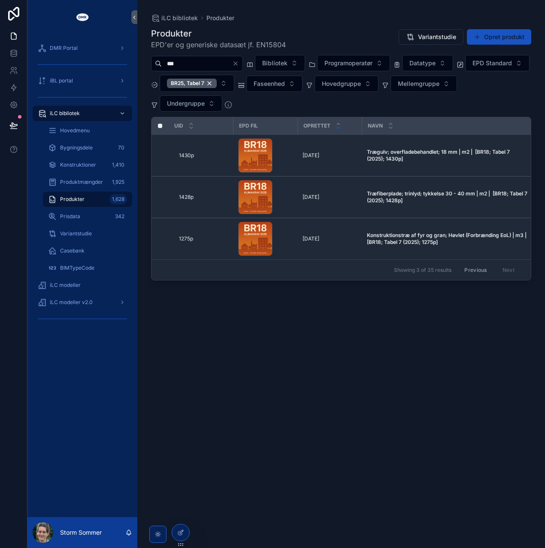
click at [478, 268] on button "Previous" at bounding box center [476, 269] width 34 height 13
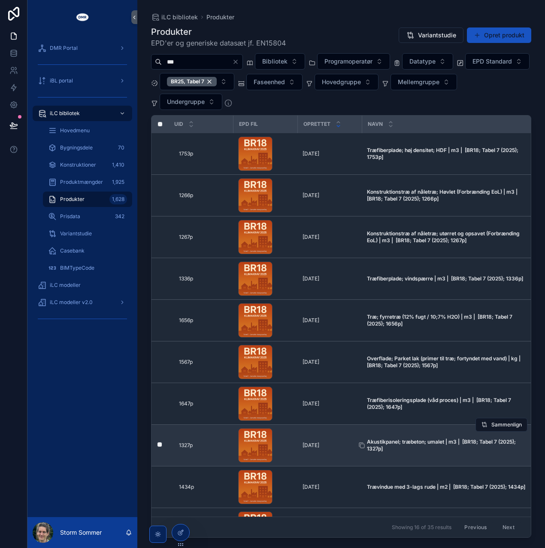
scroll to position [283, 0]
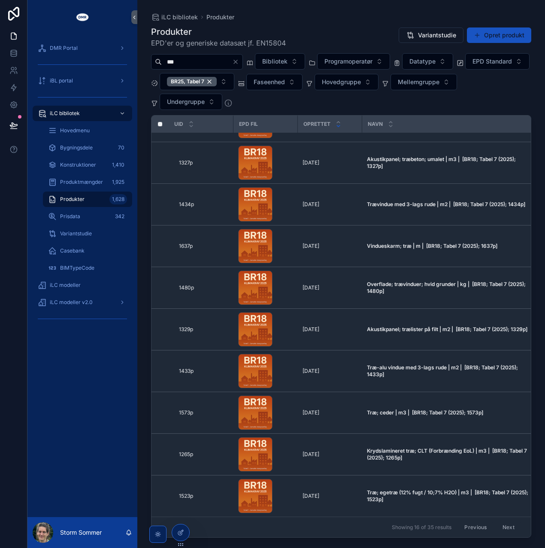
click at [467, 521] on button "Previous" at bounding box center [476, 527] width 34 height 13
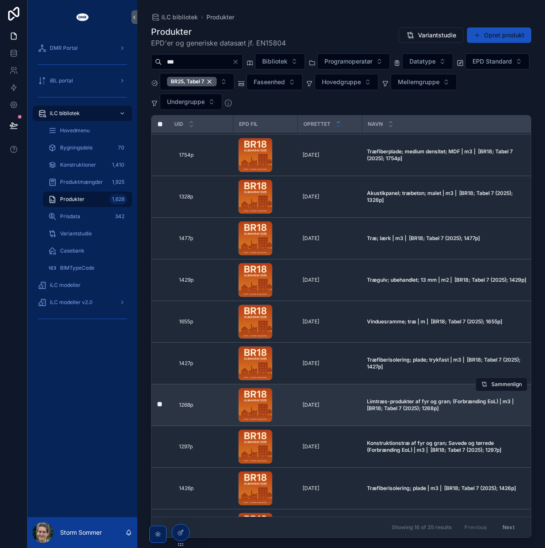
scroll to position [86, 0]
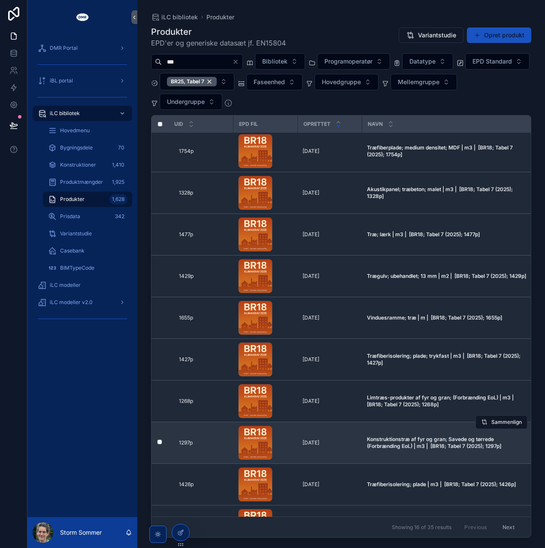
click at [350, 434] on td "[DATE]" at bounding box center [330, 443] width 64 height 42
click at [412, 440] on span "Konstruktionstræ af fyr og gran; Savede og tørrede (Forbrænding EoL) | m3 | [BR…" at bounding box center [447, 443] width 161 height 14
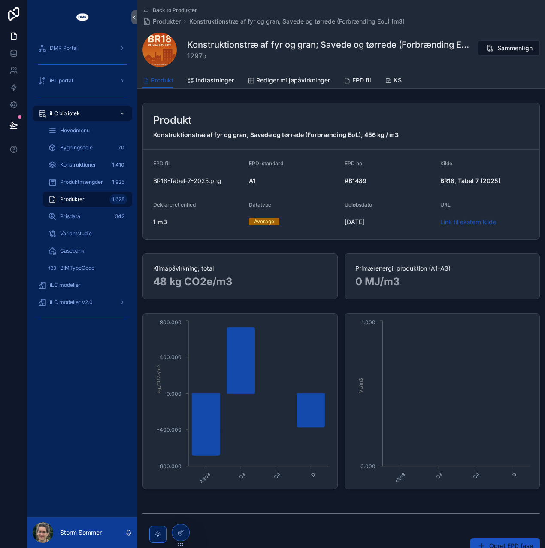
drag, startPoint x: 169, startPoint y: 305, endPoint x: 150, endPoint y: 306, distance: 18.9
click at [150, 306] on div "Produkt Konstruktionstræ af fyr og gran, Savede og tørrede (Forbrænding EoL), 4…" at bounding box center [341, 473] width 408 height 748
click at [163, 22] on span "Produkter" at bounding box center [167, 21] width 28 height 9
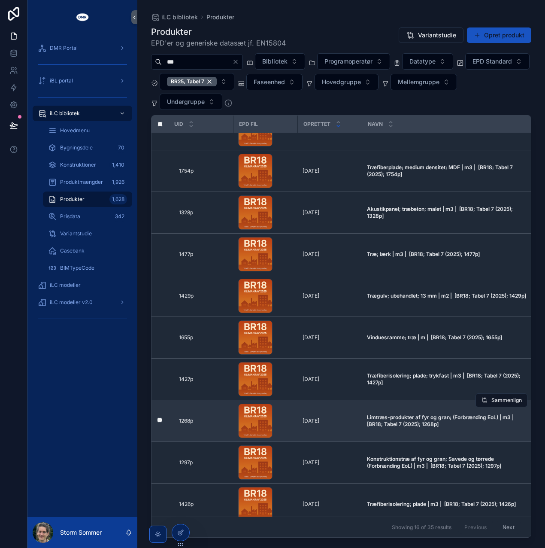
scroll to position [86, 0]
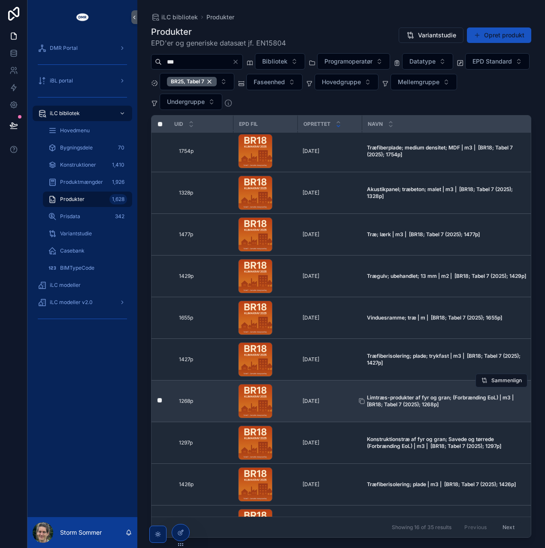
click at [402, 396] on strong "Limtræs-produkter af fyr og gran; (Forbrænding EoL) | m3 | [BR18; Tabel 7 (2025…" at bounding box center [441, 400] width 149 height 13
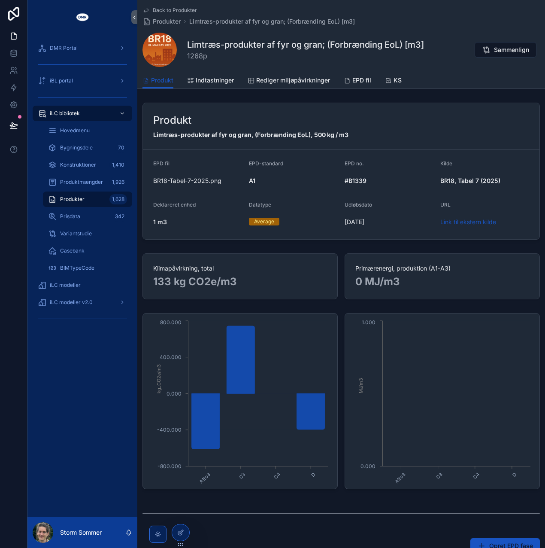
click at [149, 8] on link "Back to Produkter" at bounding box center [170, 10] width 55 height 7
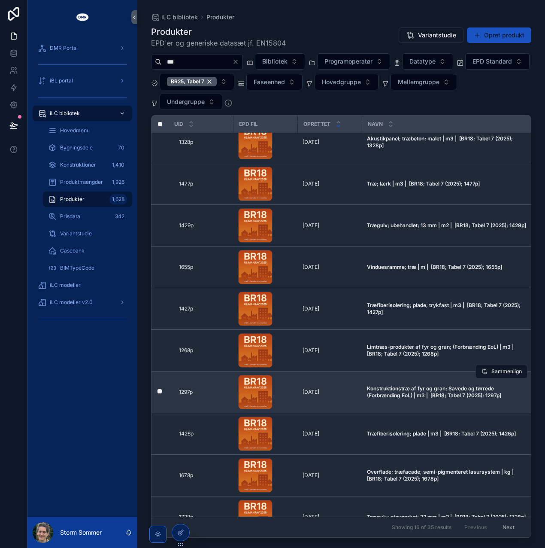
scroll to position [172, 0]
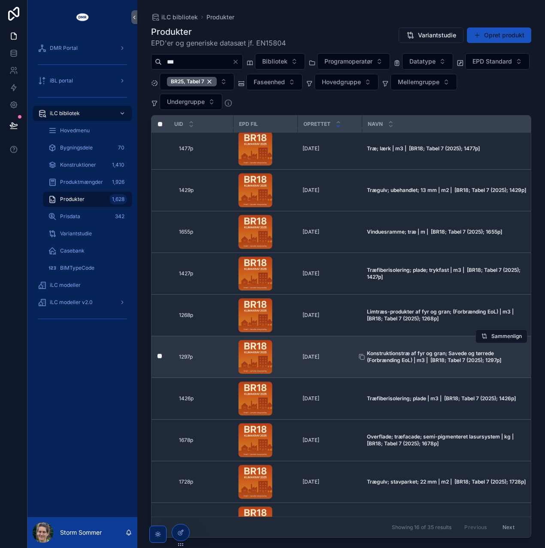
click at [391, 356] on strong "Konstruktionstræ af fyr og gran; Savede og tørrede (Forbrænding EoL) | m3 | [BR…" at bounding box center [434, 356] width 134 height 13
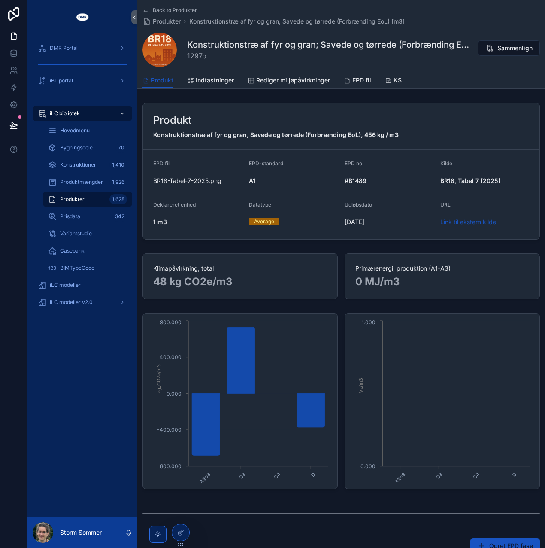
click at [168, 9] on span "Back to Produkter" at bounding box center [175, 10] width 44 height 7
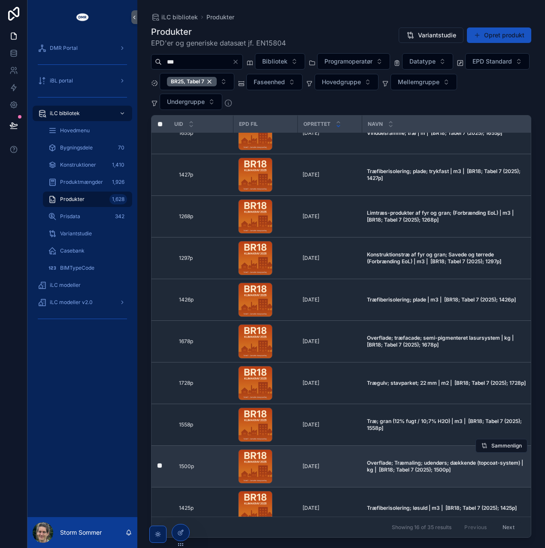
scroll to position [283, 0]
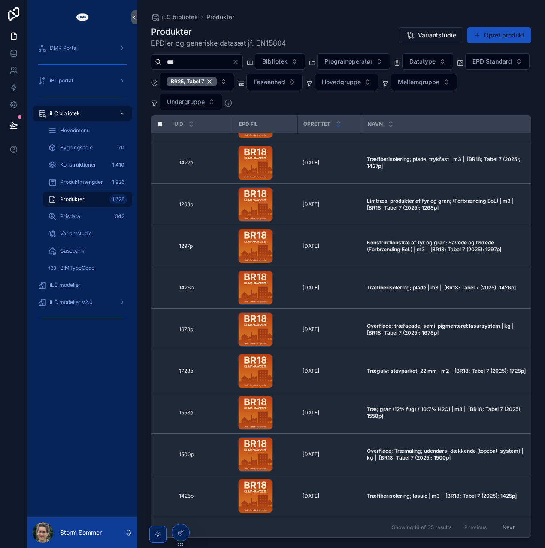
click at [511, 526] on button "Next" at bounding box center [509, 527] width 24 height 13
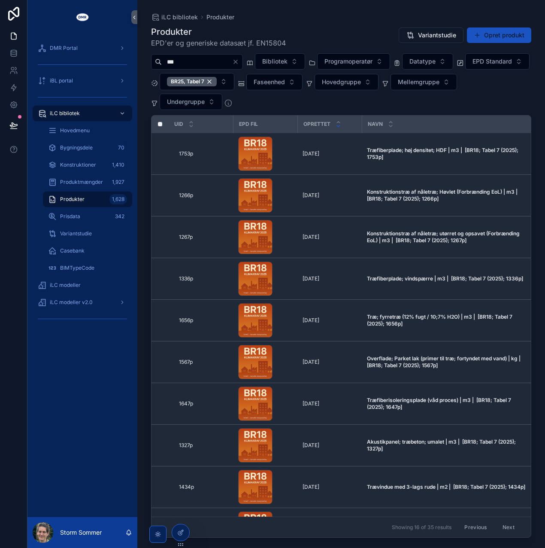
click at [167, 61] on input "***" at bounding box center [197, 62] width 70 height 12
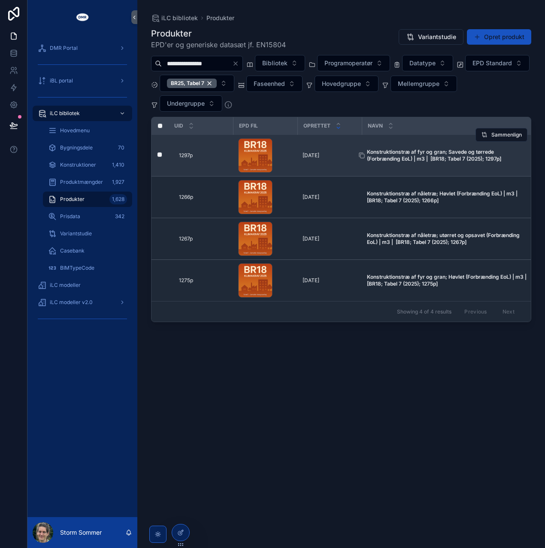
type input "**********"
click at [396, 154] on strong "Konstruktionstræ af fyr og gran; Savede og tørrede (Forbrænding EoL) | m3 | [BR…" at bounding box center [434, 155] width 134 height 13
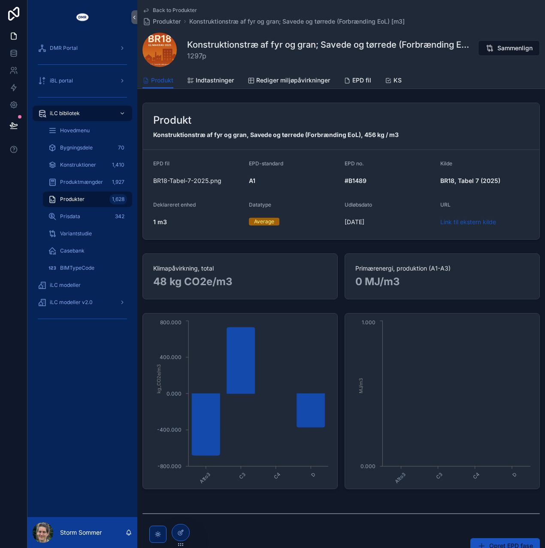
click at [164, 9] on span "Back to Produkter" at bounding box center [175, 10] width 44 height 7
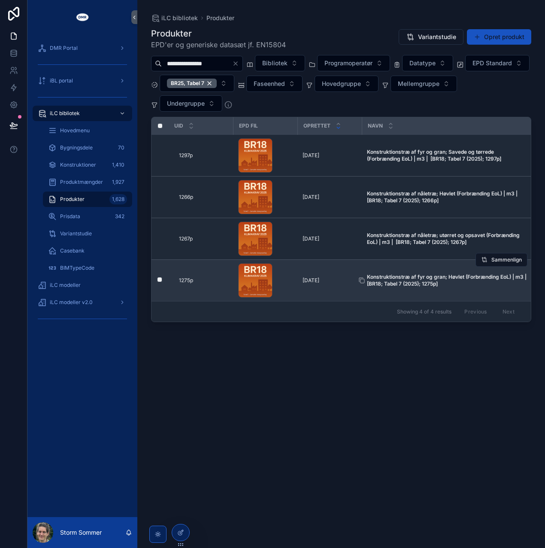
click at [396, 278] on span "Konstruktionstræ af fyr og gran; Høvlet (Forbrænding EoL) | m3 | [BR18; Tabel 7…" at bounding box center [447, 281] width 161 height 14
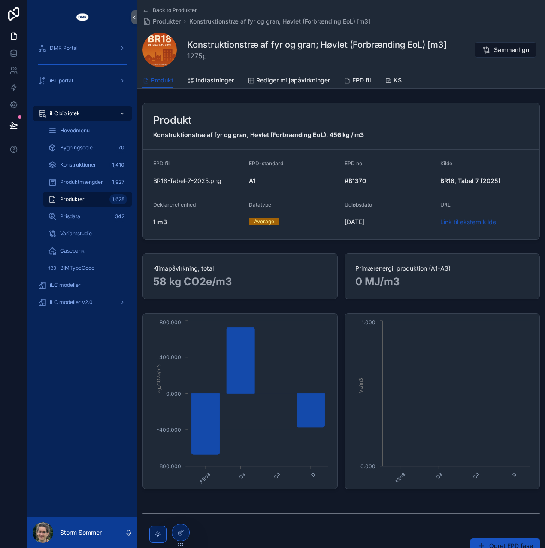
click at [172, 12] on span "Back to Produkter" at bounding box center [175, 10] width 44 height 7
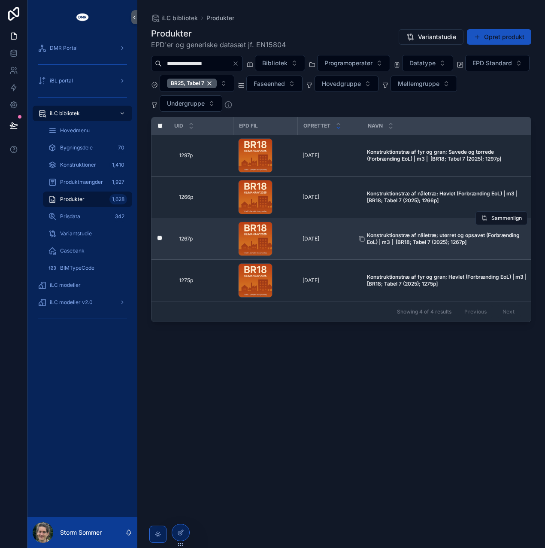
click at [403, 233] on strong "Konstruktionstræ af nåletræ; utørret og opsavet (Forbrænding EoL) | m3 | [BR18;…" at bounding box center [444, 238] width 154 height 13
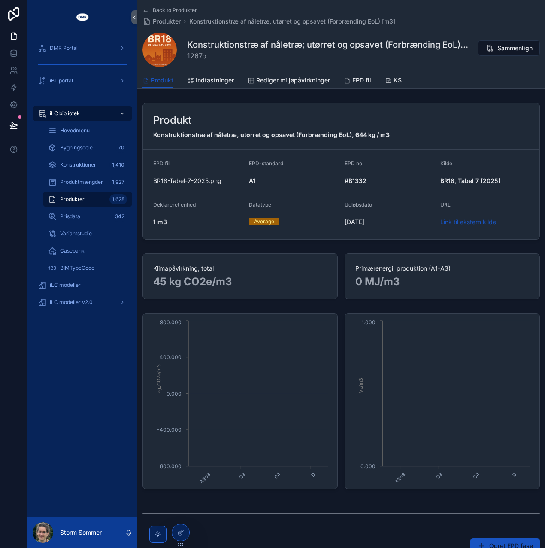
click at [165, 10] on span "Back to Produkter" at bounding box center [175, 10] width 44 height 7
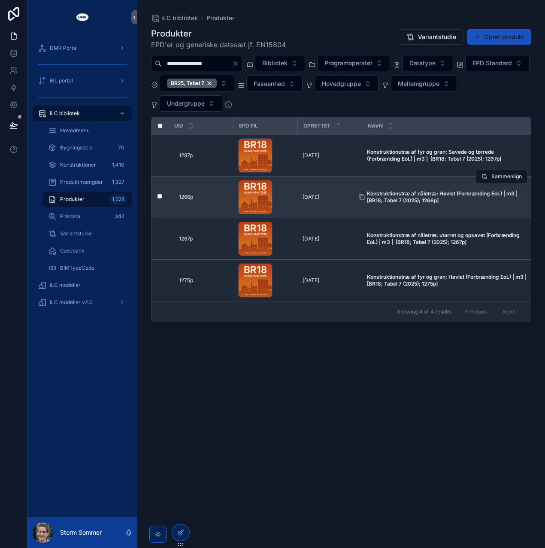
click at [383, 190] on strong "Konstruktionstræ af nåletræ; Høvlet (Forbrænding EoL) | m3 | [BR18; Tabel 7 (20…" at bounding box center [443, 196] width 153 height 13
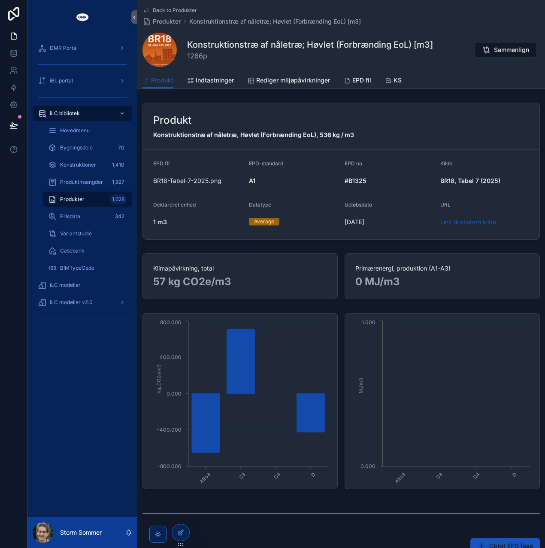
click at [178, 11] on span "Back to Produkter" at bounding box center [175, 10] width 44 height 7
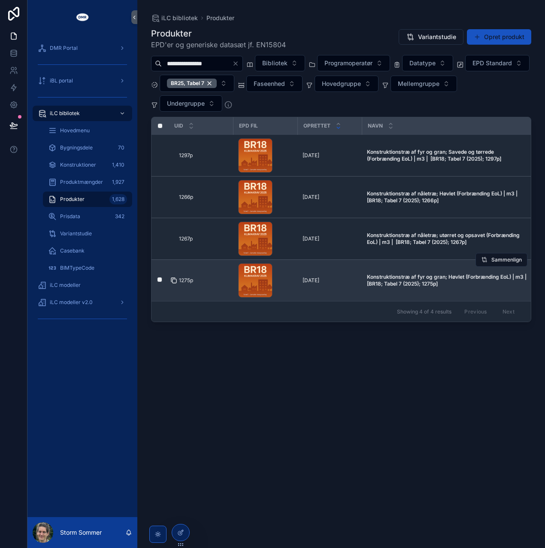
click at [176, 280] on icon "scrollable content" at bounding box center [175, 281] width 4 height 4
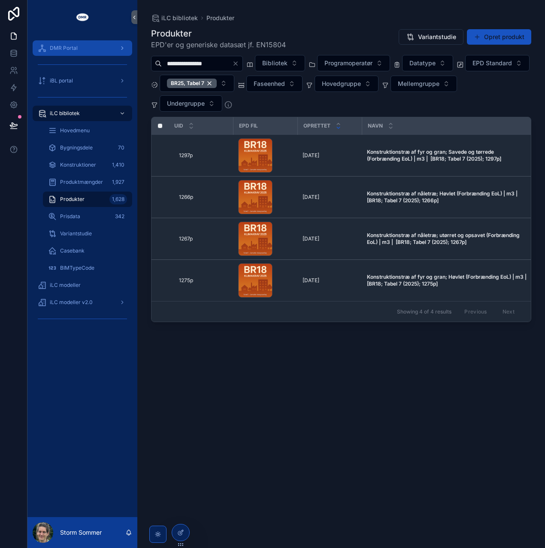
drag, startPoint x: 228, startPoint y: 63, endPoint x: 125, endPoint y: 54, distance: 102.7
click at [125, 54] on div "**********" at bounding box center [286, 274] width 518 height 548
type input "******"
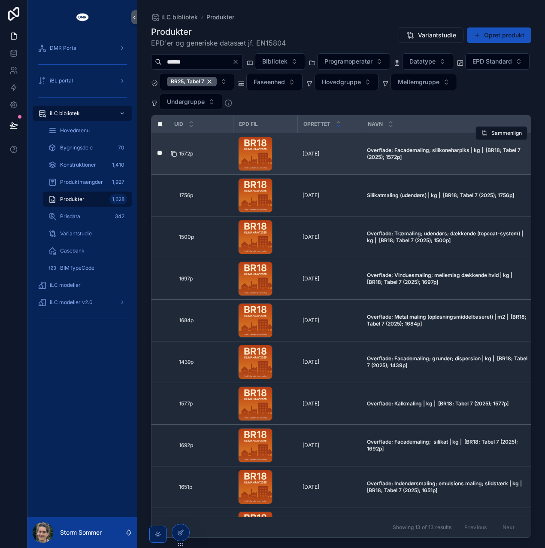
click at [175, 152] on icon "scrollable content" at bounding box center [174, 153] width 7 height 7
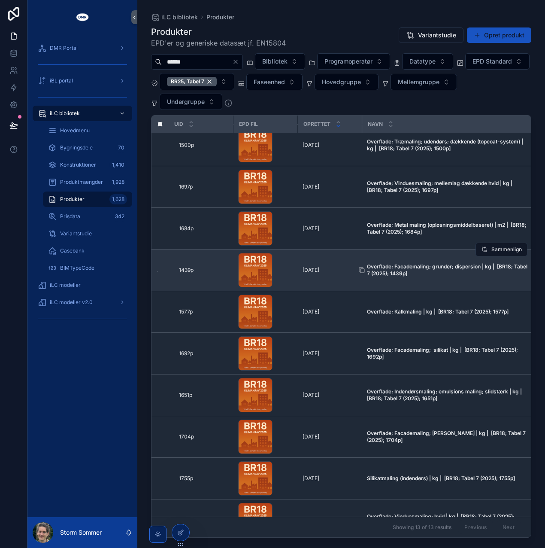
scroll to position [73, 0]
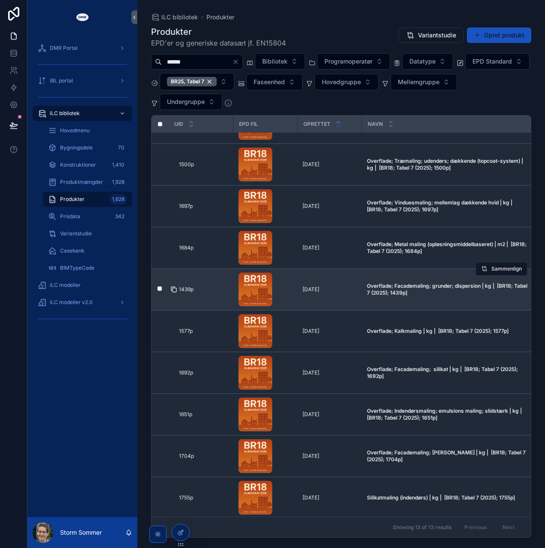
click at [174, 288] on icon "scrollable content" at bounding box center [175, 290] width 4 height 4
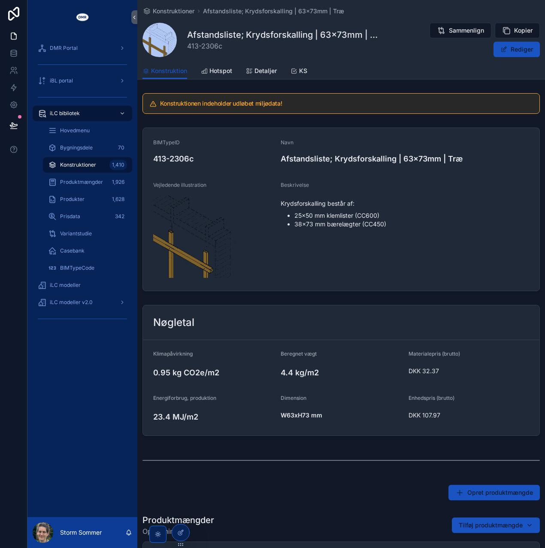
scroll to position [283, 0]
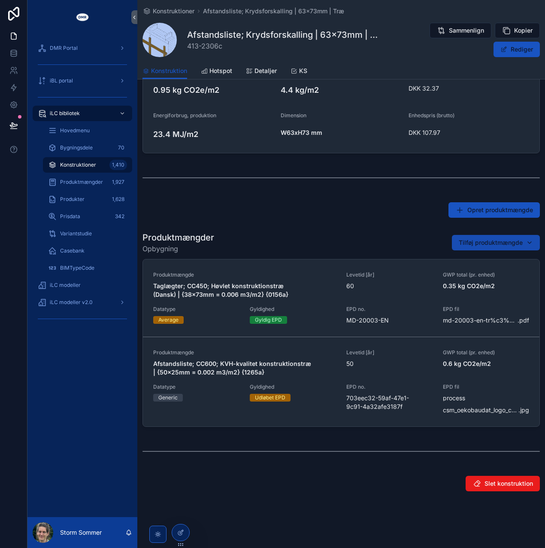
click at [486, 235] on button "Tilføj produktmængde" at bounding box center [496, 242] width 88 height 15
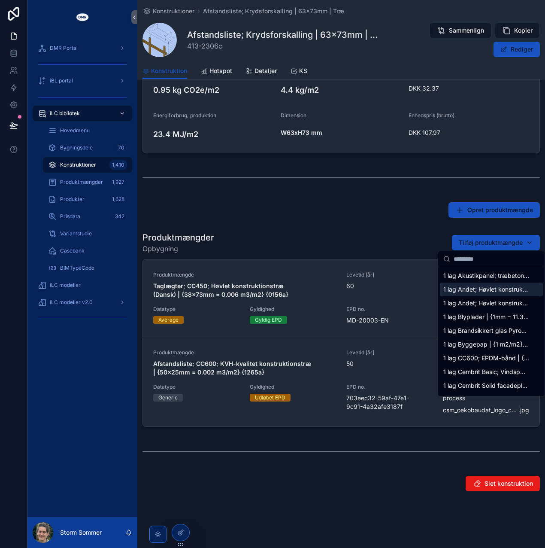
type input "*****"
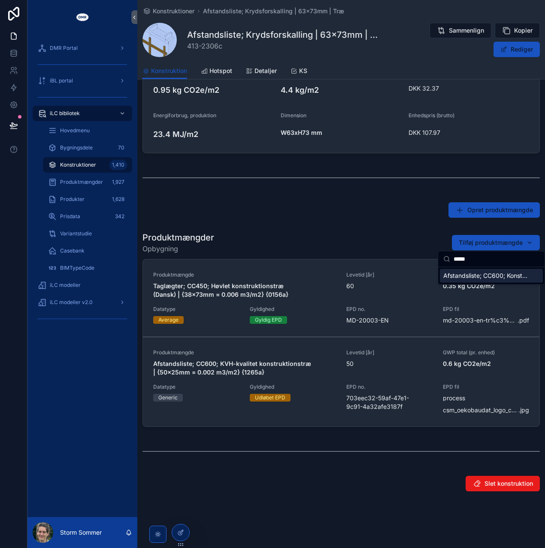
click at [478, 274] on span "Afstandsliste; CC600; Konstruktionstræ af fyr og gran; Høvlet (Forbrænding EoL)…" at bounding box center [487, 275] width 86 height 9
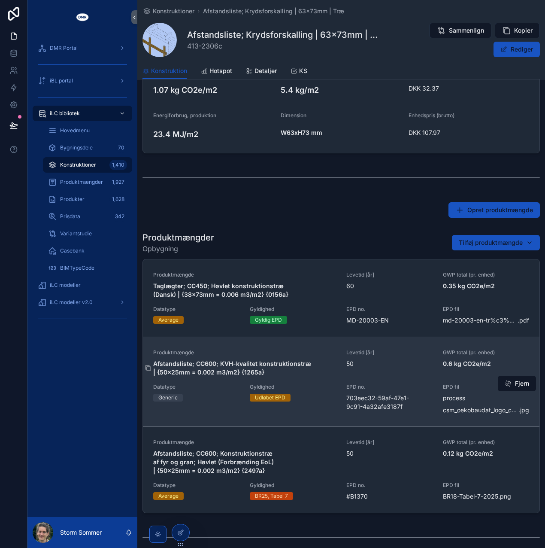
click at [290, 365] on strong "Afstandsliste; CC600; KVH-kvalitet konstruktionstræ | {50x25mm = 0.002 m3/m2} {…" at bounding box center [233, 368] width 160 height 16
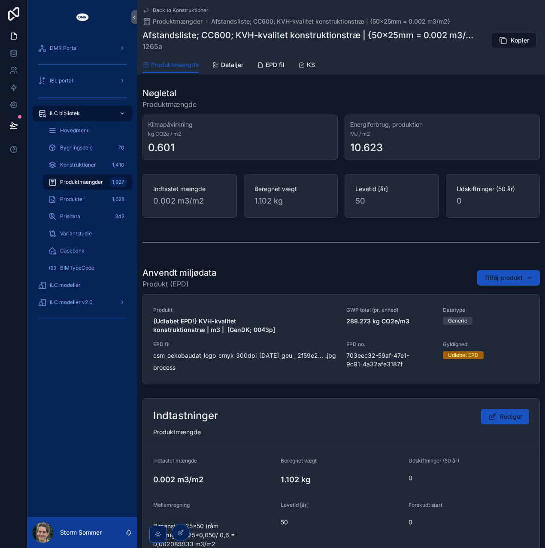
click at [161, 8] on span "Back to Konstruktioner" at bounding box center [181, 10] width 56 height 7
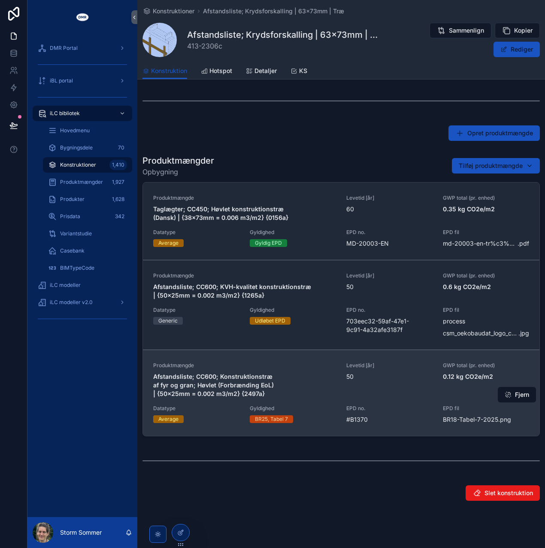
scroll to position [360, 0]
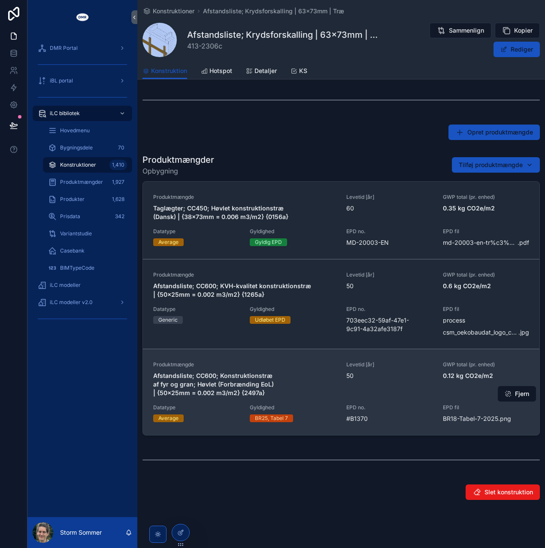
click at [373, 376] on span "50" at bounding box center [390, 375] width 86 height 9
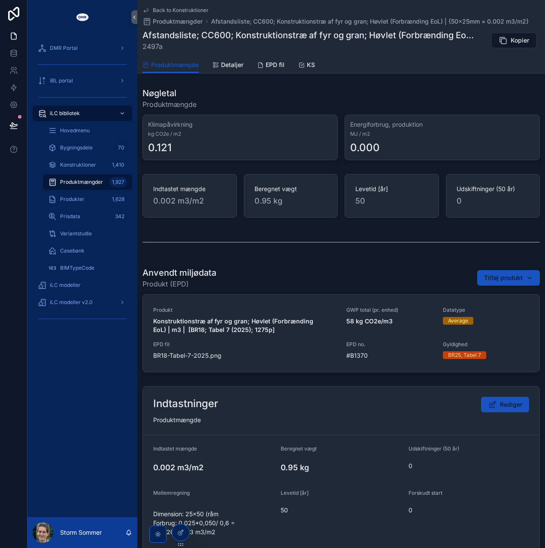
click at [171, 12] on span "Back to Konstruktioner" at bounding box center [181, 10] width 56 height 7
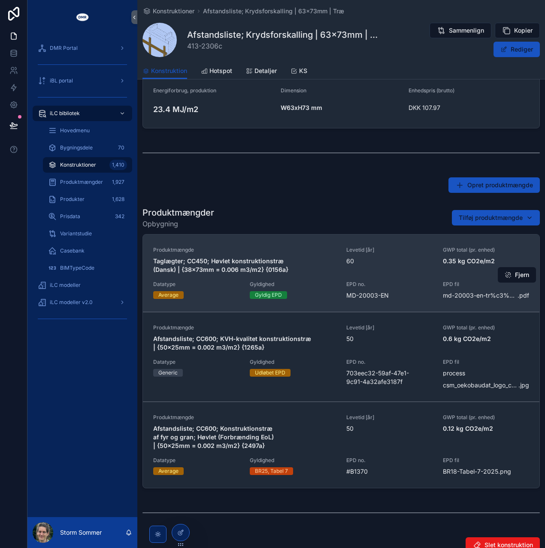
scroll to position [344, 0]
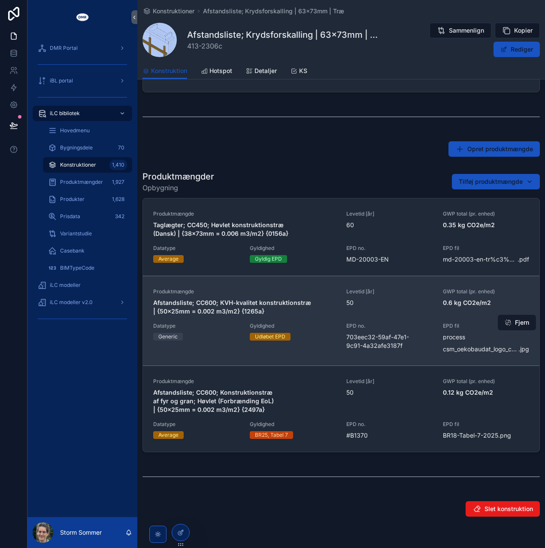
click at [506, 320] on span "scrollable content" at bounding box center [508, 322] width 7 height 7
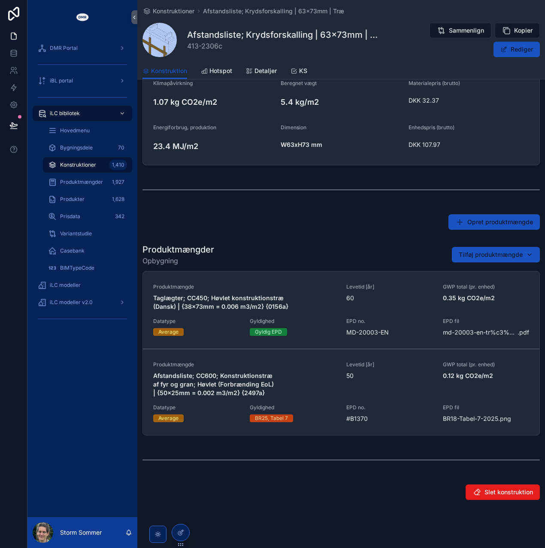
scroll to position [237, 0]
click at [228, 45] on span "413-2306c" at bounding box center [283, 46] width 192 height 10
drag, startPoint x: 227, startPoint y: 46, endPoint x: 189, endPoint y: 48, distance: 37.9
click at [189, 48] on span "413-2306c" at bounding box center [283, 46] width 192 height 10
copy span "413-2306c"
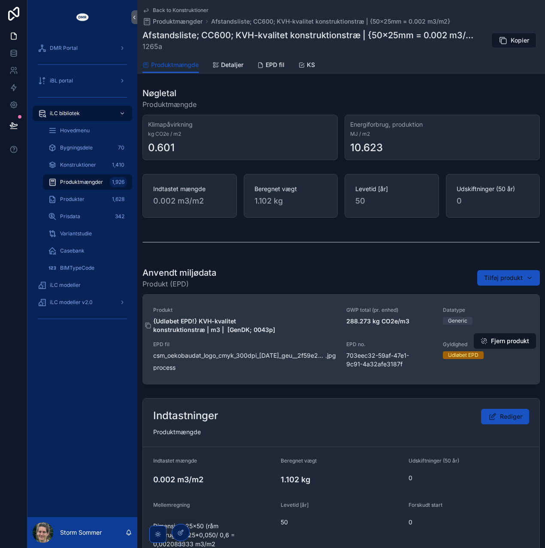
click at [278, 332] on span "{Udløbet EPD!} KVH-kvalitet konstruktionstræ | m3 | [GenDK; 0043p]" at bounding box center [244, 325] width 183 height 17
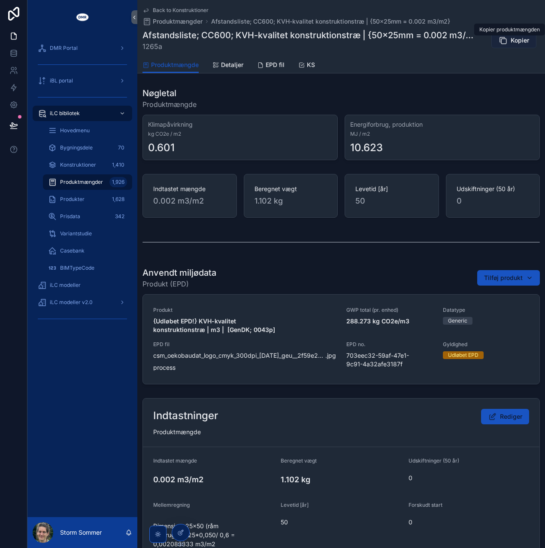
click at [511, 41] on span "Kopier" at bounding box center [520, 40] width 18 height 9
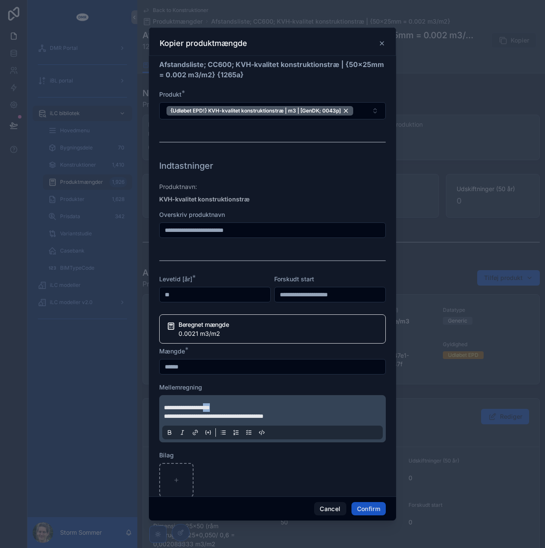
drag, startPoint x: 235, startPoint y: 402, endPoint x: 223, endPoint y: 405, distance: 12.7
click at [210, 405] on span "**********" at bounding box center [187, 408] width 46 height 6
click at [236, 405] on p "**********" at bounding box center [274, 411] width 221 height 17
click at [370, 507] on button "Confirm" at bounding box center [369, 509] width 34 height 14
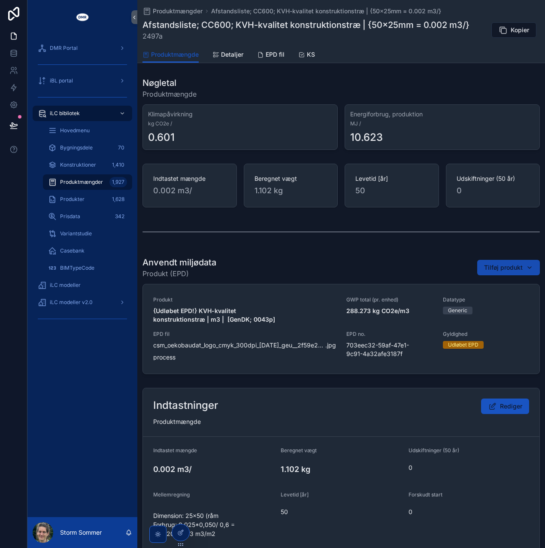
click at [496, 268] on span "Tilføj produkt" at bounding box center [503, 267] width 39 height 9
type input "*****"
click at [472, 302] on span "Konstruktionstræ af fyr og gran; Høvlet (Forbrænding EoL) | m3 | [BR18; Tabel 7…" at bounding box center [487, 301] width 86 height 9
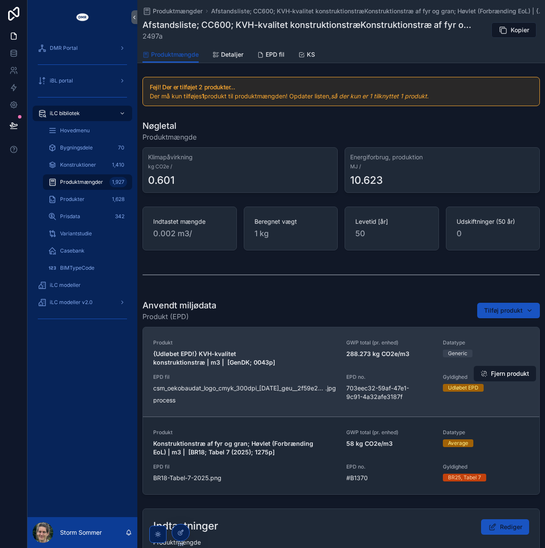
click at [497, 371] on button "Fjern produkt" at bounding box center [505, 373] width 62 height 15
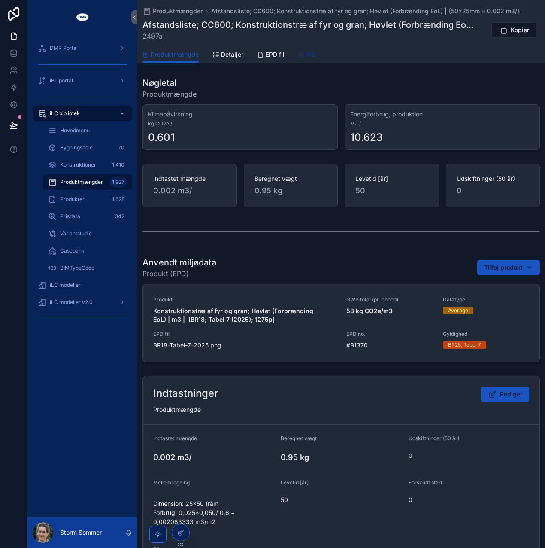
click at [309, 56] on span "KS" at bounding box center [311, 54] width 8 height 9
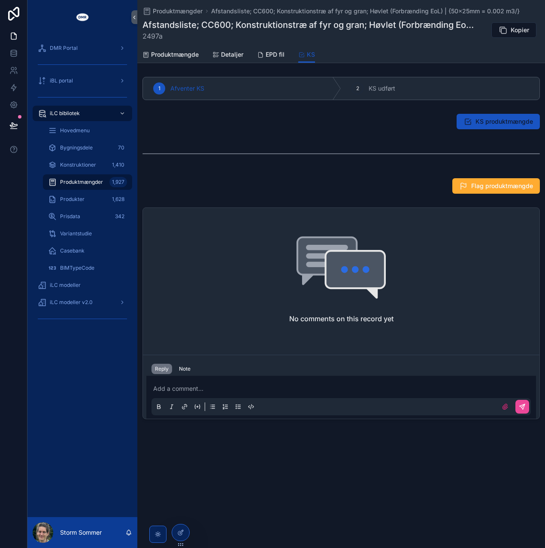
click at [196, 384] on p "scrollable content" at bounding box center [343, 388] width 380 height 9
click at [524, 410] on button "scrollable content" at bounding box center [523, 407] width 14 height 14
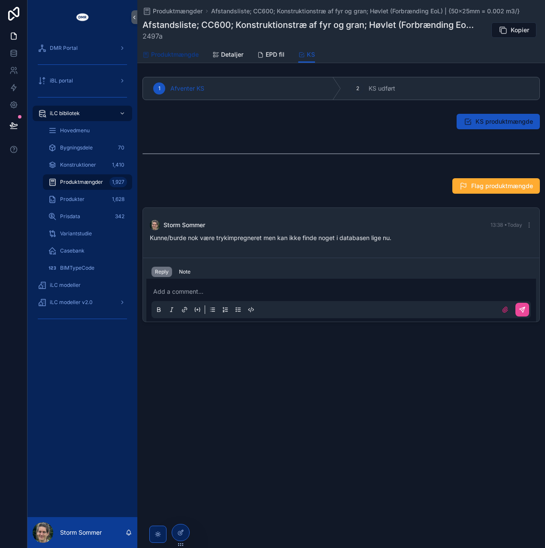
click at [178, 56] on span "Produktmængde" at bounding box center [175, 54] width 48 height 9
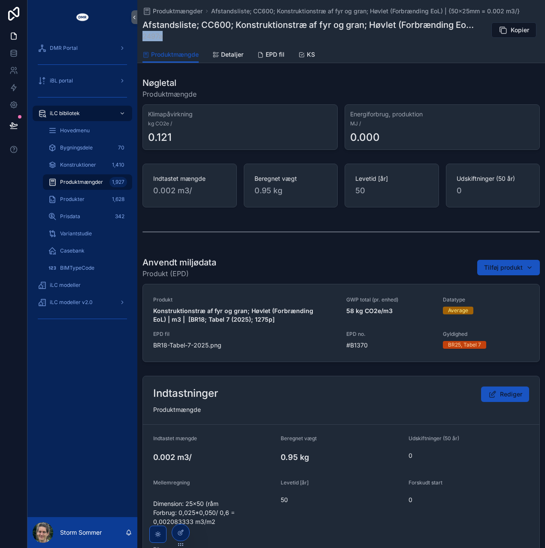
drag, startPoint x: 173, startPoint y: 36, endPoint x: 137, endPoint y: 35, distance: 35.2
click at [137, 35] on div "Produktmængder Afstandsliste; CC600; Konstruktionstræ af fyr og gran; Høvlet (F…" at bounding box center [341, 31] width 408 height 63
copy span "2497a"
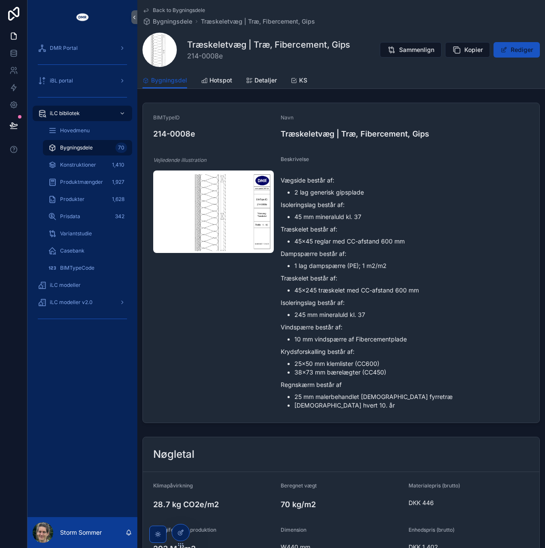
scroll to position [332, 0]
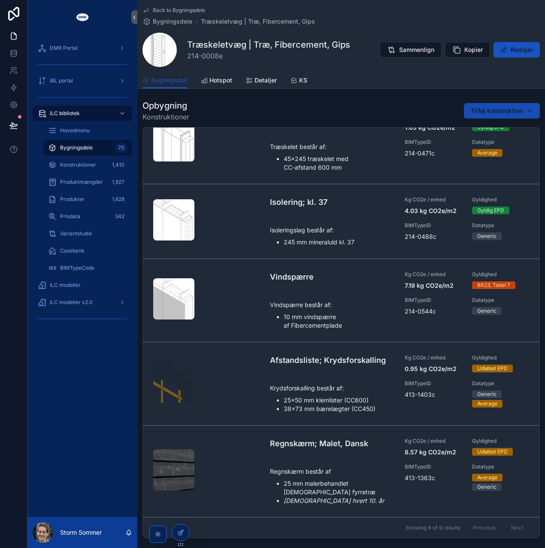
click at [478, 108] on span "Tilføj konstruktion" at bounding box center [497, 111] width 52 height 9
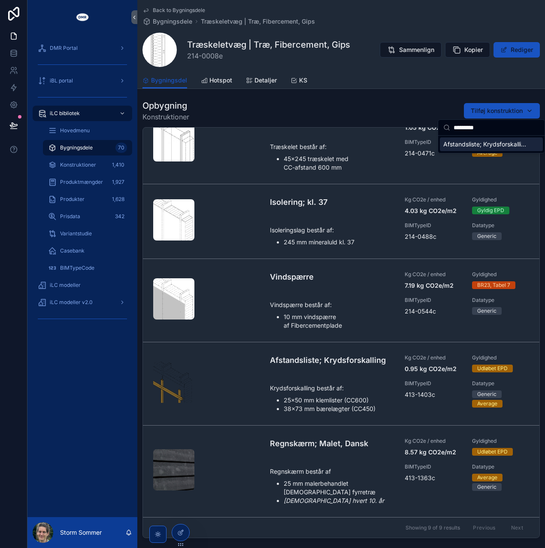
type input "*********"
click at [473, 144] on span "Afstandsliste; Krydsforskalling | 63x73mm | Træ {413-2306c}" at bounding box center [487, 144] width 86 height 9
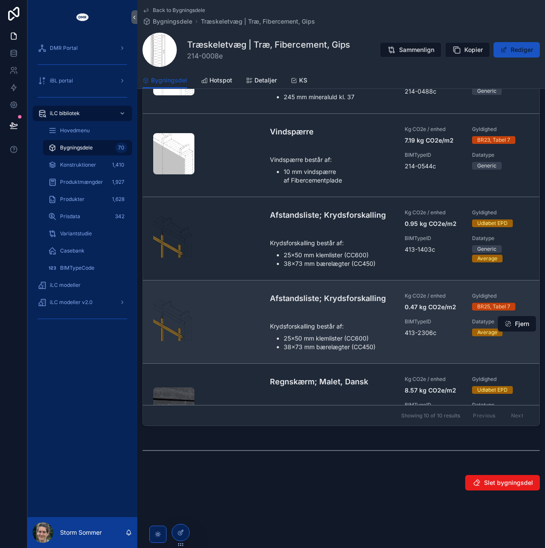
scroll to position [375, 0]
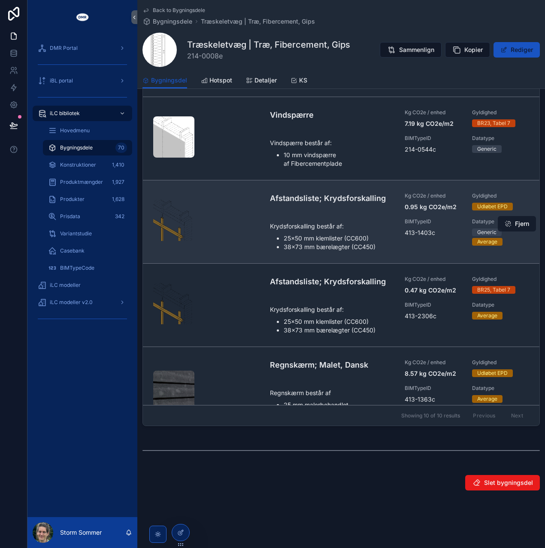
click at [510, 230] on button "Fjern" at bounding box center [517, 223] width 38 height 15
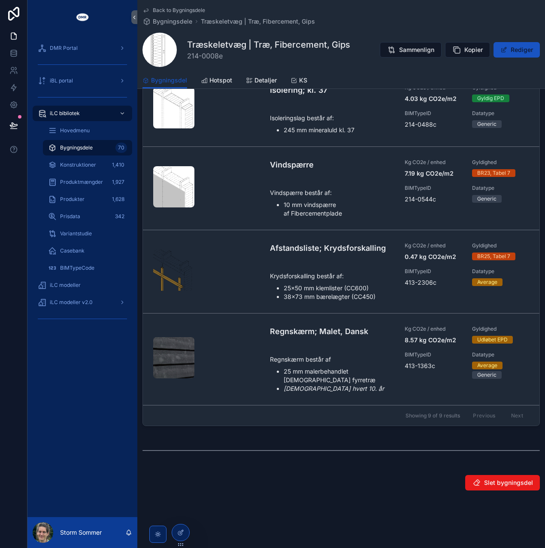
scroll to position [332, 0]
click at [345, 442] on div "scrollable content" at bounding box center [342, 450] width 398 height 21
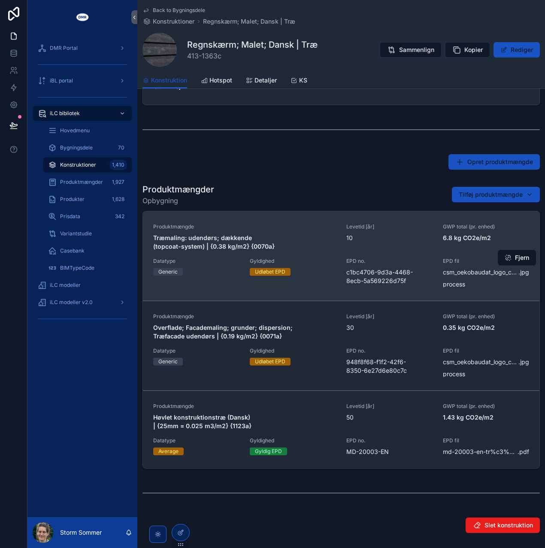
scroll to position [339, 0]
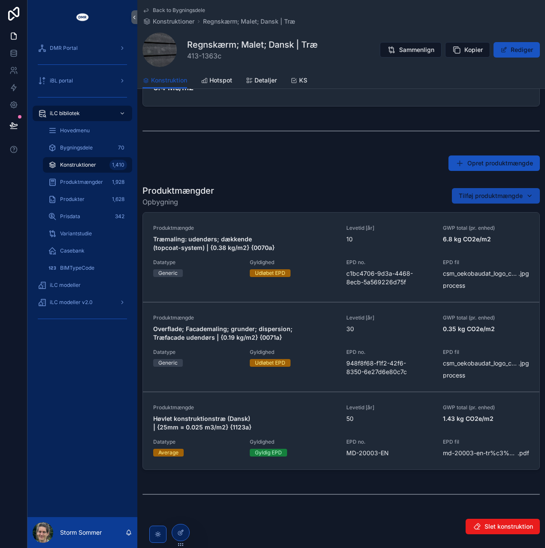
click at [479, 195] on span "Tilføj produktmængde" at bounding box center [491, 196] width 64 height 9
type input "*****"
click at [469, 225] on span "Overflade; Facademaling; silikoneharpiks | {0.38 kg/} {2498a}" at bounding box center [487, 229] width 86 height 9
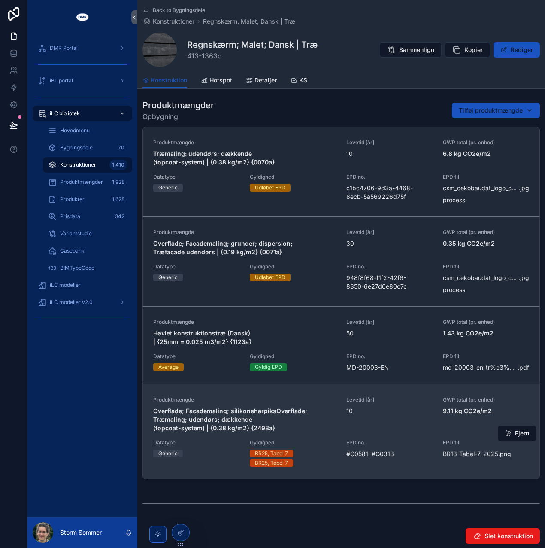
scroll to position [425, 0]
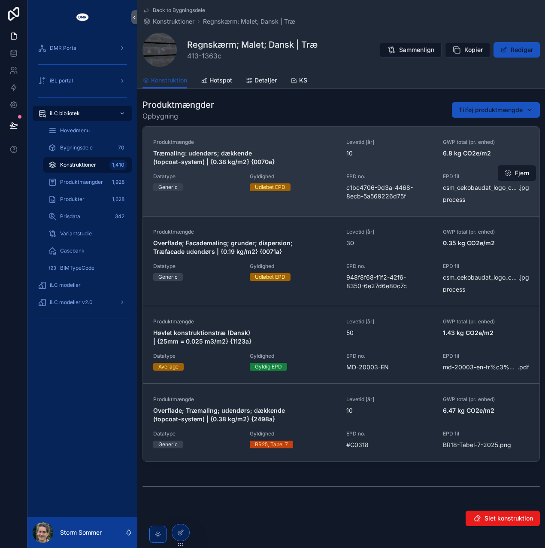
click at [514, 170] on button "Fjern" at bounding box center [517, 172] width 38 height 15
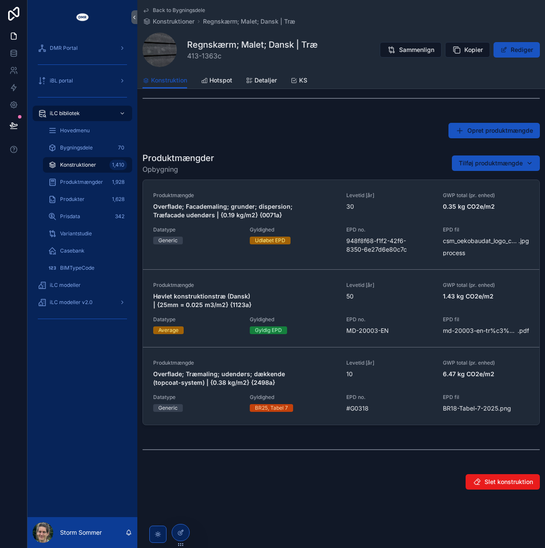
scroll to position [370, 0]
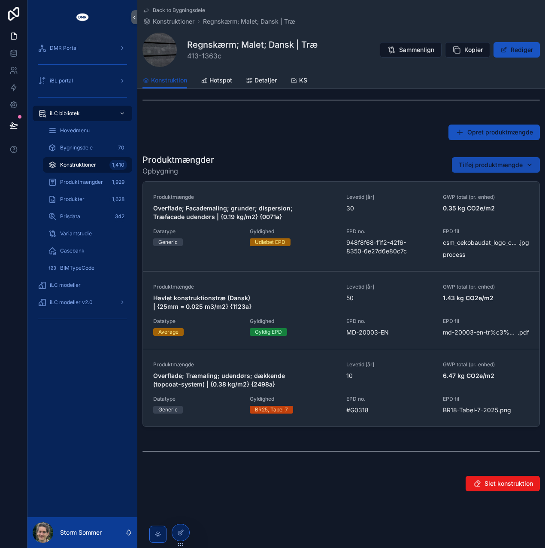
click at [493, 165] on span "Tilføj produktmængde" at bounding box center [491, 165] width 64 height 9
type input "*****"
click at [481, 198] on span "Overflade; Facademaling; grunder; dispersion; Træfacade udendørs | {0.19 kg/} {…" at bounding box center [487, 198] width 86 height 9
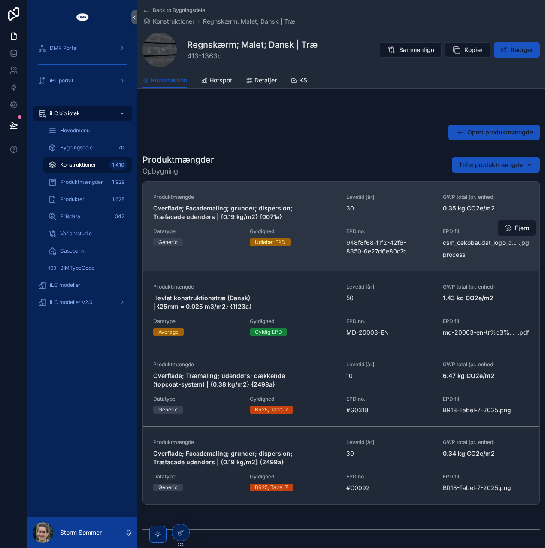
click at [512, 227] on button "Fjern" at bounding box center [517, 227] width 38 height 15
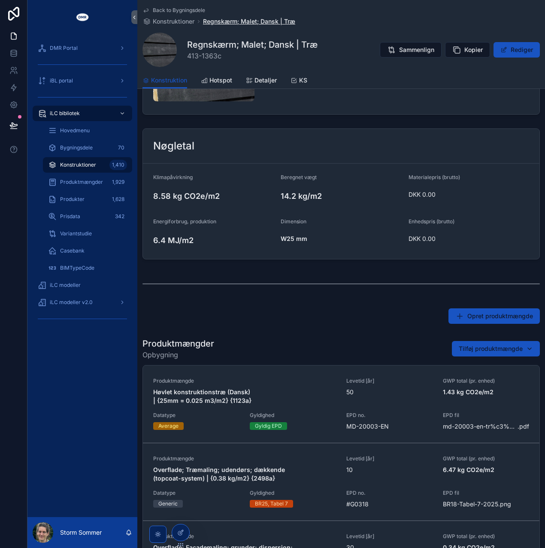
scroll to position [152, 0]
drag, startPoint x: 224, startPoint y: 57, endPoint x: 186, endPoint y: 58, distance: 38.2
click at [186, 58] on div "Regnskærm; Malet; Dansk | Træ 413-1363c Sammenlign Kopier [PERSON_NAME]" at bounding box center [342, 50] width 398 height 34
copy span "413-1363c"
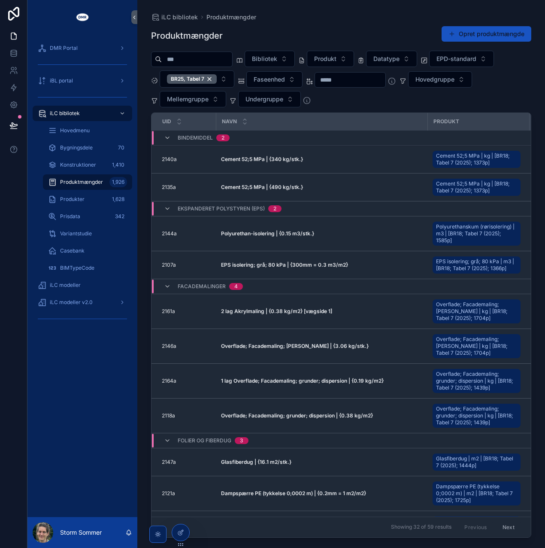
click at [198, 58] on input "scrollable content" at bounding box center [197, 59] width 70 height 12
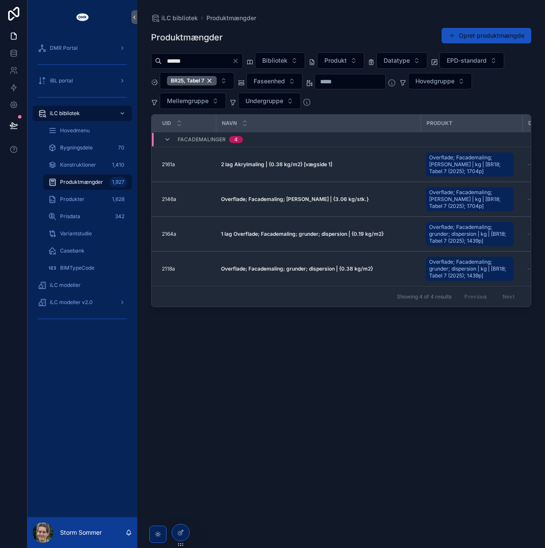
type input "******"
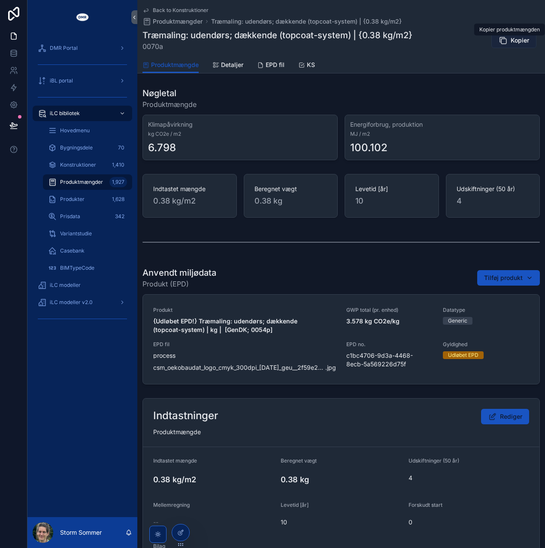
click at [492, 40] on button "Kopier" at bounding box center [514, 40] width 45 height 15
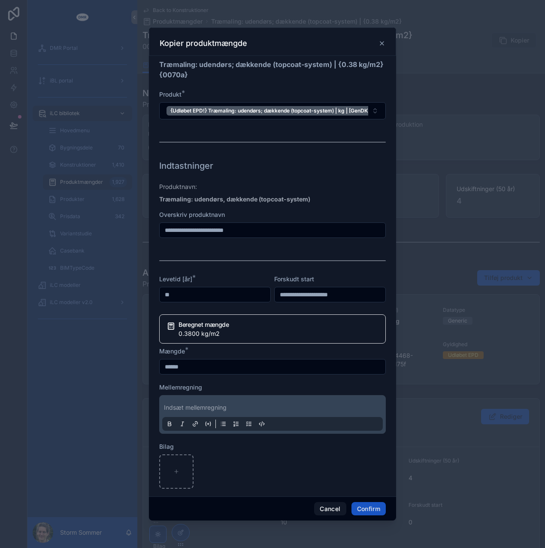
scroll to position [255, 0]
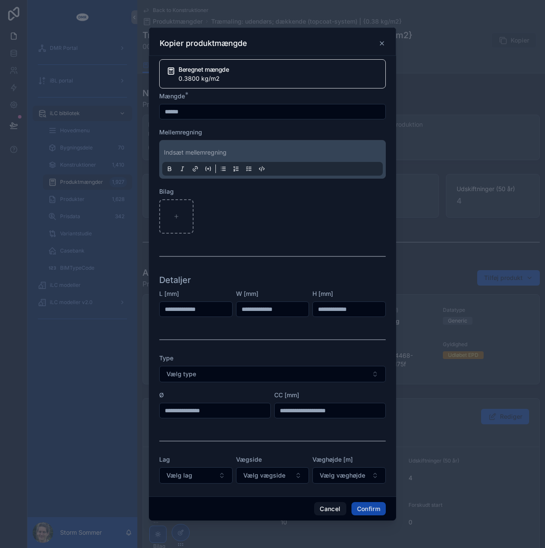
click at [374, 506] on button "Confirm" at bounding box center [369, 509] width 34 height 14
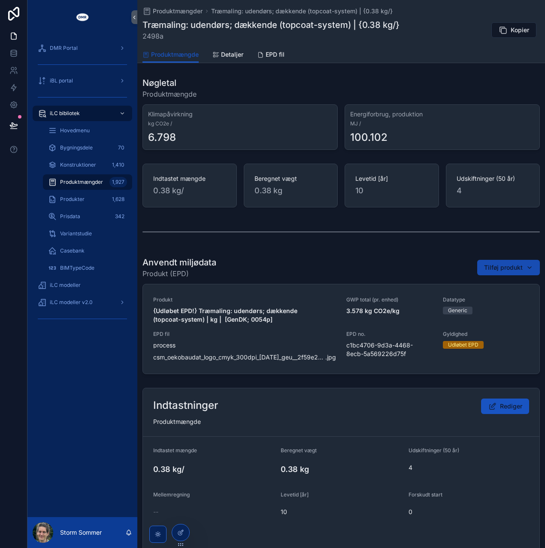
click at [512, 270] on span "Tilføj produkt" at bounding box center [503, 267] width 39 height 9
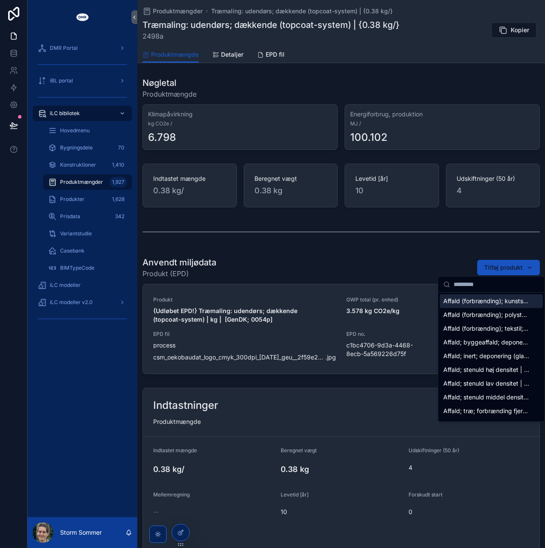
type input "*****"
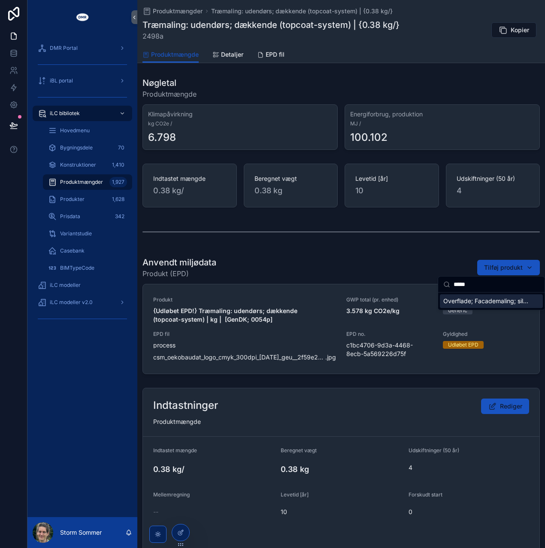
click at [469, 303] on span "Overflade; Facademaling; silikoneharpiks | kg | [BR18; Tabel 7 (2025); 1572p]" at bounding box center [487, 301] width 86 height 9
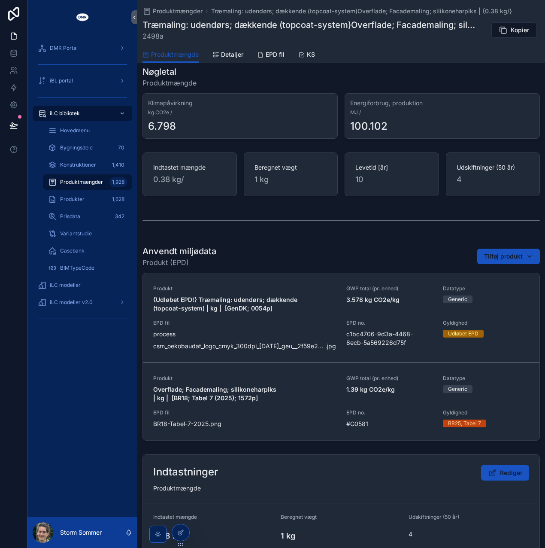
scroll to position [50, 0]
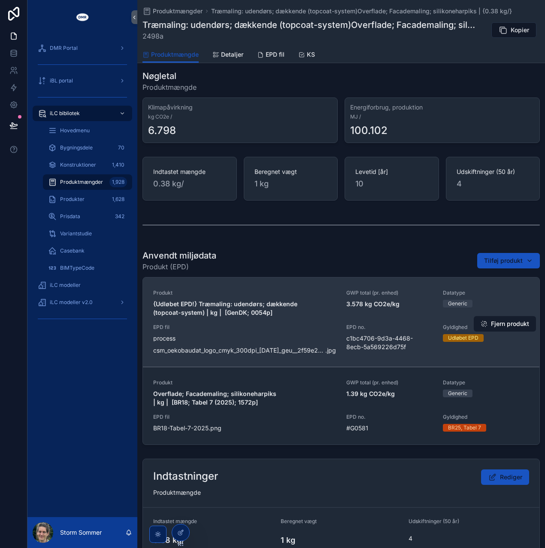
click at [499, 322] on button "Fjern produkt" at bounding box center [505, 323] width 62 height 15
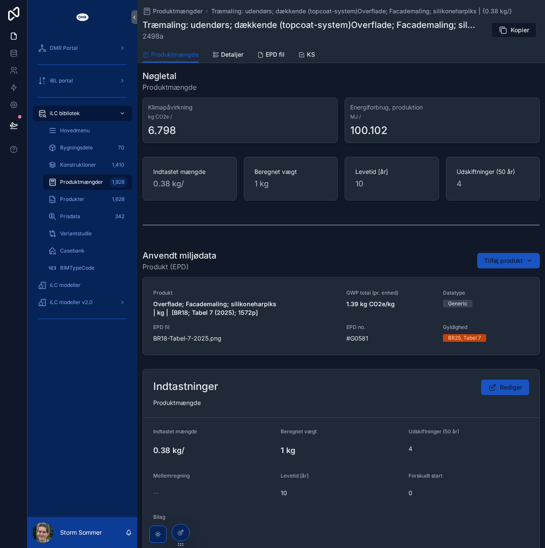
scroll to position [0, 0]
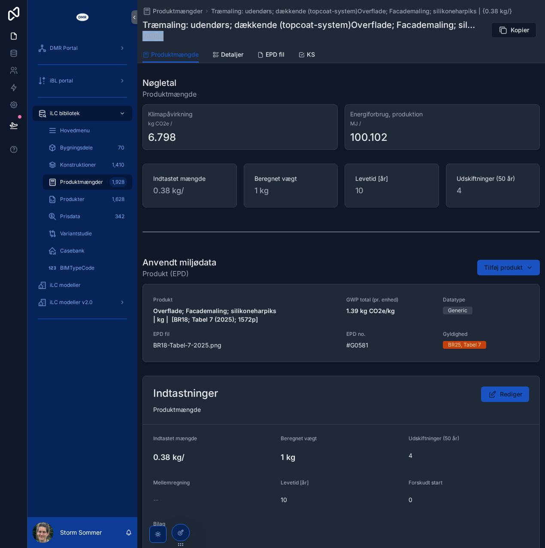
drag, startPoint x: 165, startPoint y: 36, endPoint x: 143, endPoint y: 39, distance: 22.6
click at [143, 39] on span "2498a" at bounding box center [309, 36] width 333 height 10
copy span "2498a"
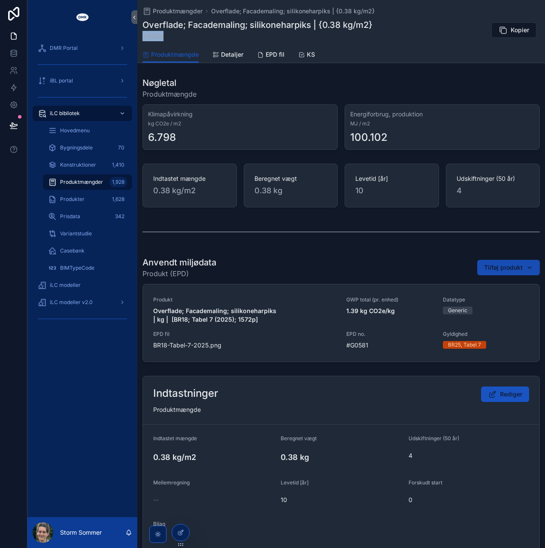
click at [488, 267] on span "Tilføj produkt" at bounding box center [503, 267] width 39 height 9
type input "*****"
click at [460, 303] on span "Overflade; Træmaling; udendørs; dækkende (topcoat-system) | kg | [BR18; Tabel 7…" at bounding box center [487, 301] width 86 height 9
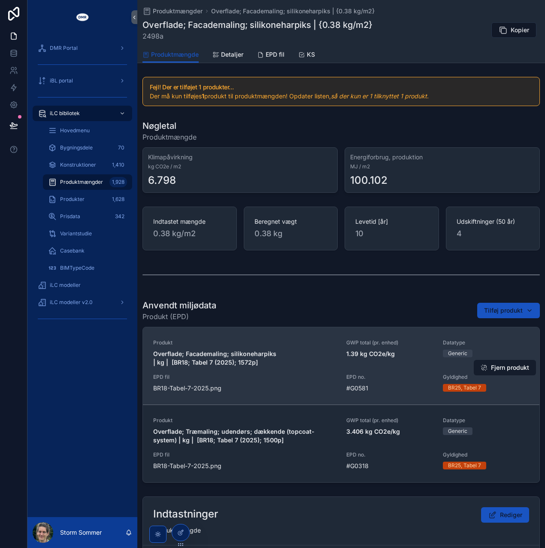
click at [499, 365] on button "Fjern produkt" at bounding box center [505, 367] width 62 height 15
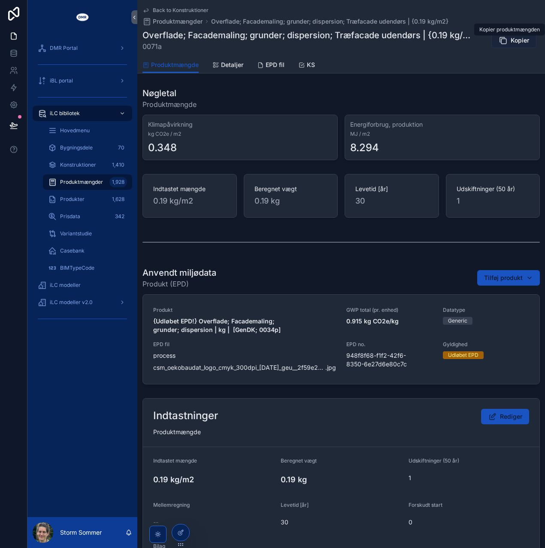
click at [503, 38] on icon "scrollable content" at bounding box center [503, 40] width 9 height 9
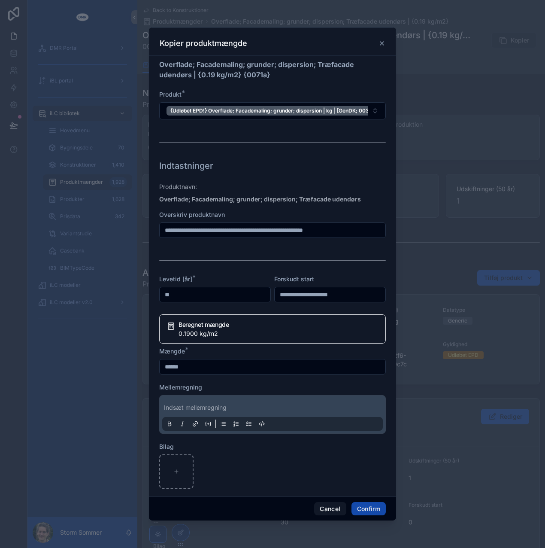
click at [369, 507] on button "Confirm" at bounding box center [369, 509] width 34 height 14
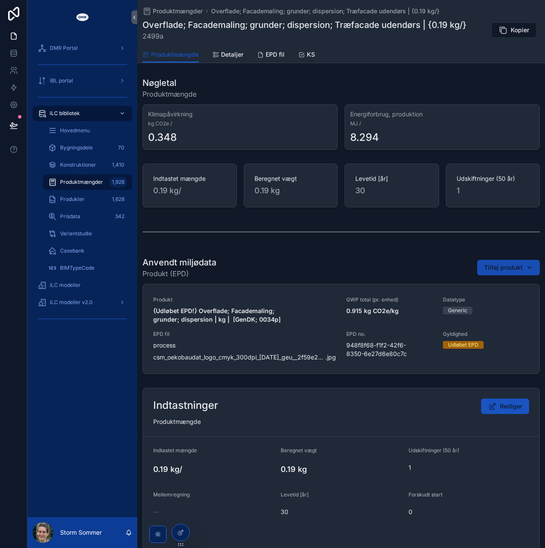
click at [520, 265] on div "Tilføj produkt" at bounding box center [508, 267] width 49 height 9
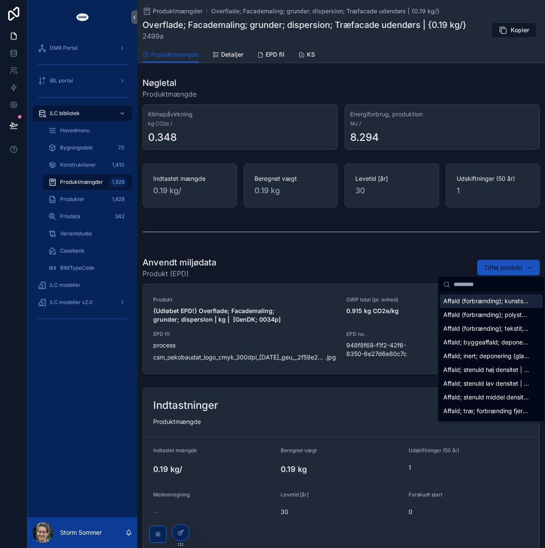
type input "*****"
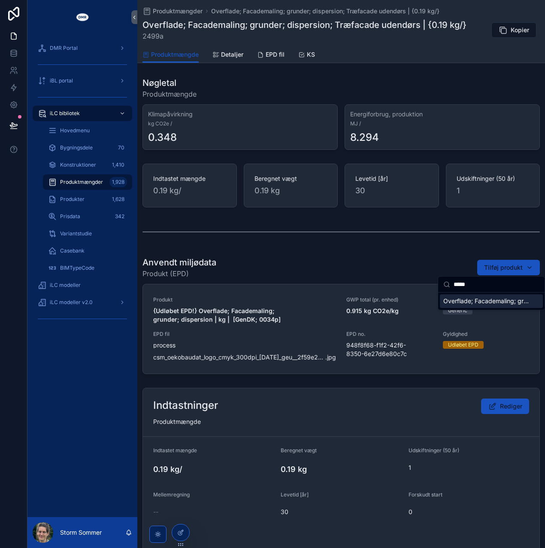
click at [468, 304] on span "Overflade; Facademaling; grunder; dispersion | kg | [BR18; Tabel 7 (2025); 1439…" at bounding box center [487, 301] width 86 height 9
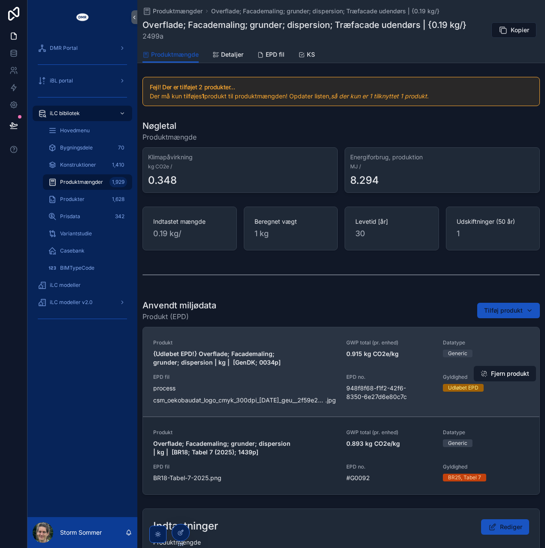
click at [508, 370] on button "Fjern produkt" at bounding box center [505, 373] width 62 height 15
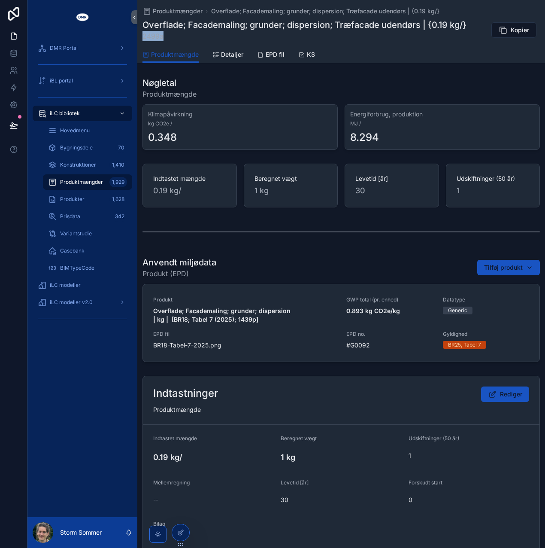
drag, startPoint x: 163, startPoint y: 36, endPoint x: 142, endPoint y: 40, distance: 21.8
click at [142, 40] on div "Produktmængder Overflade; Facademaling; grunder; dispersion; Træfacade udendørs…" at bounding box center [341, 31] width 408 height 63
copy span "2499a"
click at [238, 34] on span "2499a" at bounding box center [305, 36] width 324 height 10
